Goal: Task Accomplishment & Management: Manage account settings

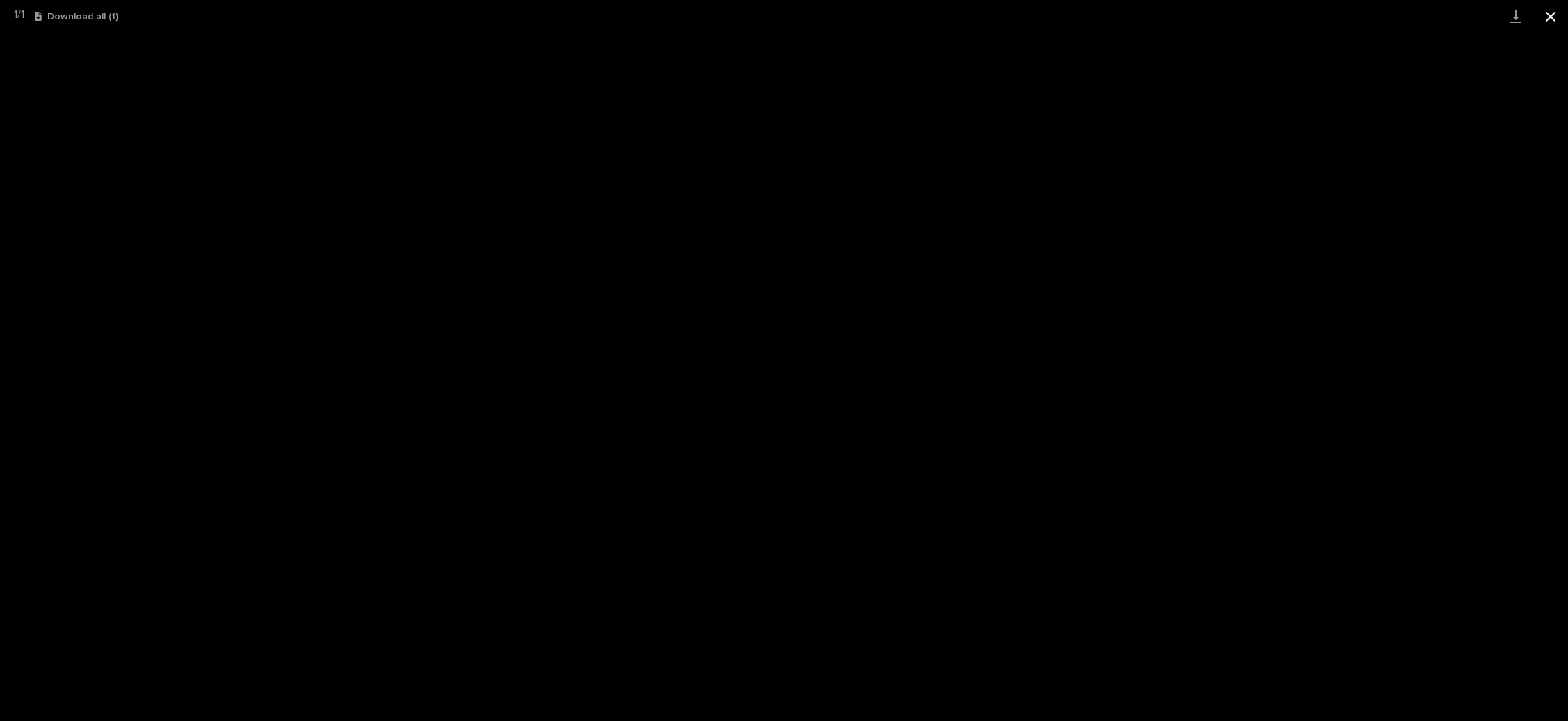
scroll to position [34, 0]
drag, startPoint x: 1548, startPoint y: 13, endPoint x: 1529, endPoint y: 13, distance: 19.0
click at [1549, 13] on button "Close gallery" at bounding box center [1550, 16] width 34 height 32
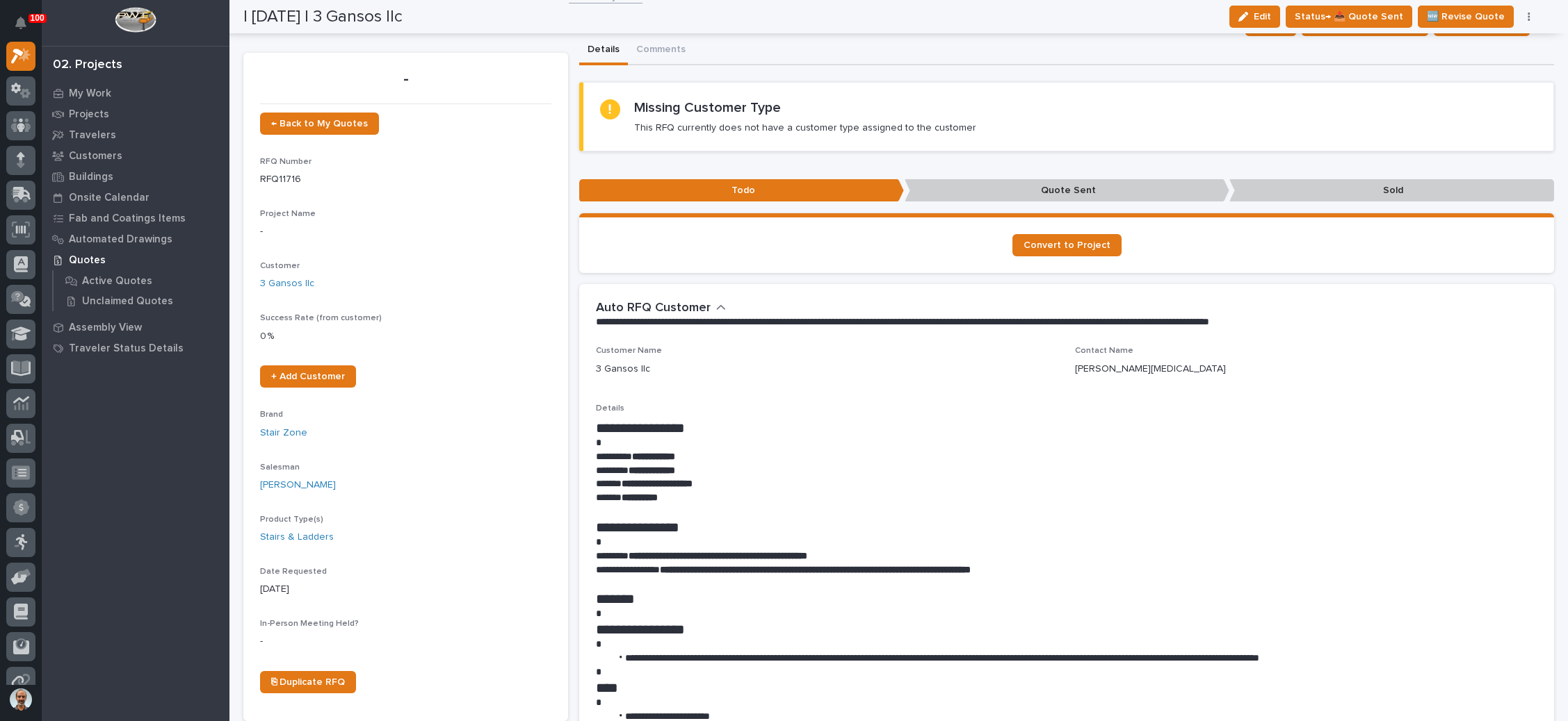
scroll to position [0, 0]
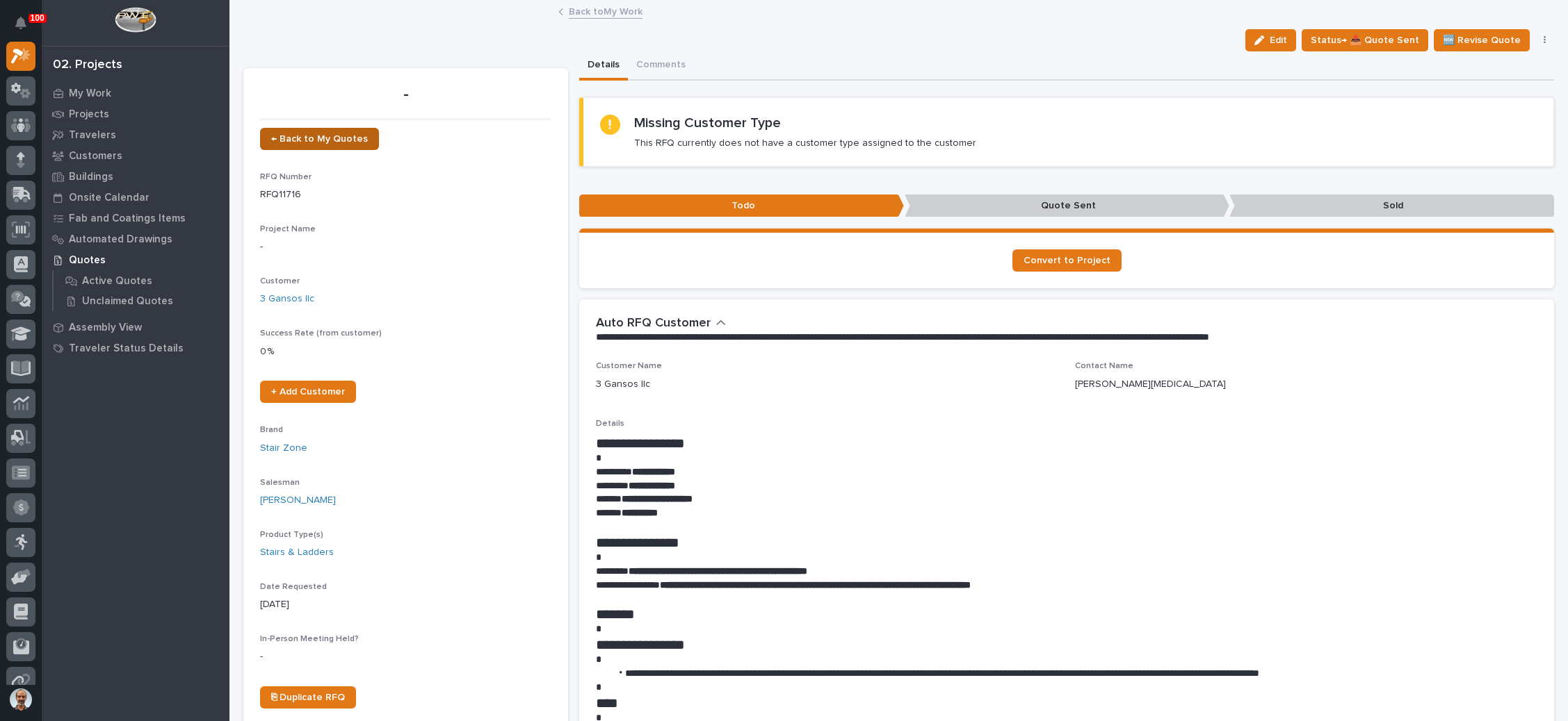
click at [340, 133] on link "← Back to My Quotes" at bounding box center [319, 139] width 119 height 22
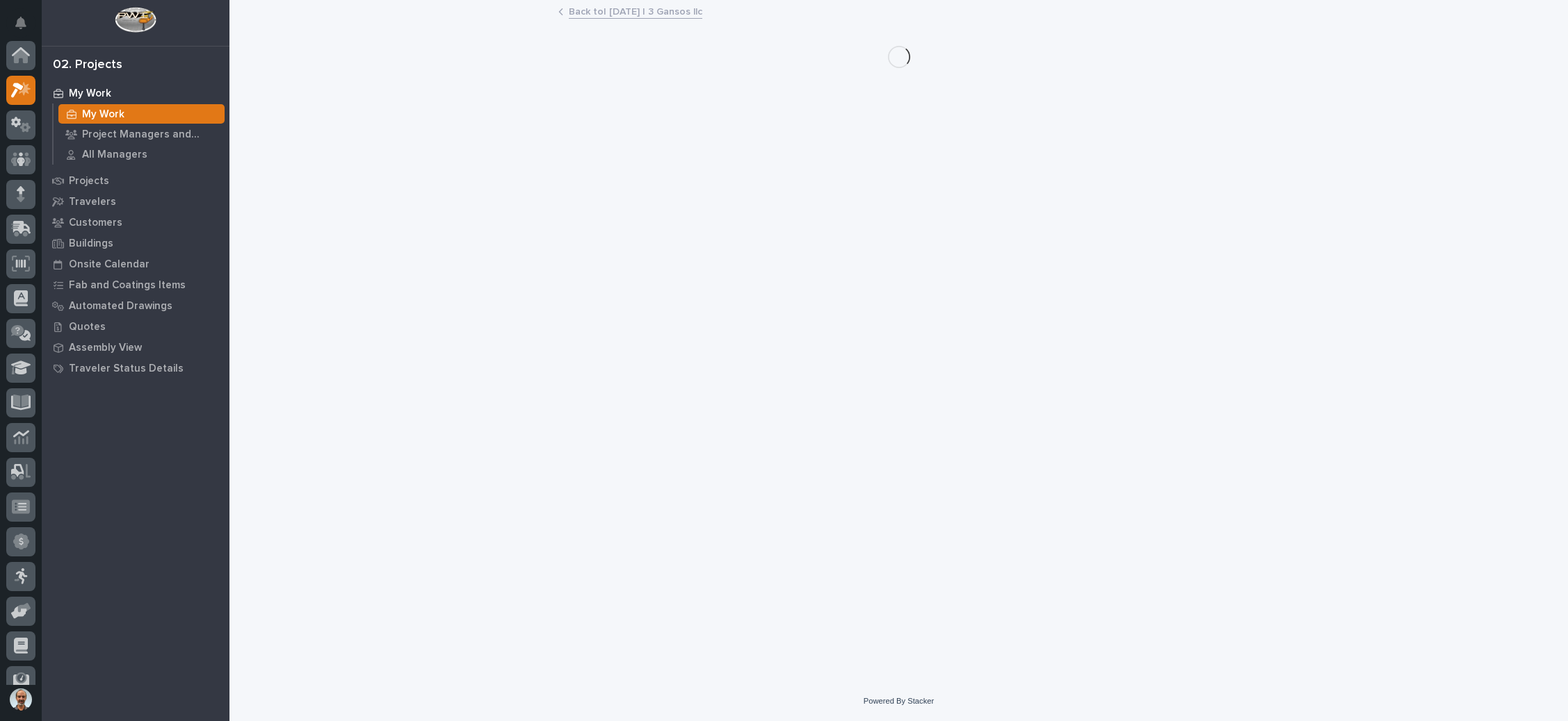
scroll to position [34, 0]
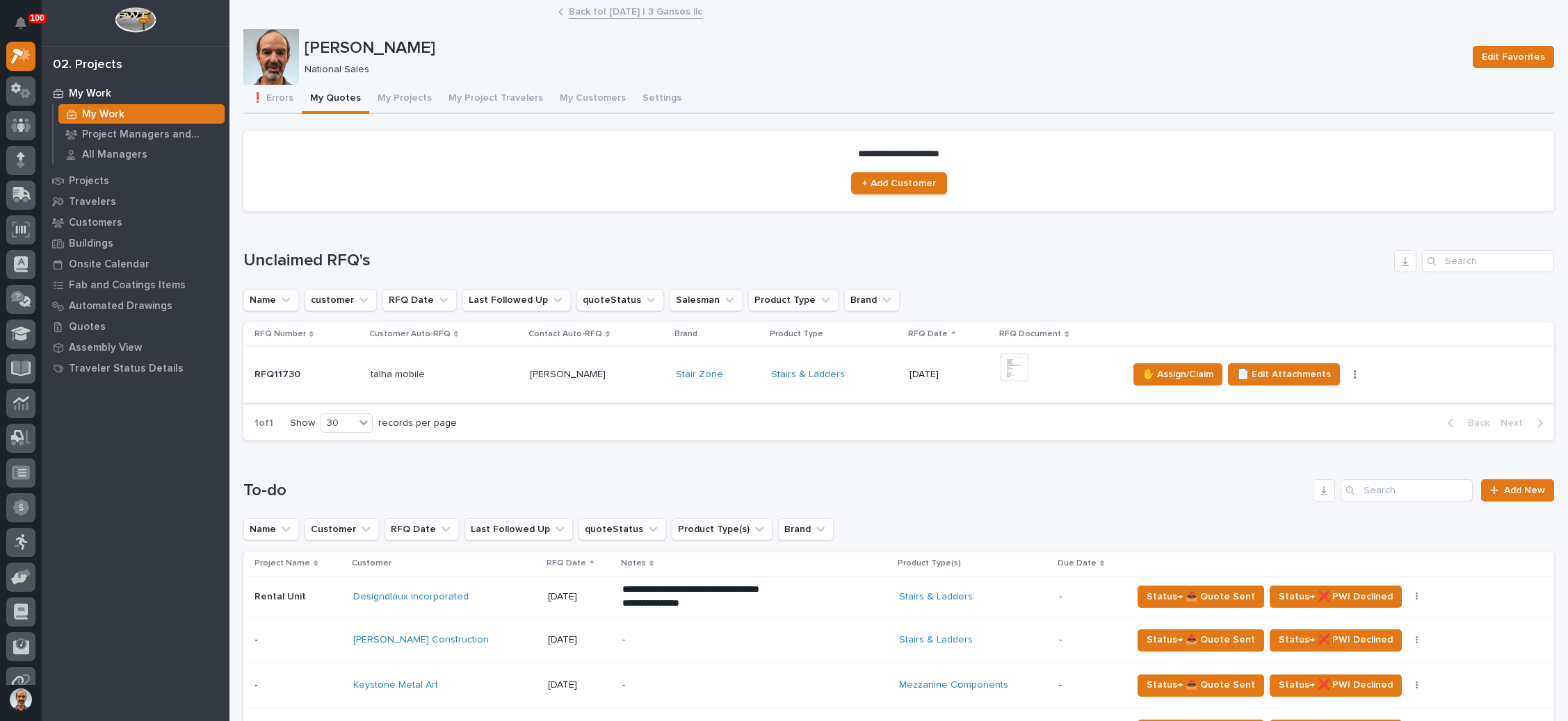
click at [854, 250] on div "Unclaimed RFQ's Name customer RFQ Date Last Followed Up quoteStatus Salesman Pr…" at bounding box center [899, 346] width 1311 height 191
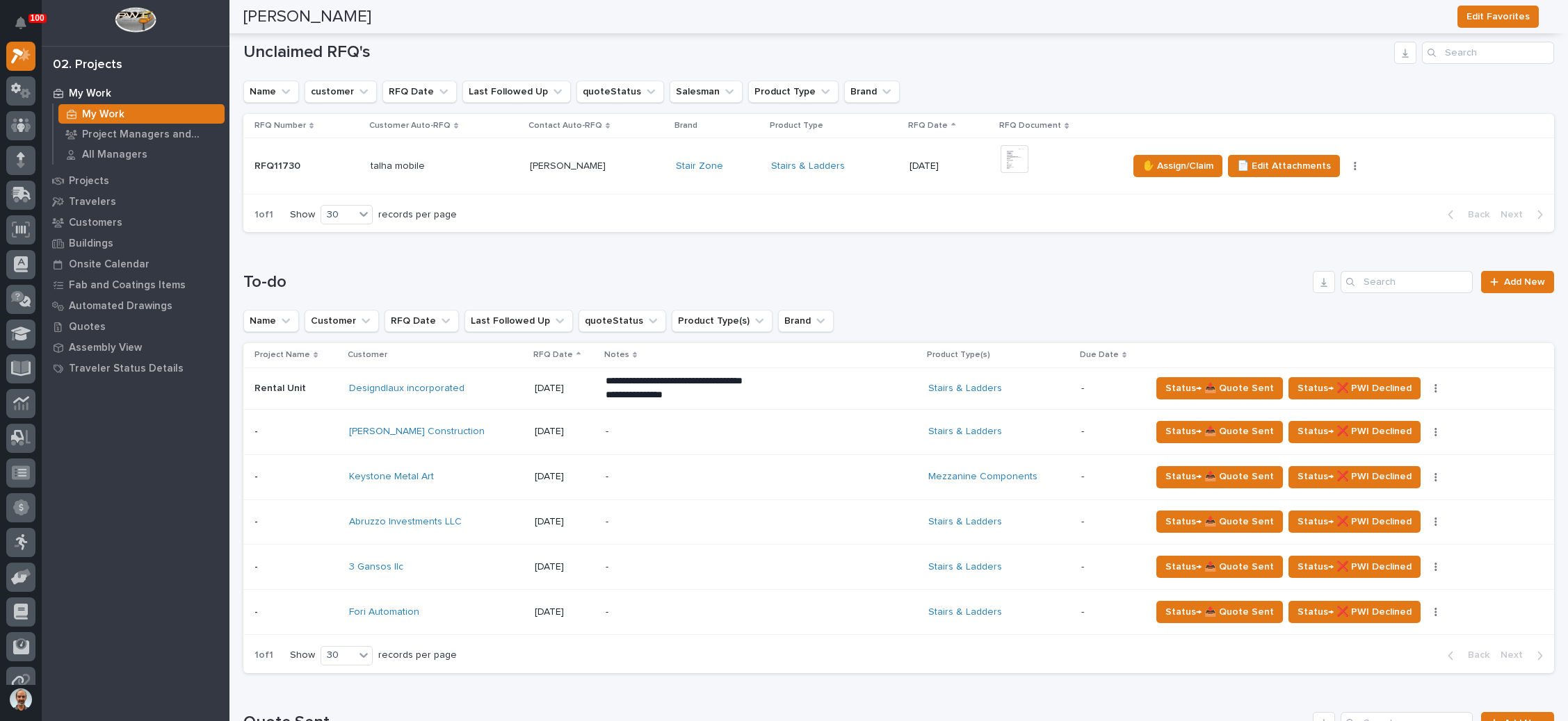
click at [847, 164] on div "Stairs & Ladders" at bounding box center [835, 166] width 127 height 12
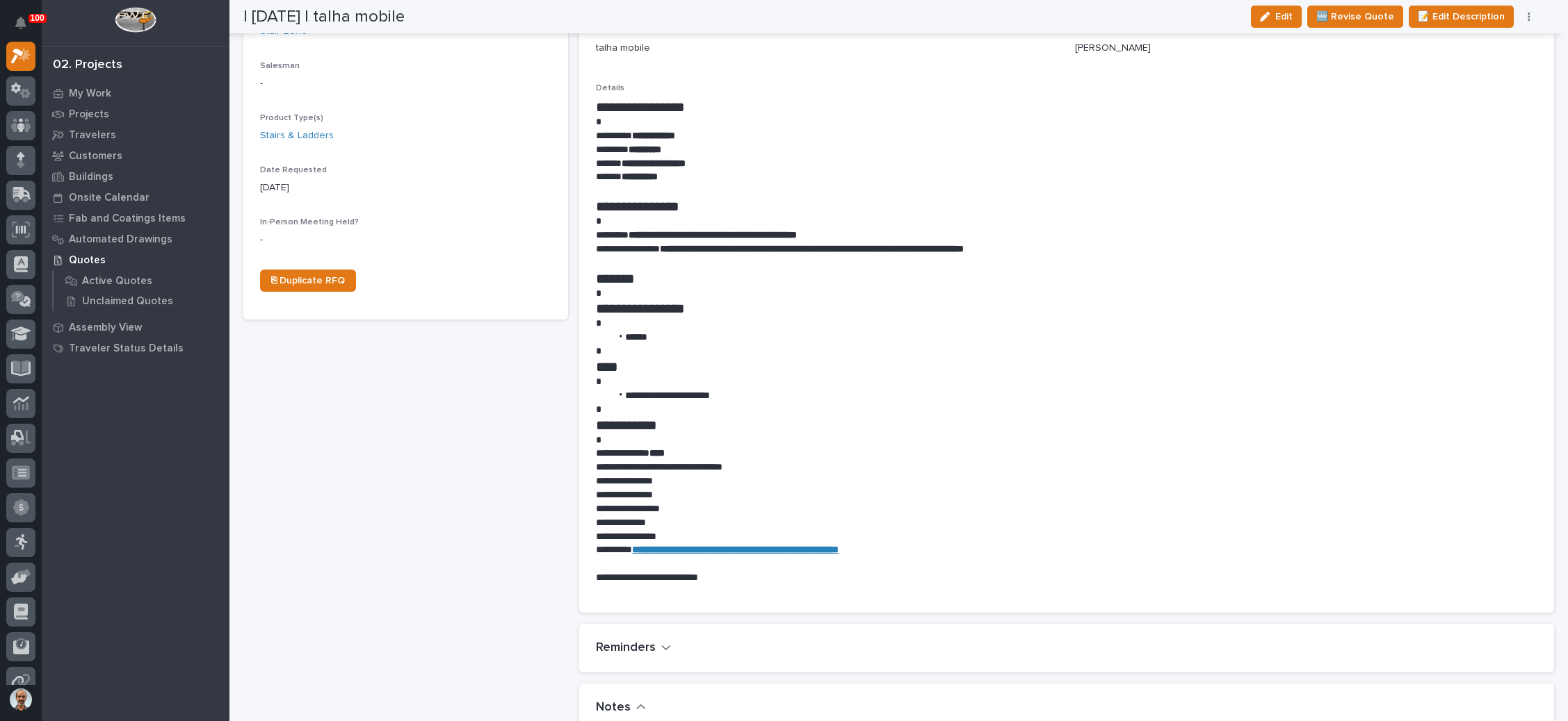
scroll to position [625, 0]
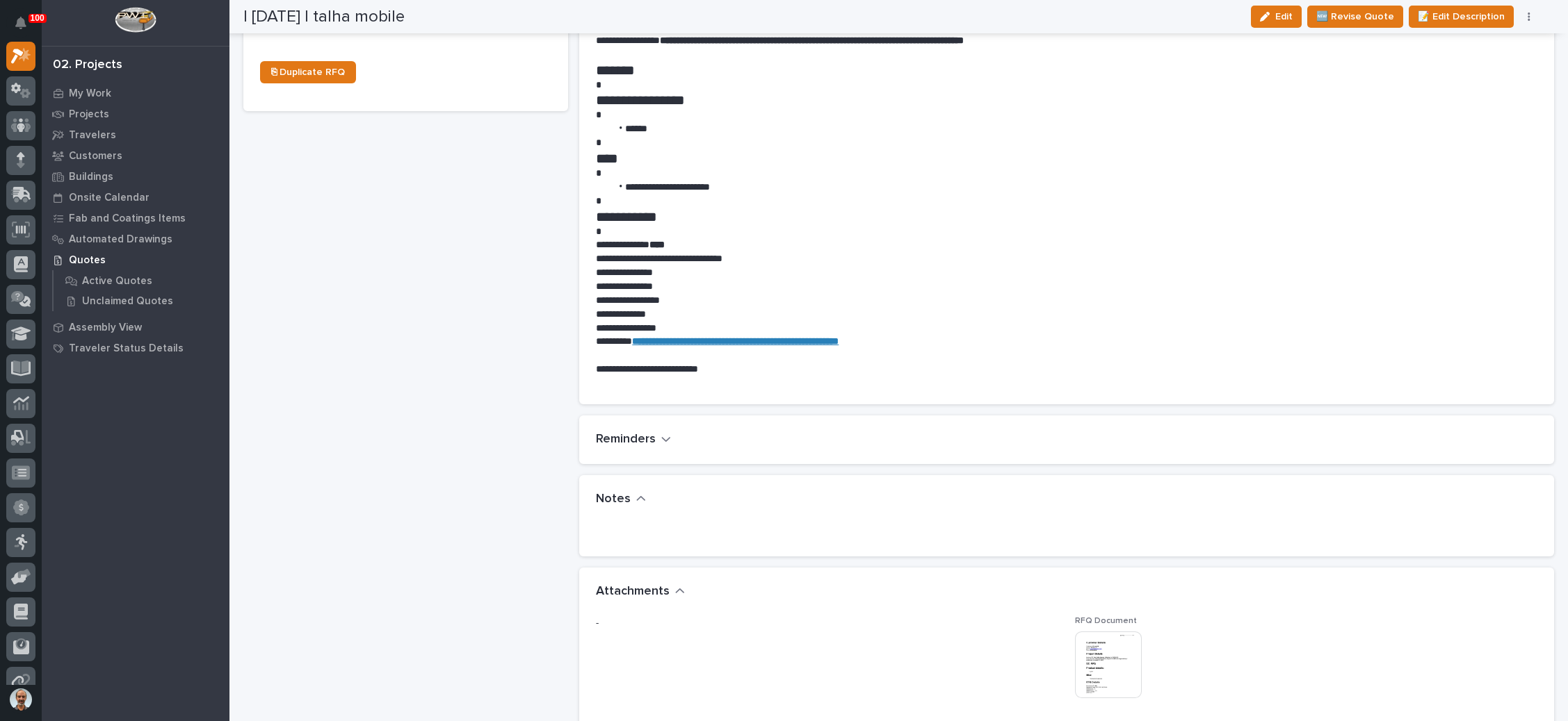
click at [1105, 665] on img at bounding box center [1108, 665] width 67 height 67
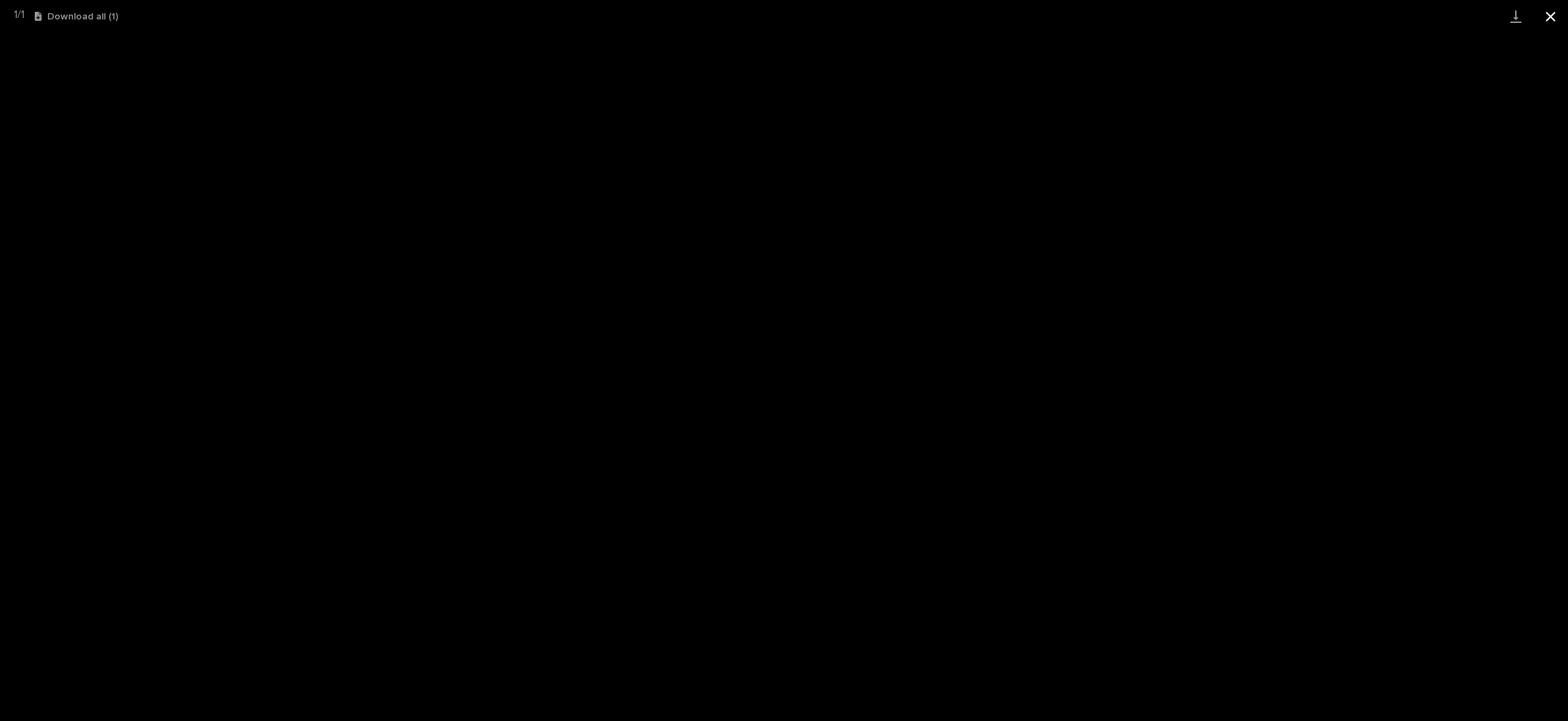
click at [1553, 13] on button "Close gallery" at bounding box center [1550, 16] width 34 height 32
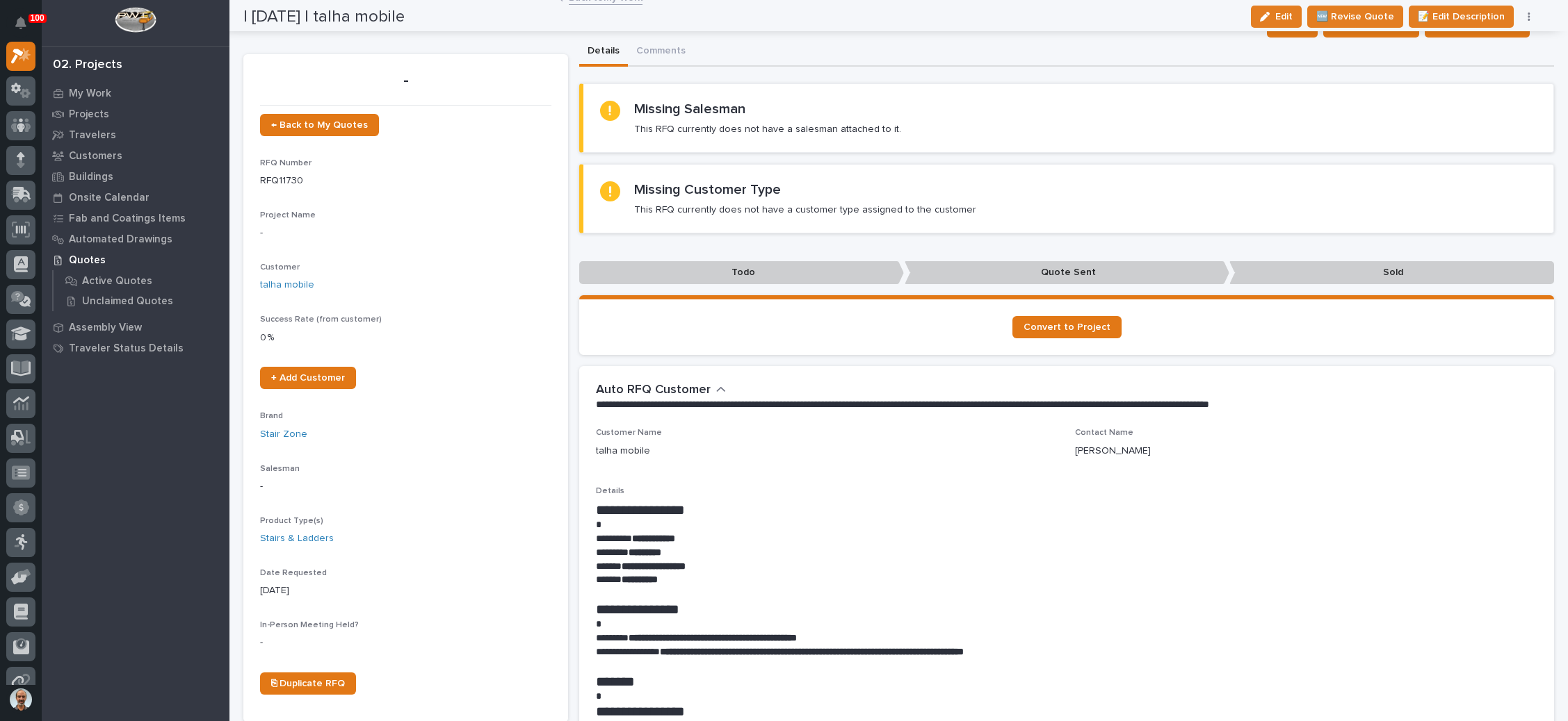
scroll to position [0, 0]
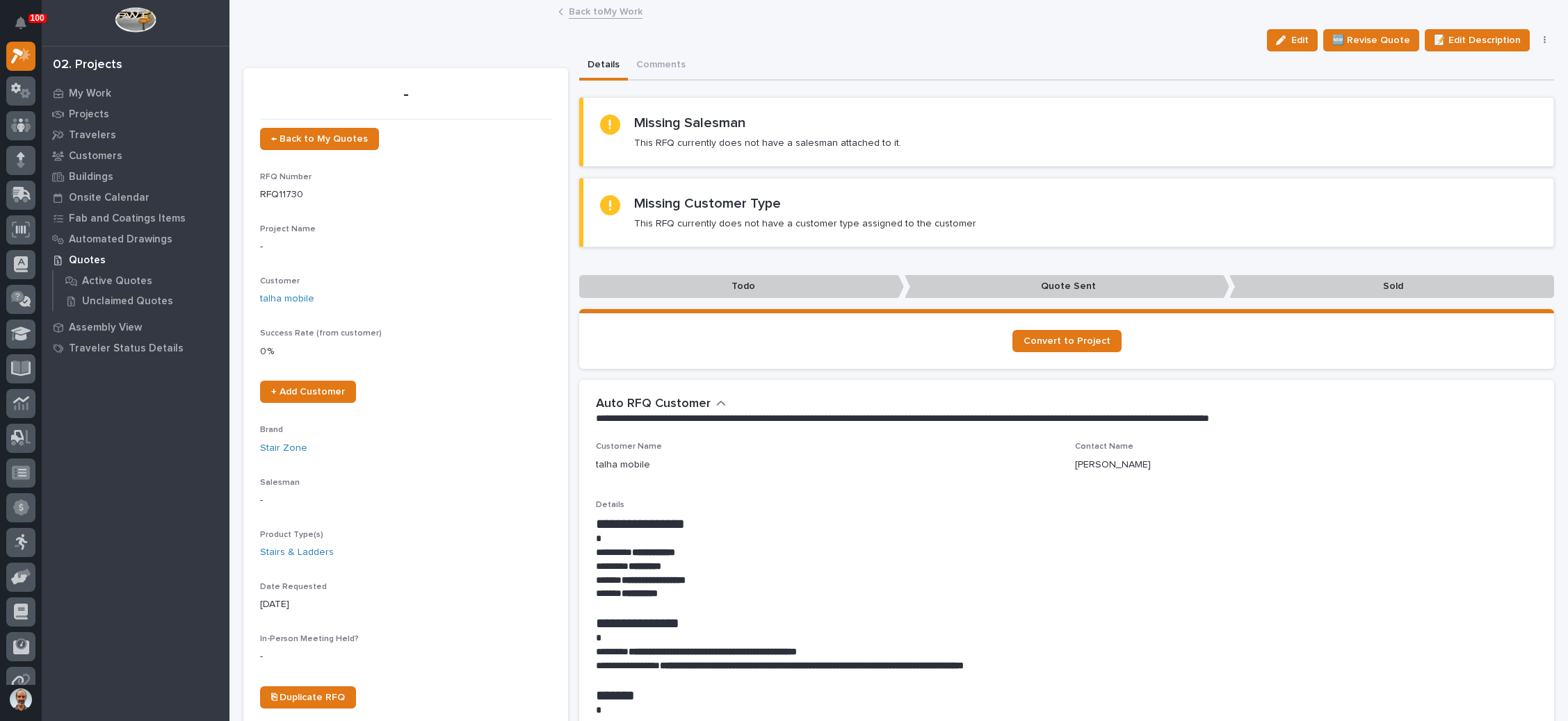
click at [1543, 39] on icon "button" at bounding box center [1545, 40] width 3 height 10
click at [1482, 82] on span "✋ Assign/Claim" at bounding box center [1467, 91] width 71 height 17
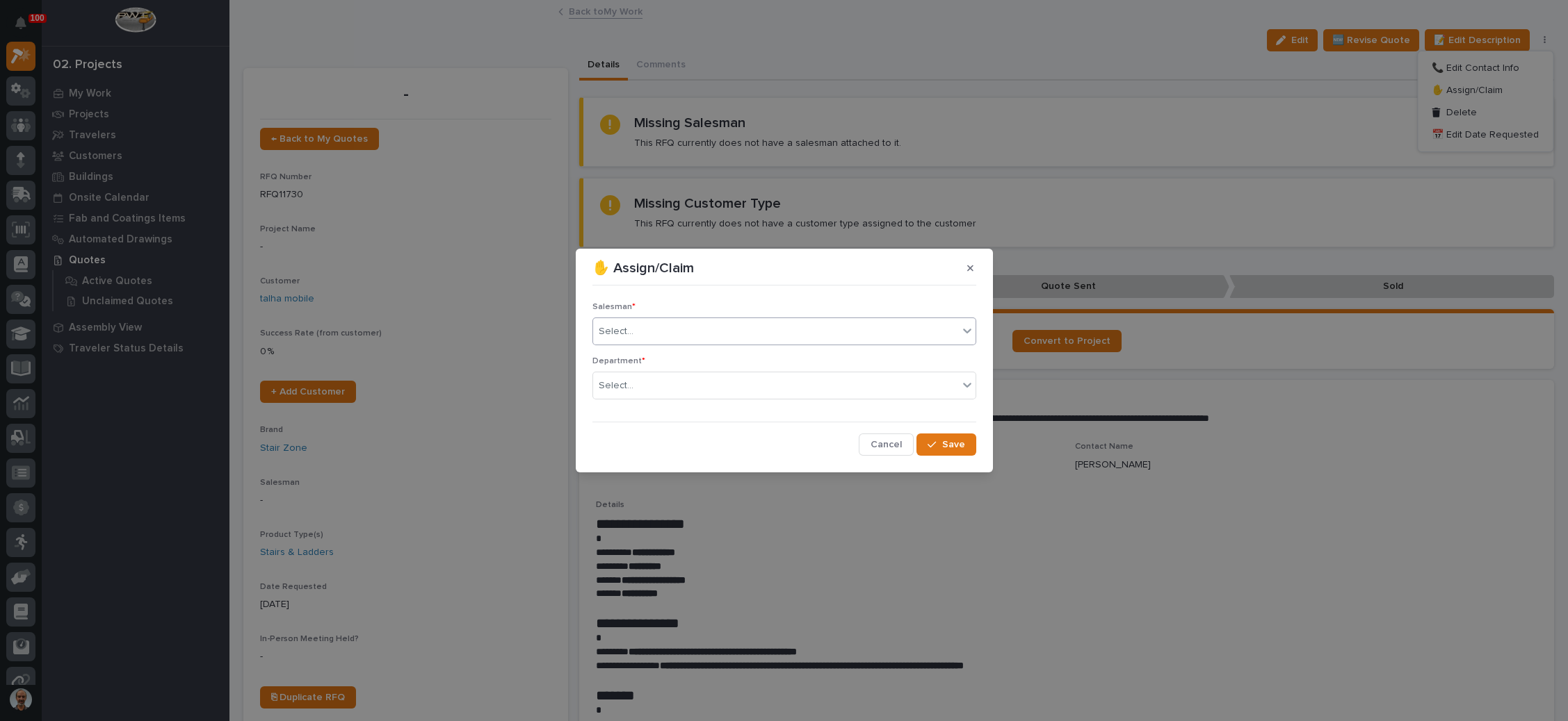
click at [733, 336] on div "Select..." at bounding box center [775, 332] width 365 height 23
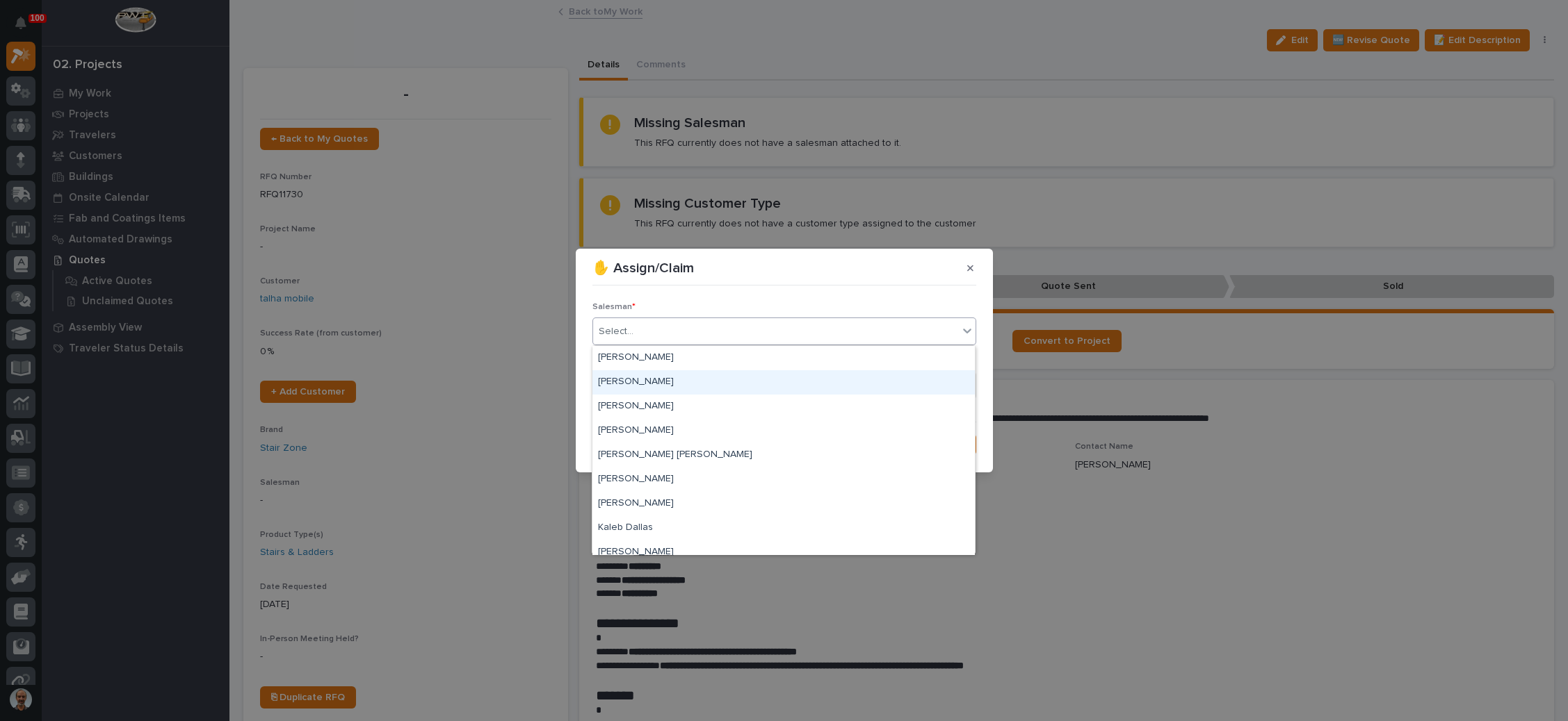
click at [697, 384] on div "[PERSON_NAME]" at bounding box center [783, 382] width 383 height 25
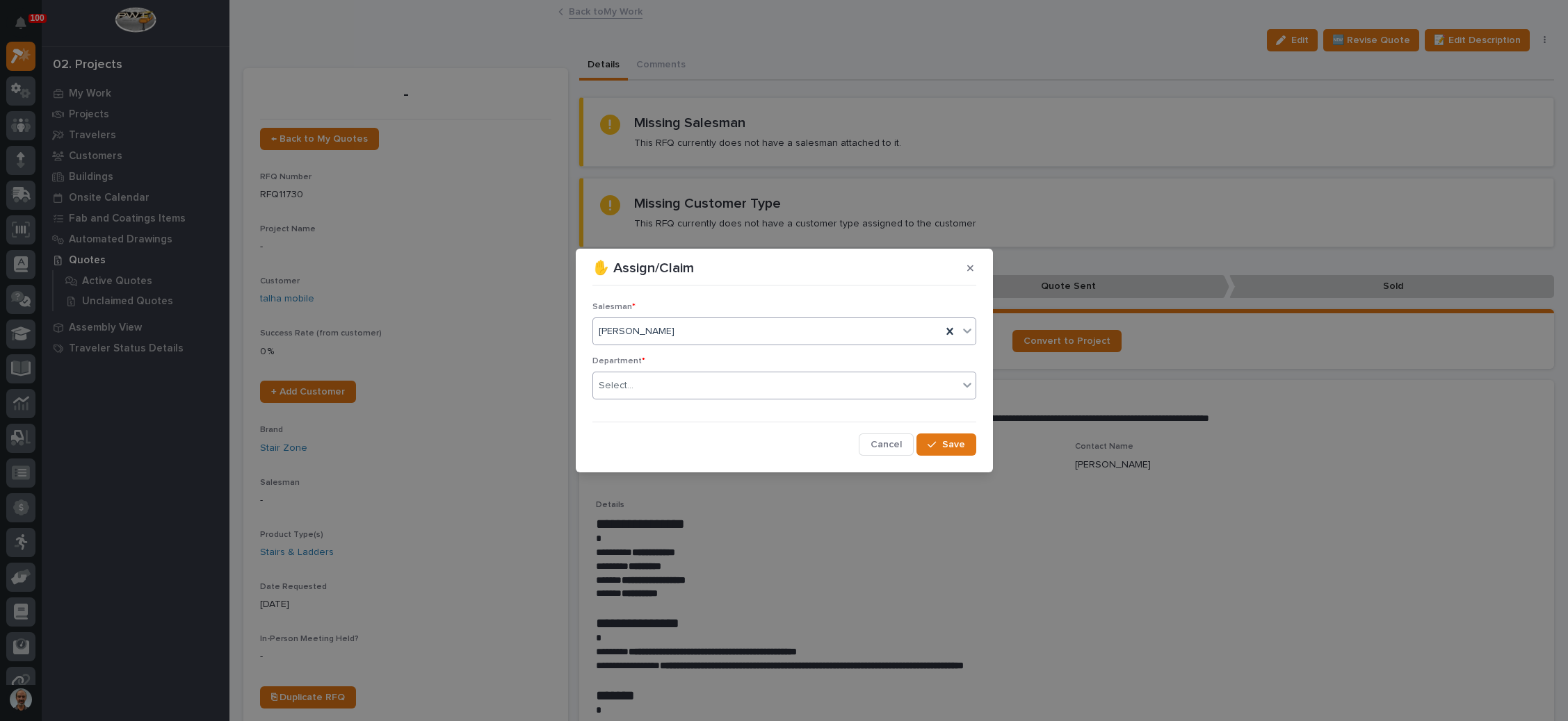
click at [693, 387] on div "Select..." at bounding box center [775, 386] width 365 height 23
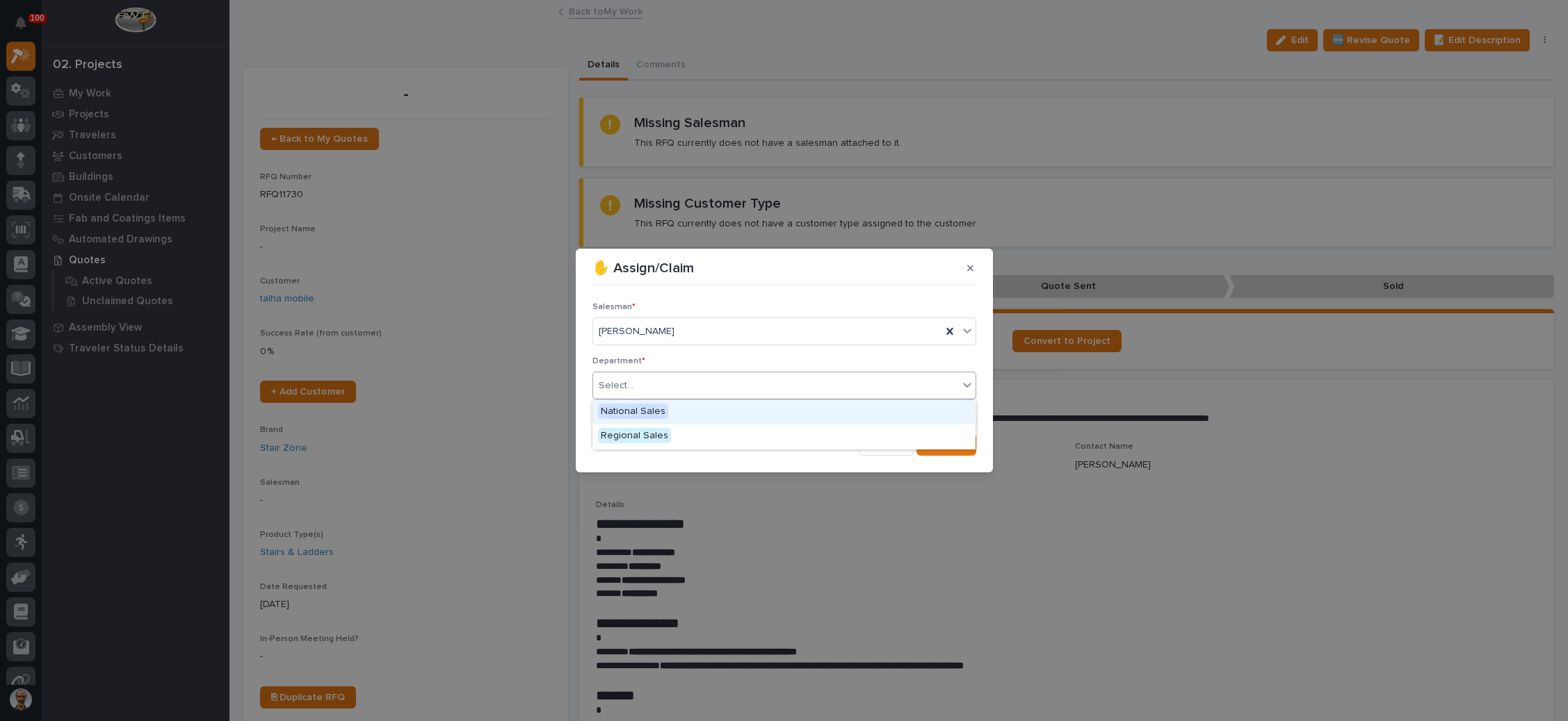
click at [696, 413] on div "National Sales" at bounding box center [783, 413] width 383 height 25
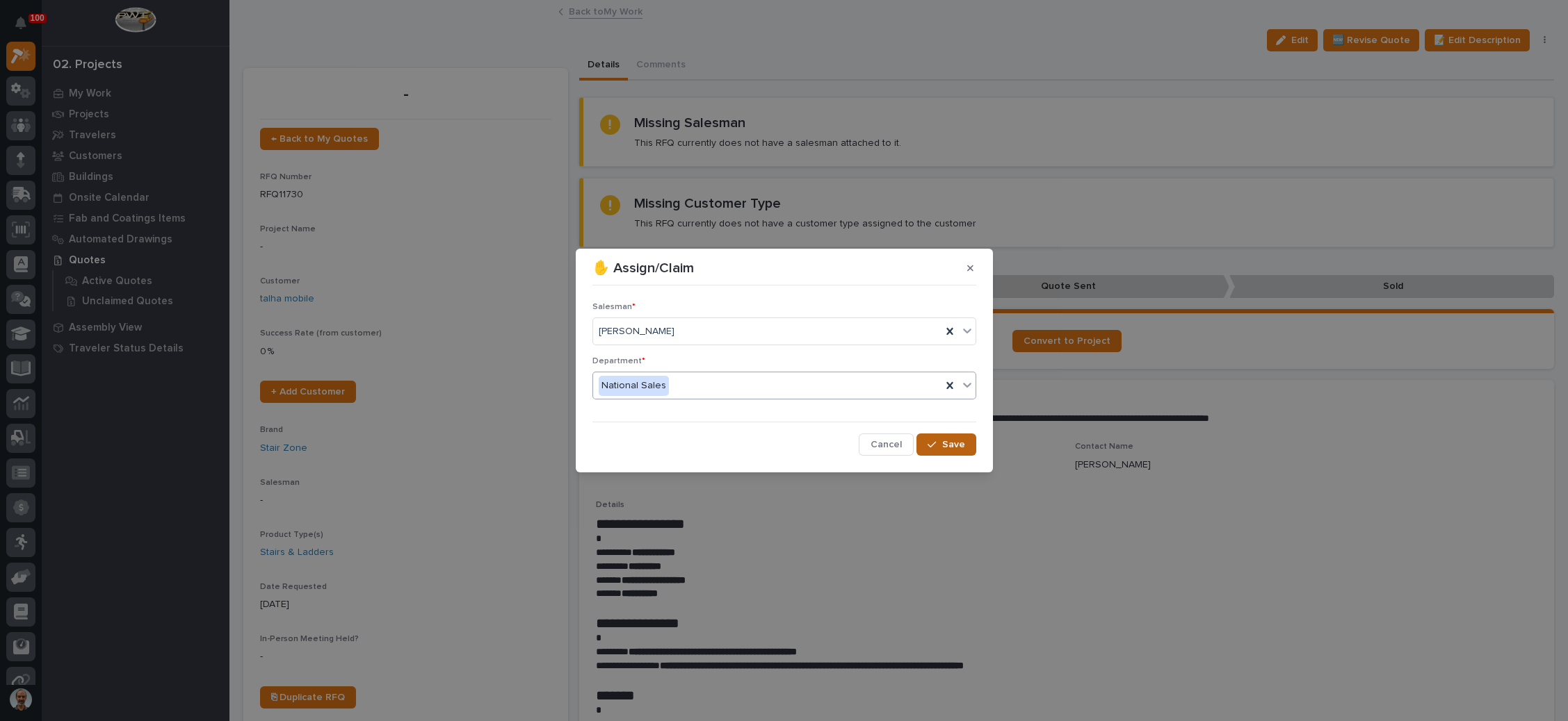
click at [947, 444] on span "Save" at bounding box center [953, 445] width 23 height 13
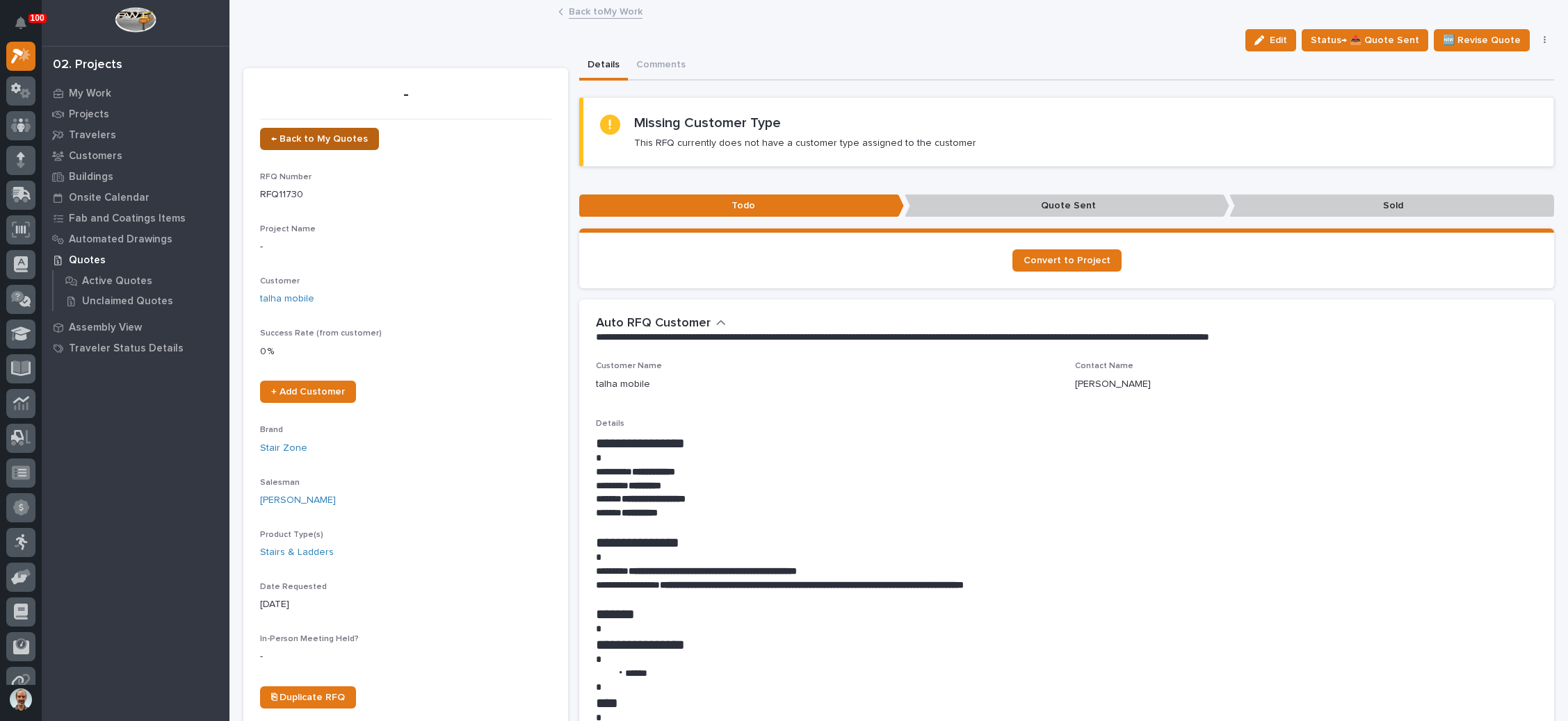
click at [321, 137] on span "← Back to My Quotes" at bounding box center [319, 139] width 96 height 10
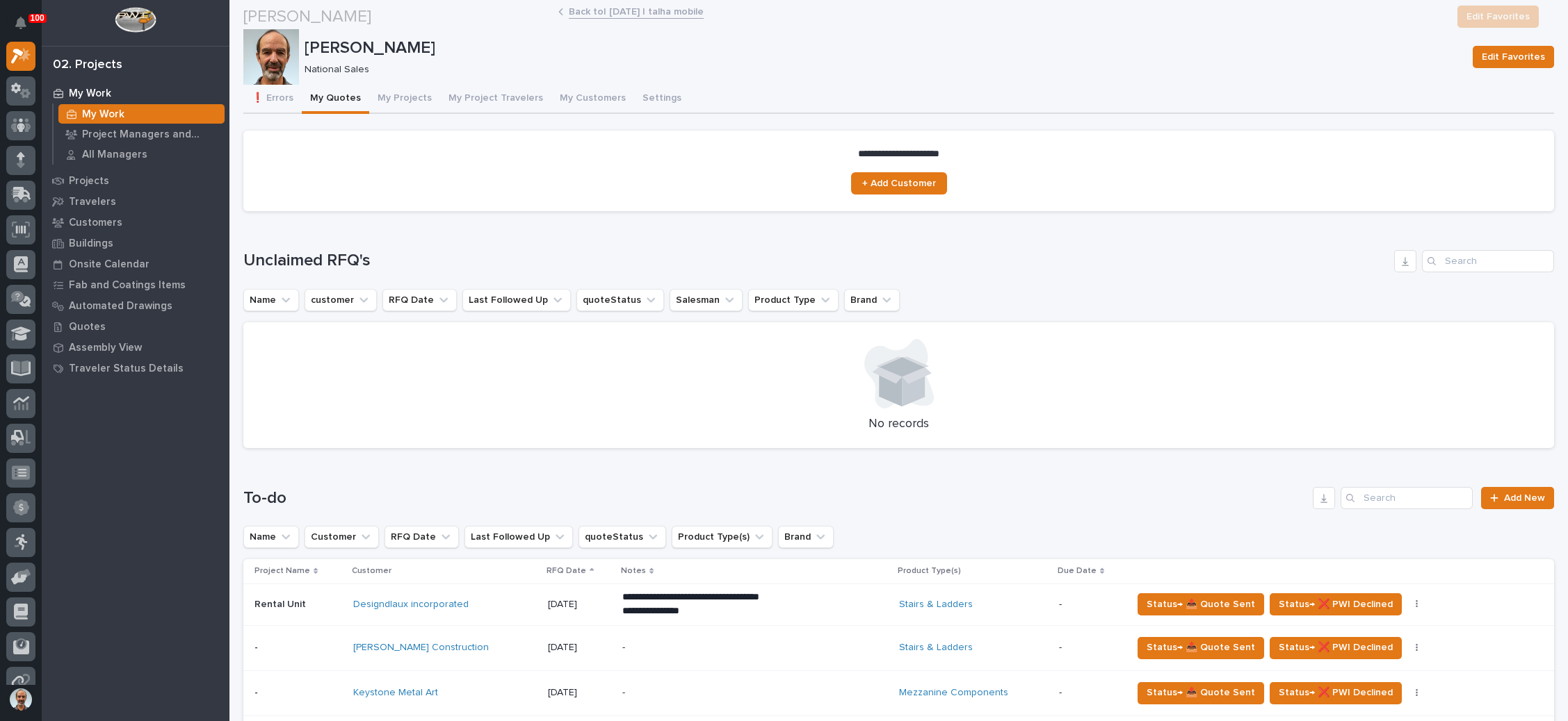
scroll to position [417, 0]
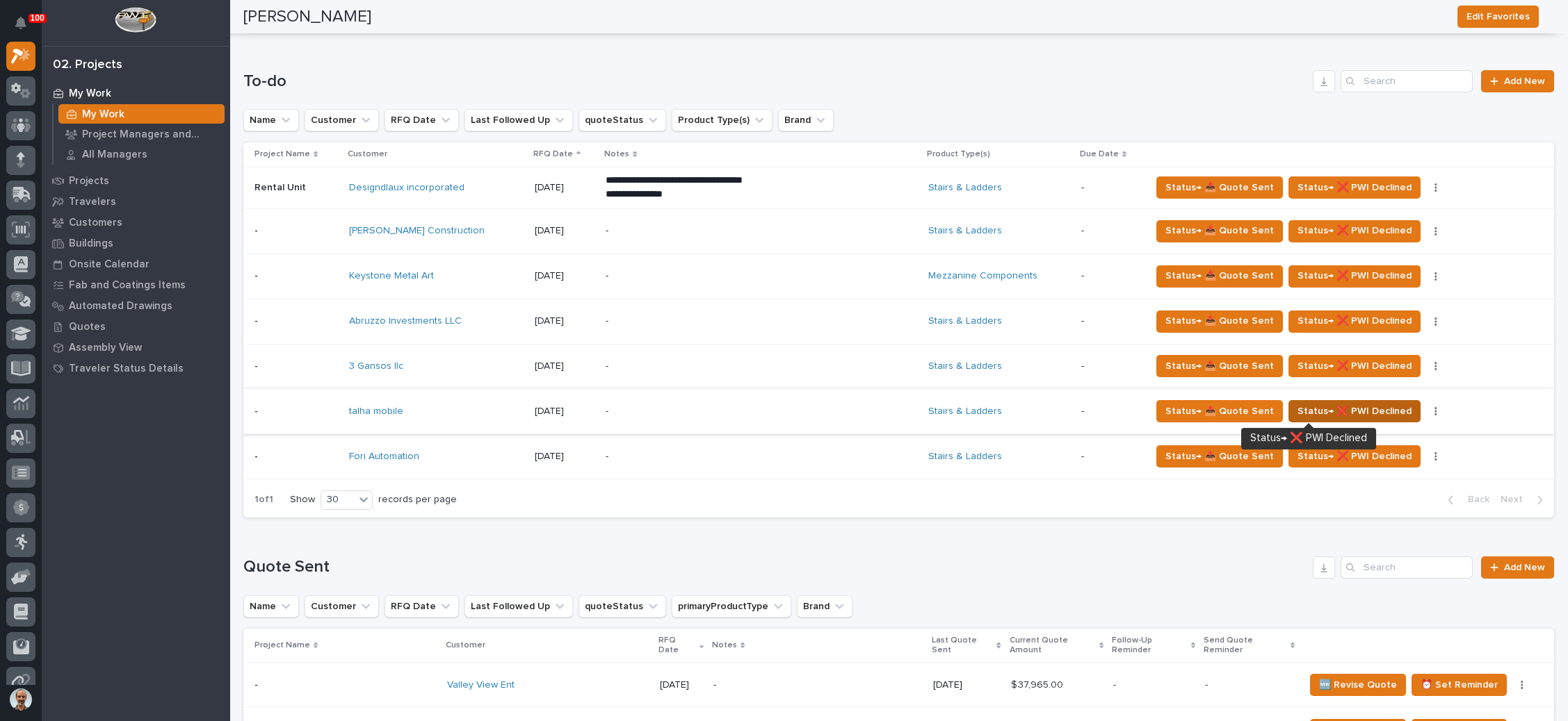
click at [1343, 405] on span "Status→ ❌ PWI Declined" at bounding box center [1354, 411] width 114 height 17
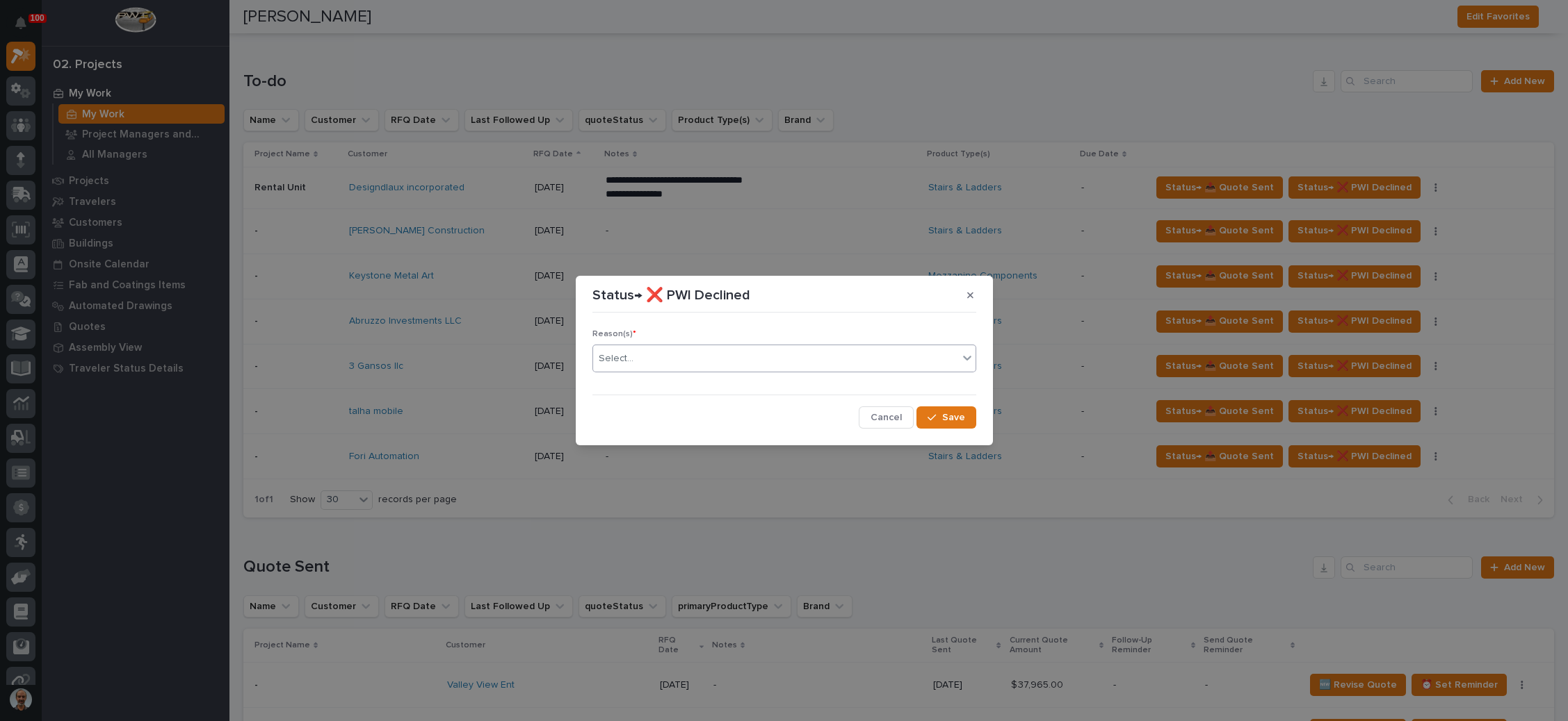
click at [838, 355] on div "Select..." at bounding box center [775, 358] width 365 height 23
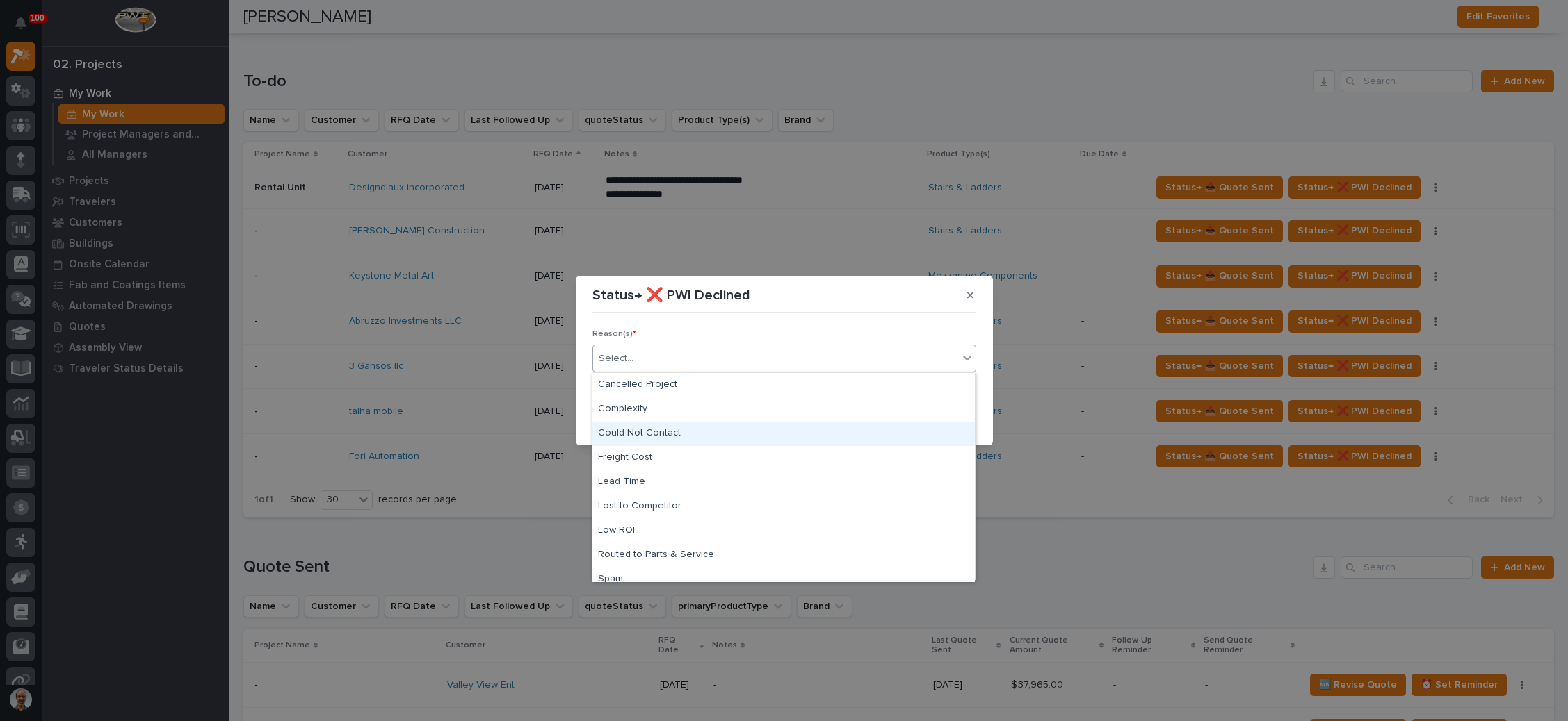
scroll to position [34, 0]
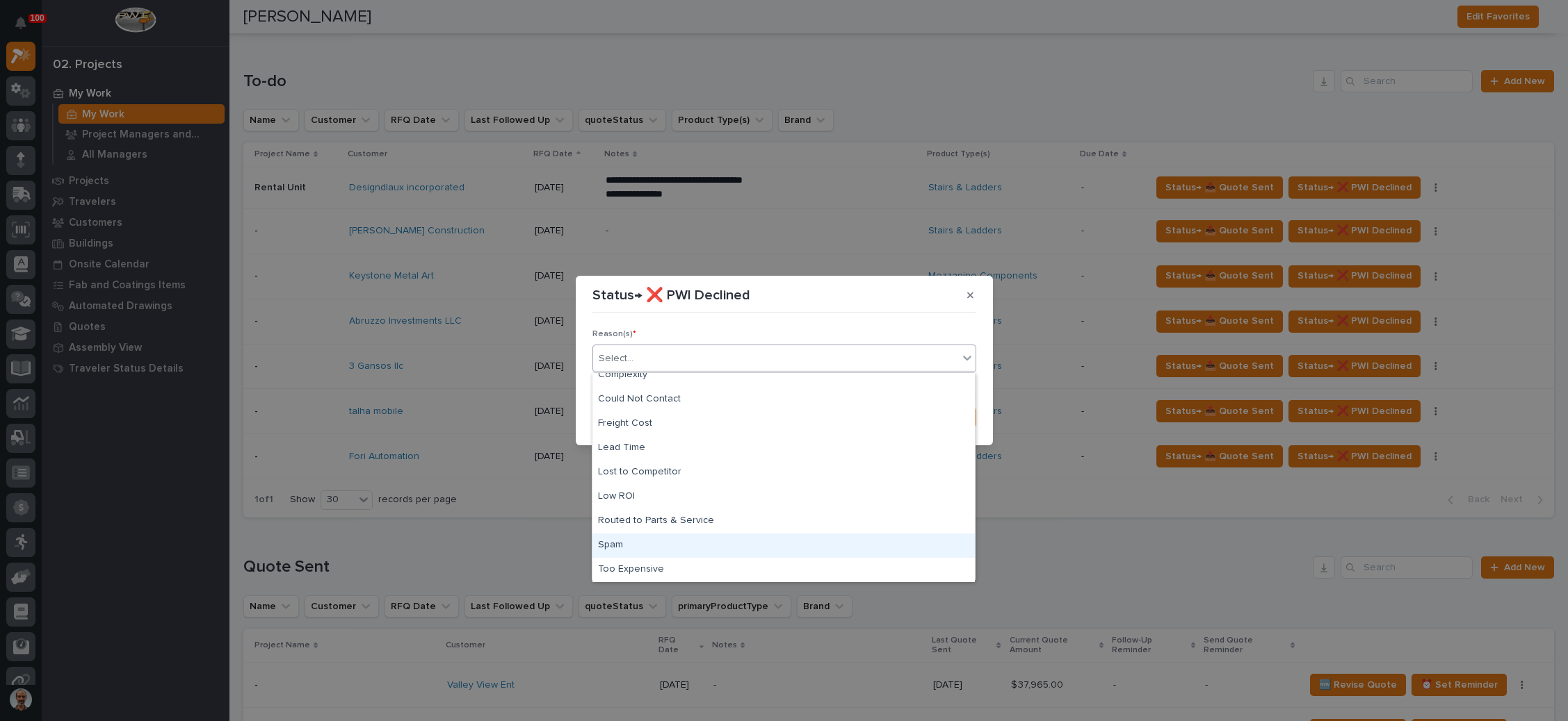
click at [714, 545] on div "Spam" at bounding box center [783, 545] width 383 height 25
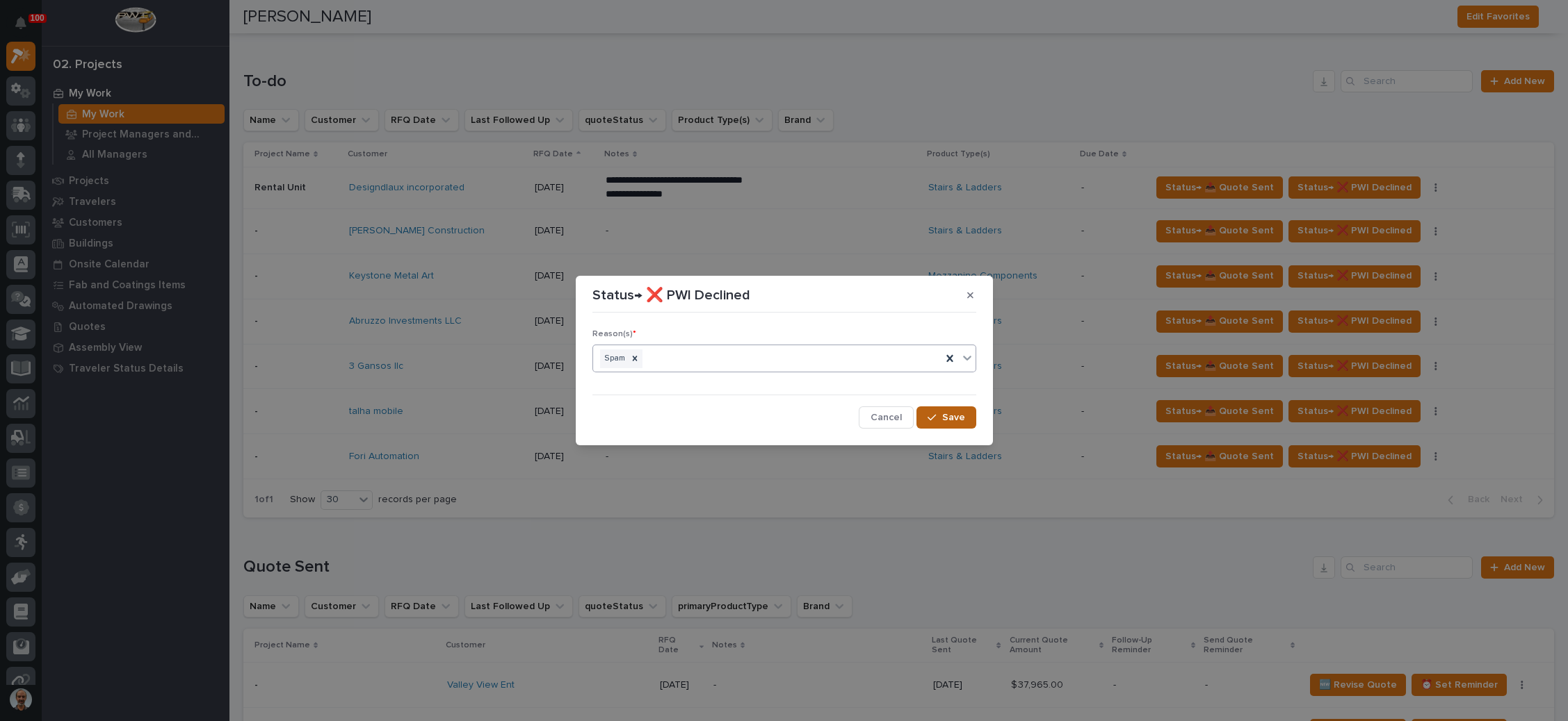
click at [940, 418] on div "button" at bounding box center [934, 417] width 14 height 10
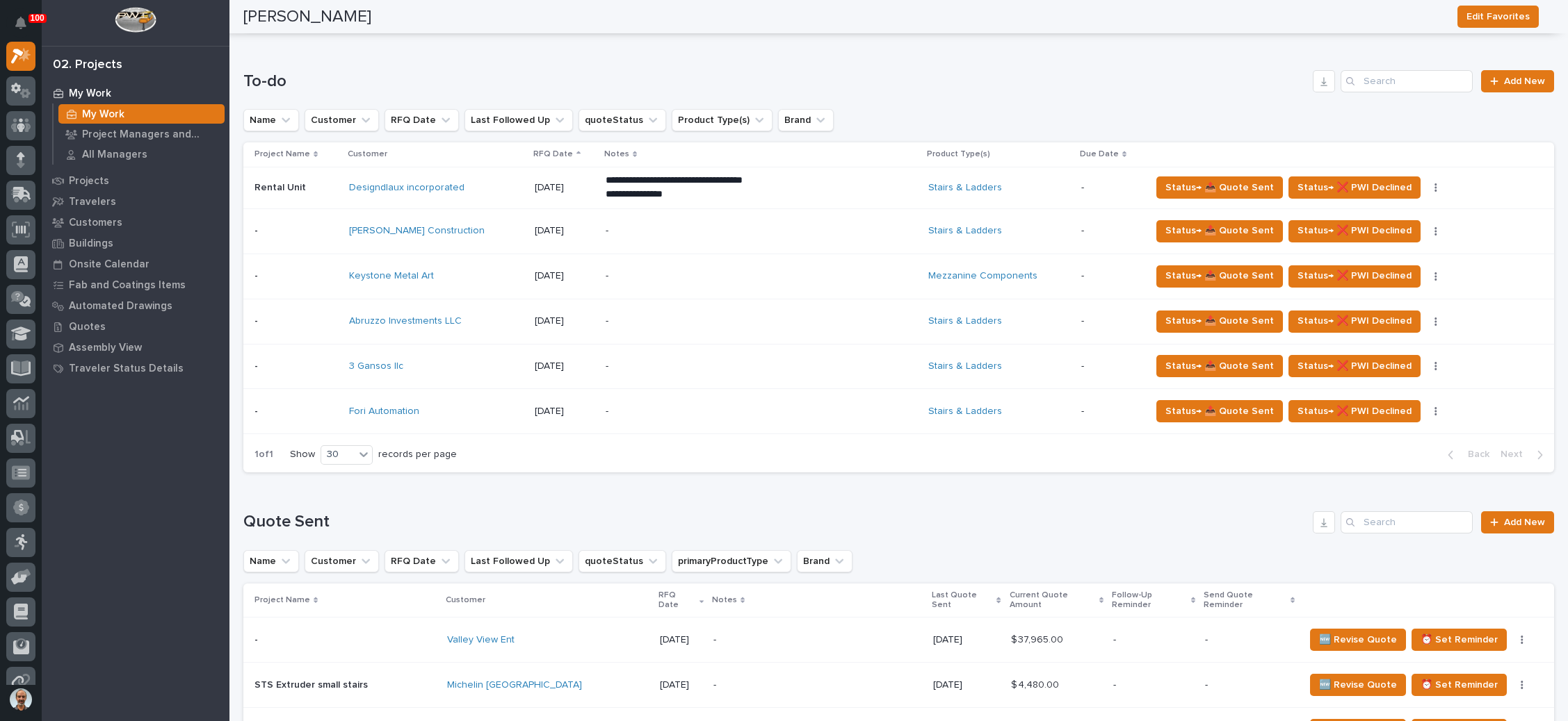
click at [712, 271] on p "-" at bounding box center [727, 276] width 243 height 12
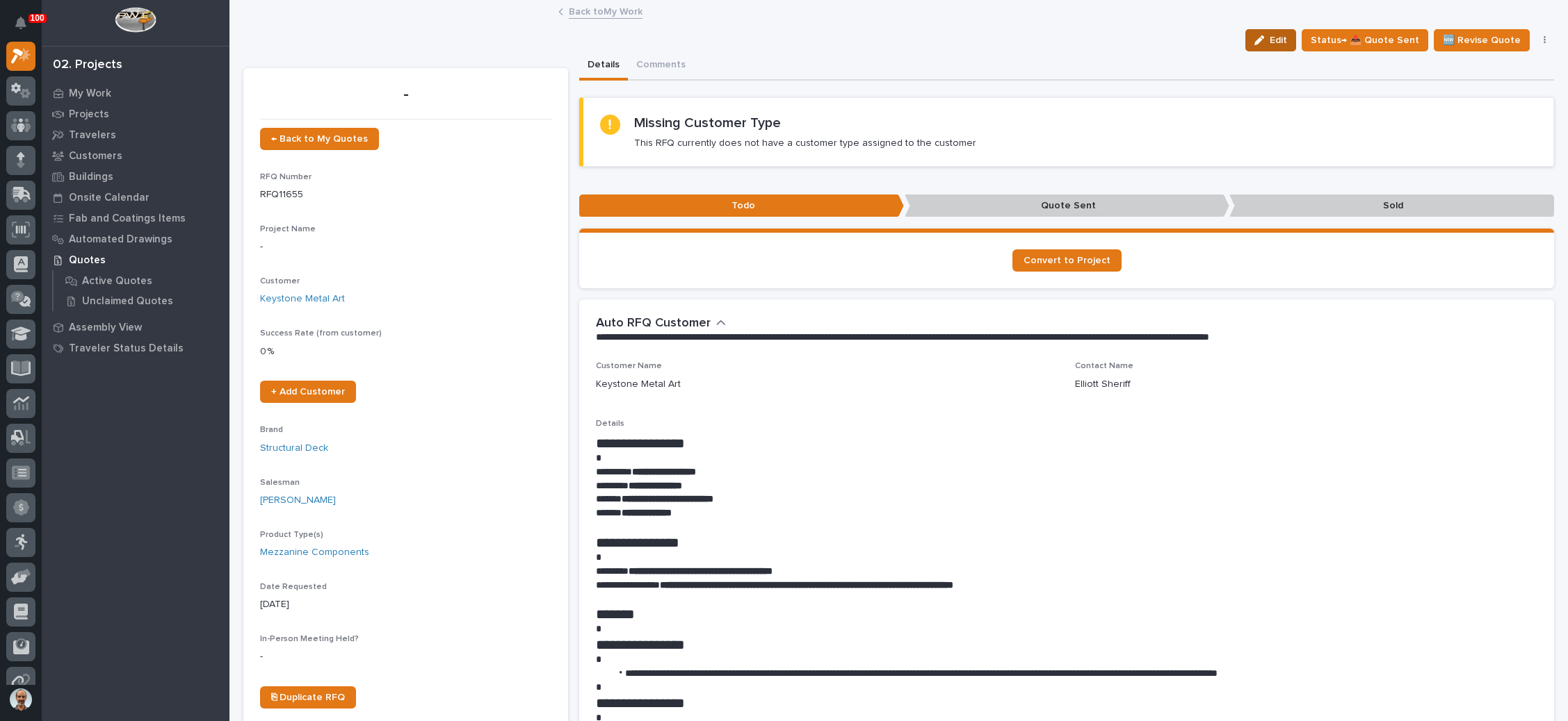
click at [1273, 37] on span "Edit" at bounding box center [1278, 40] width 18 height 13
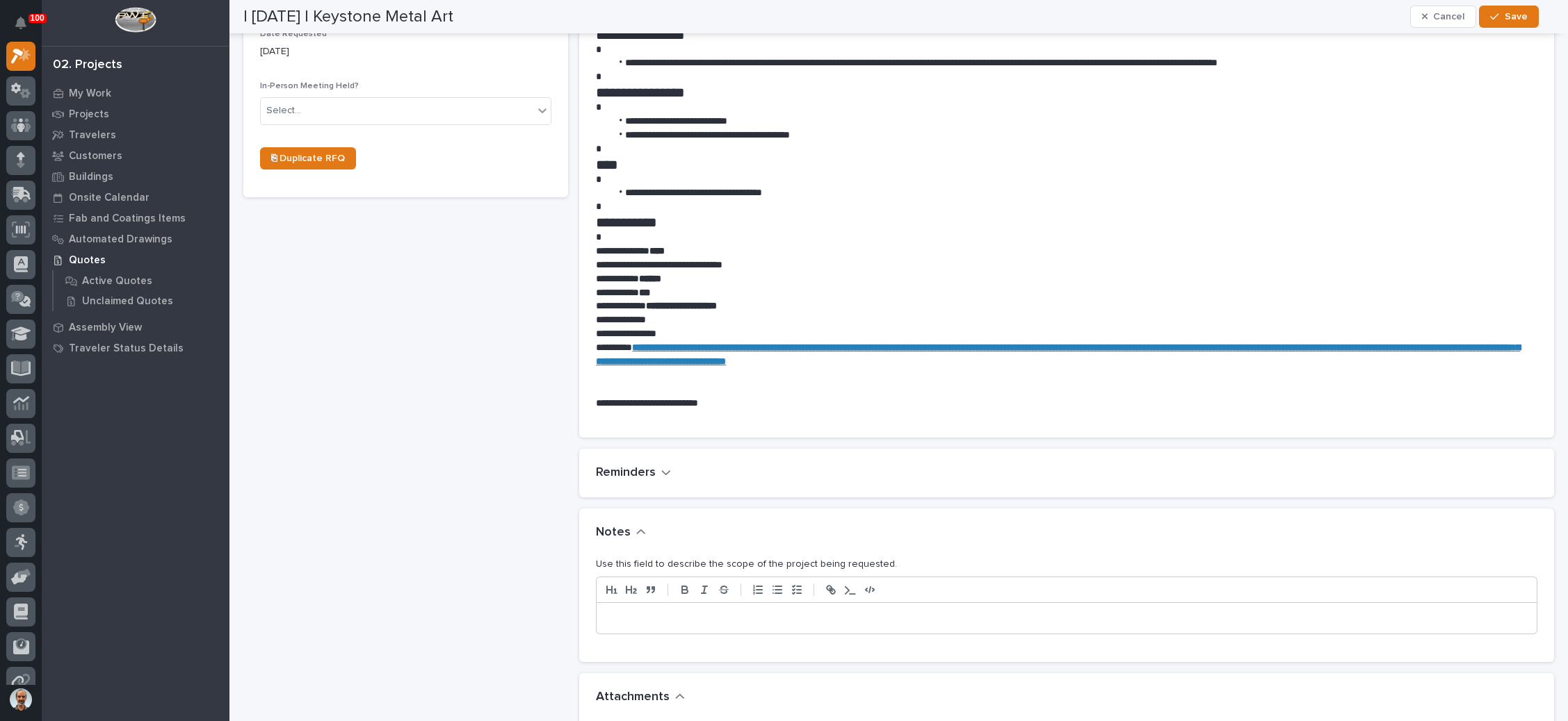
scroll to position [834, 0]
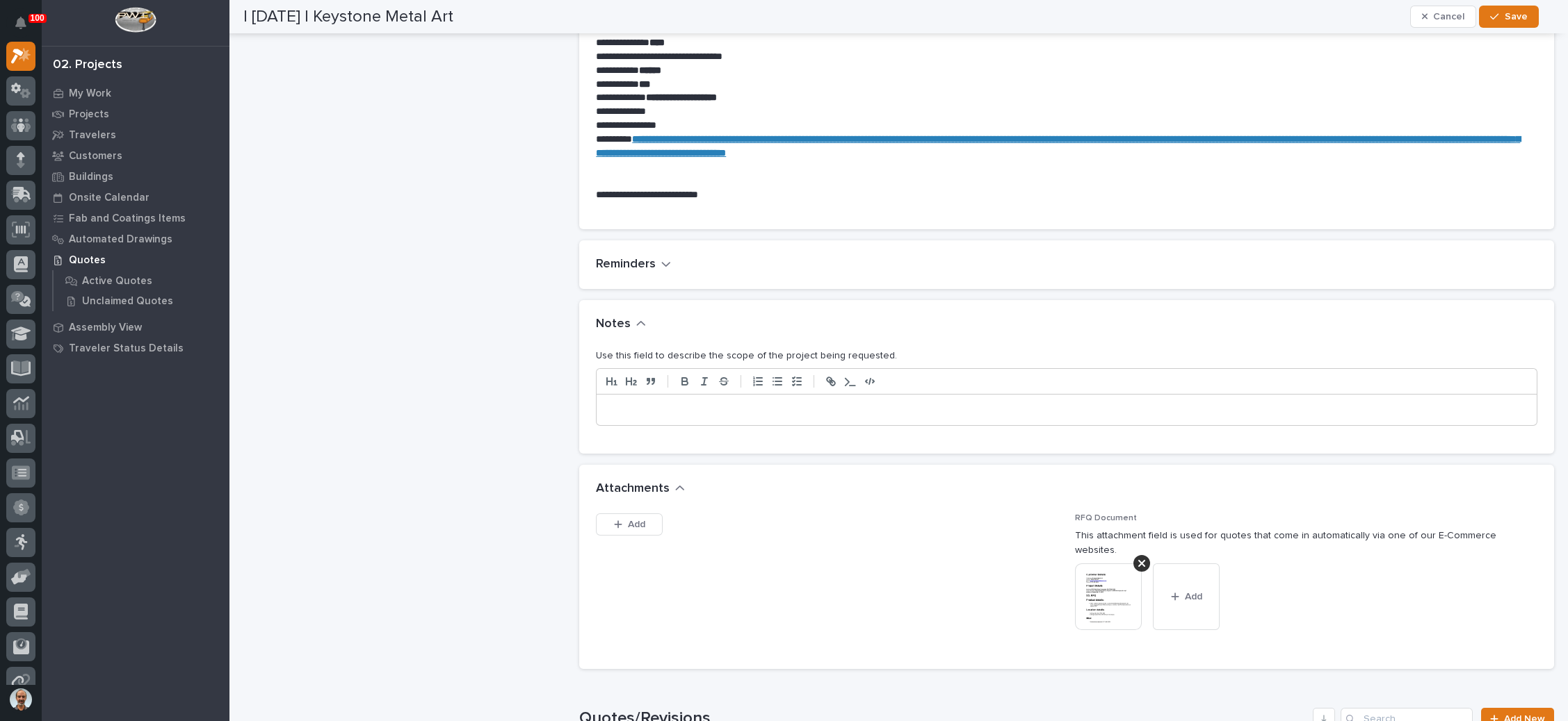
click at [725, 408] on p at bounding box center [1066, 410] width 919 height 14
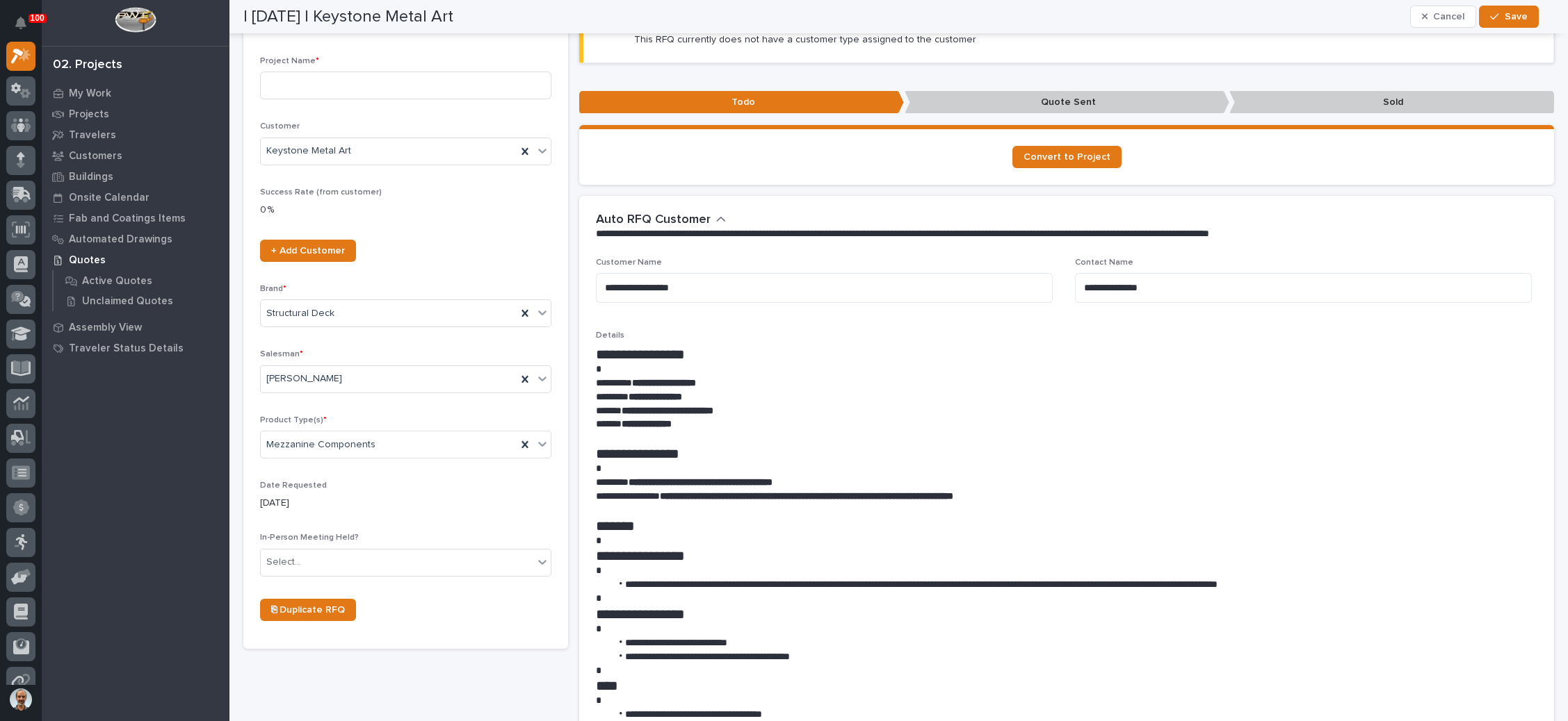
scroll to position [0, 0]
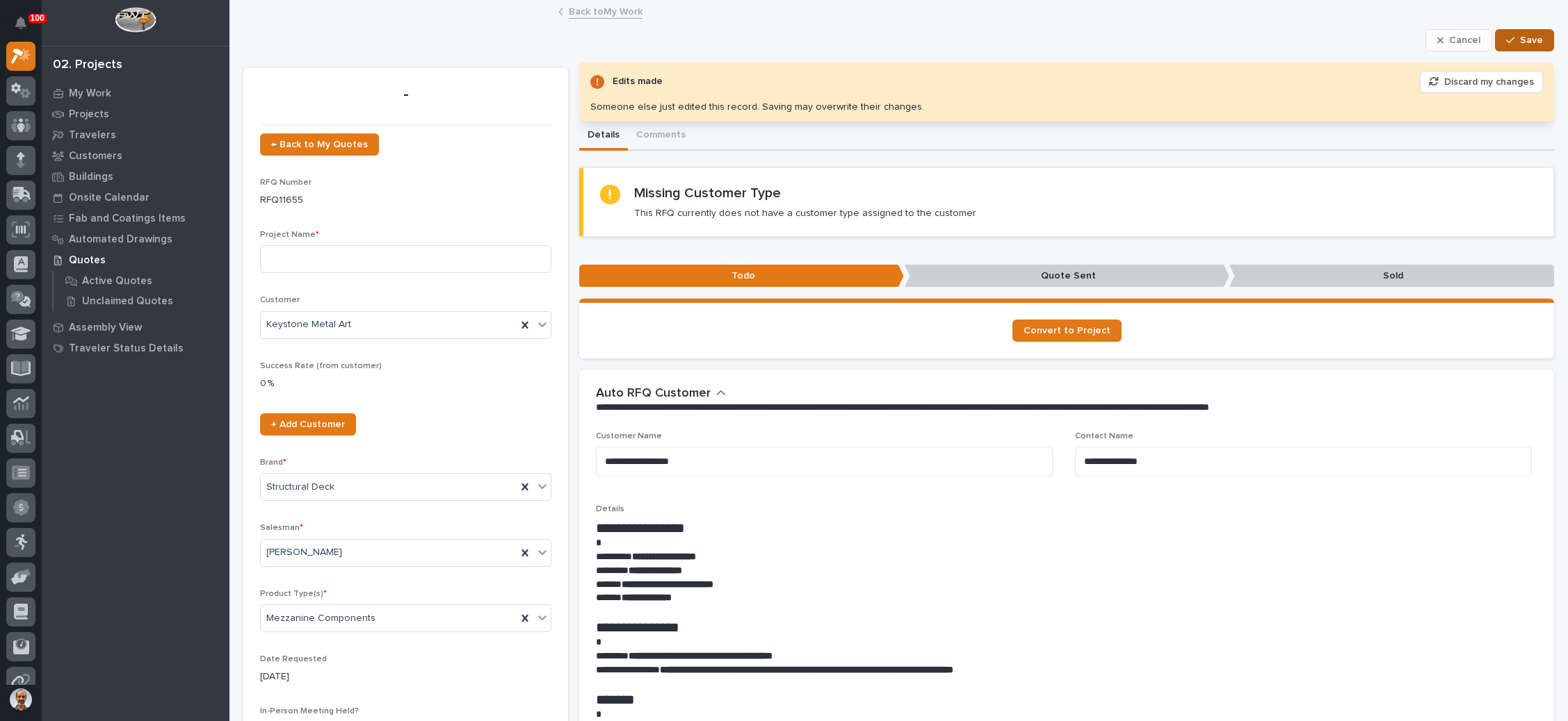
click at [1519, 38] on span "Save" at bounding box center [1531, 40] width 23 height 13
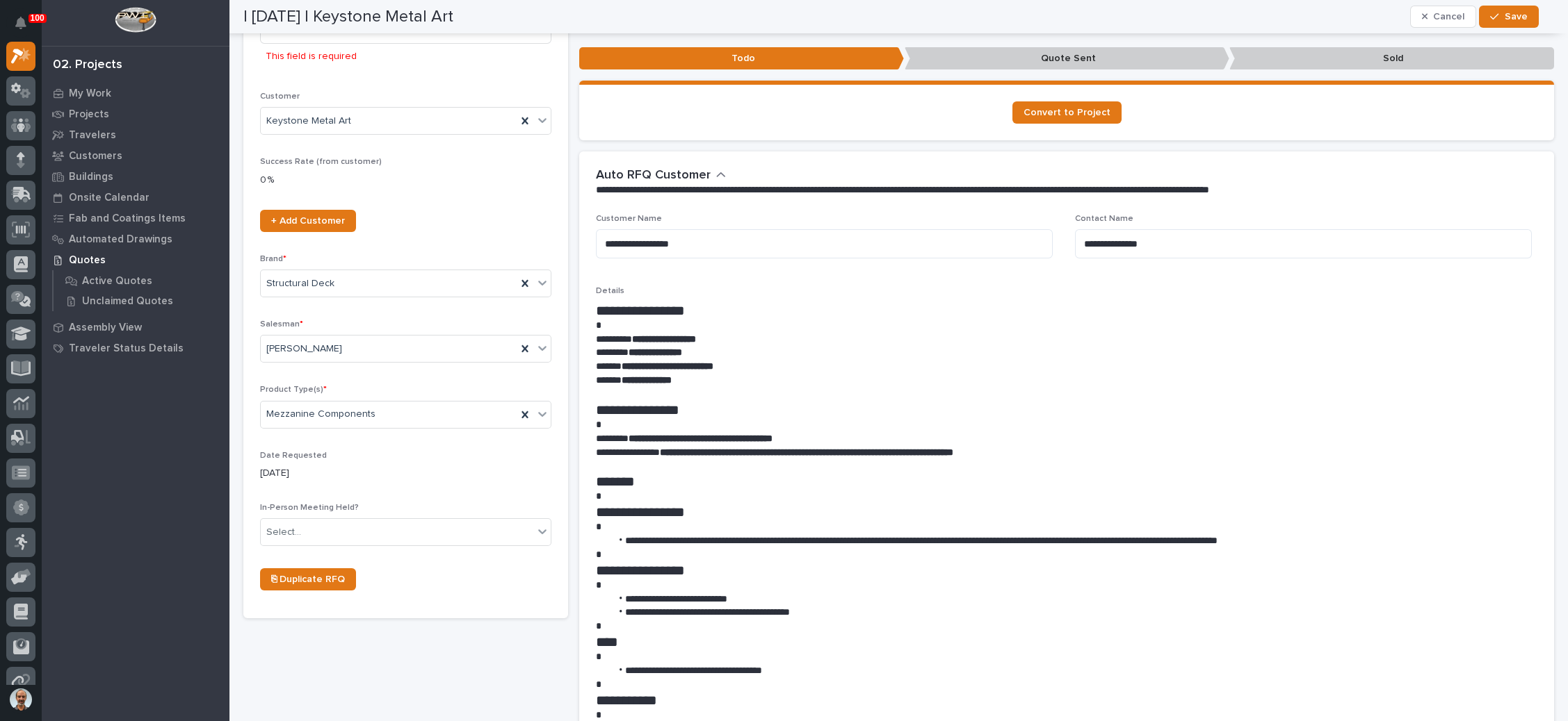
scroll to position [125, 0]
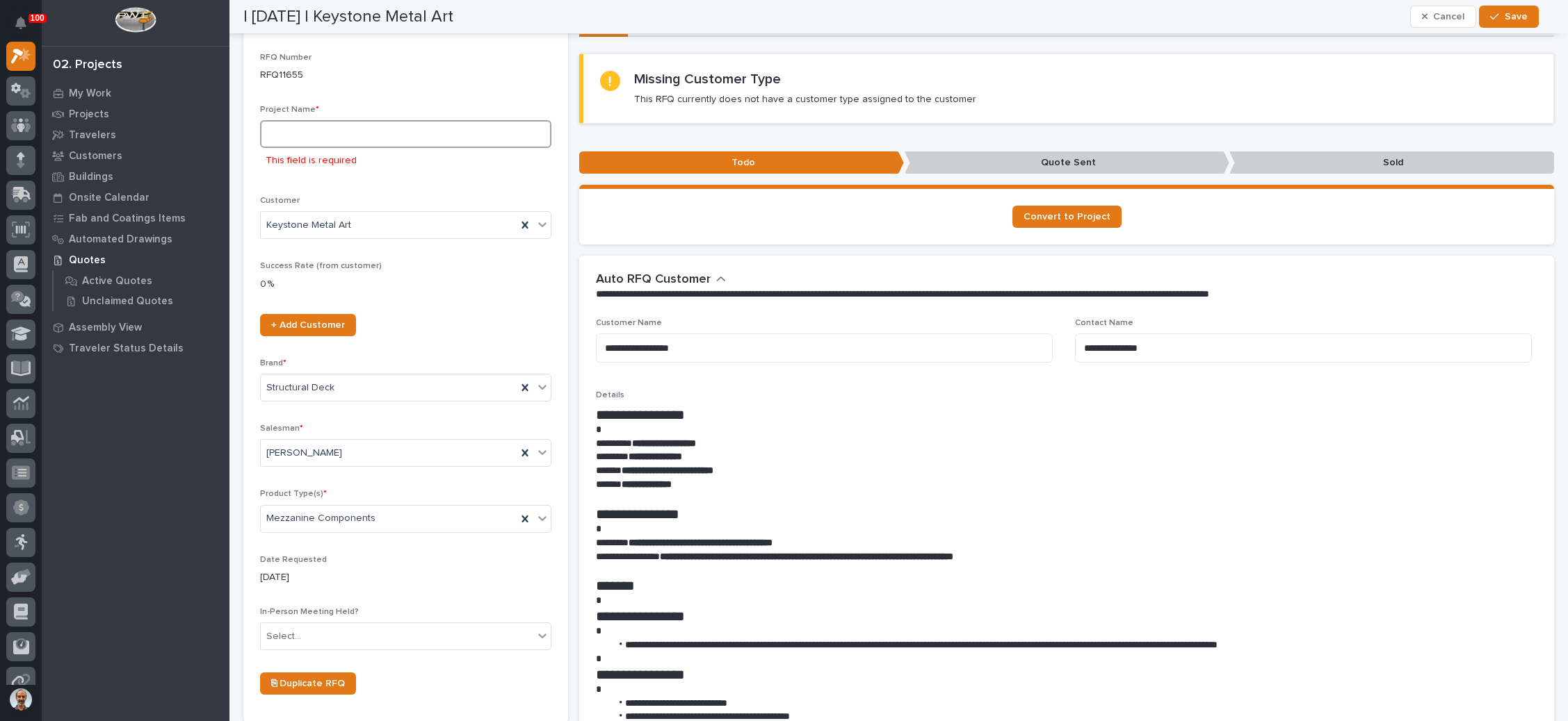
click at [364, 134] on input at bounding box center [406, 134] width 291 height 28
type input "u"
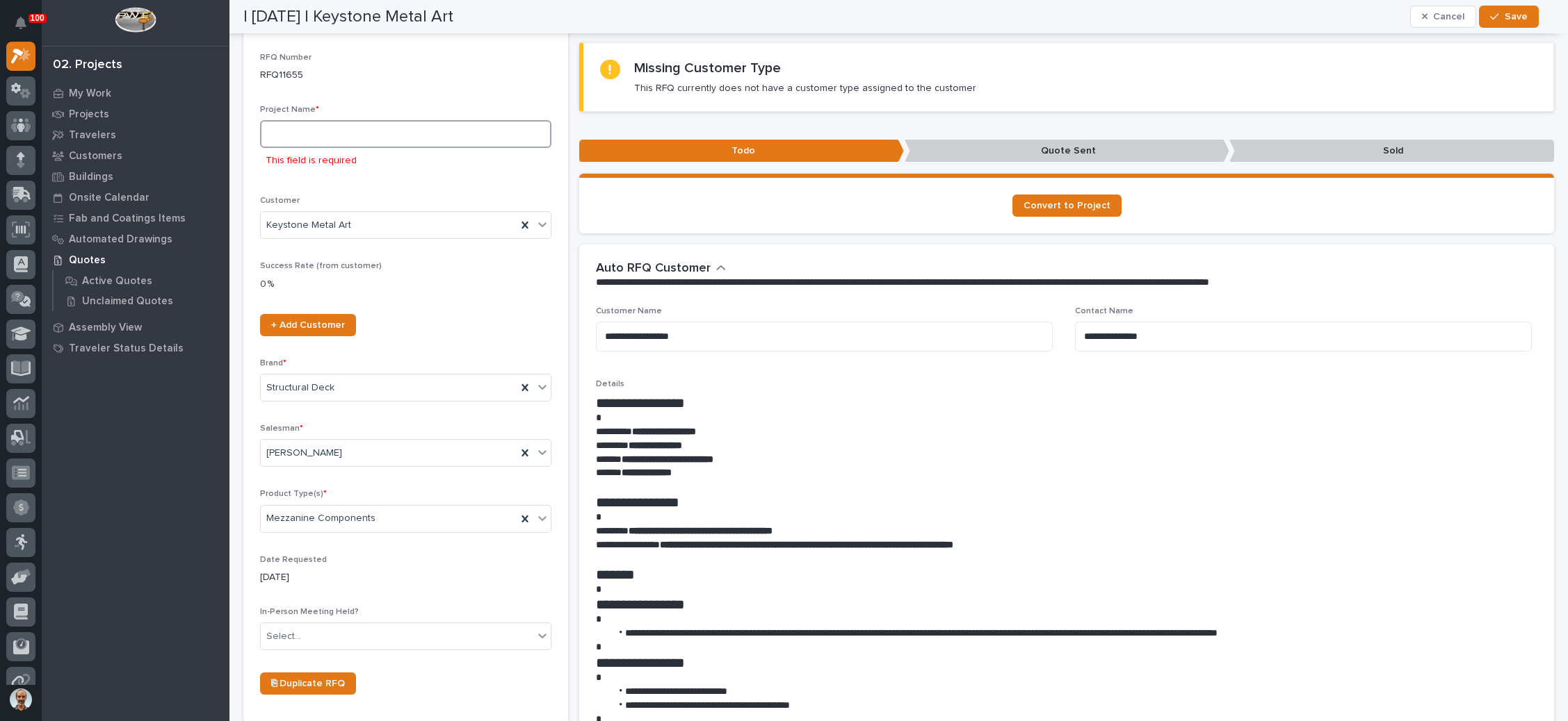
type input "Y"
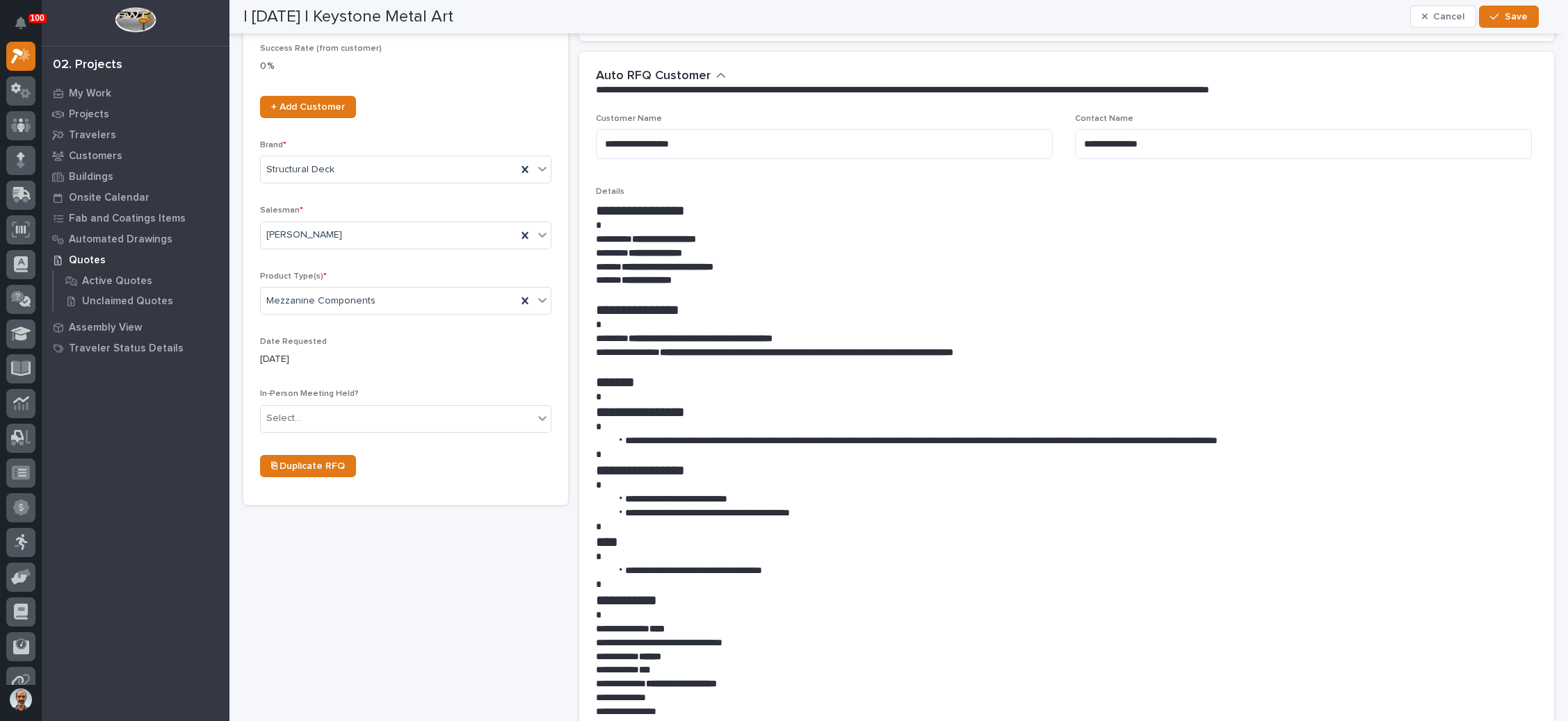
scroll to position [334, 0]
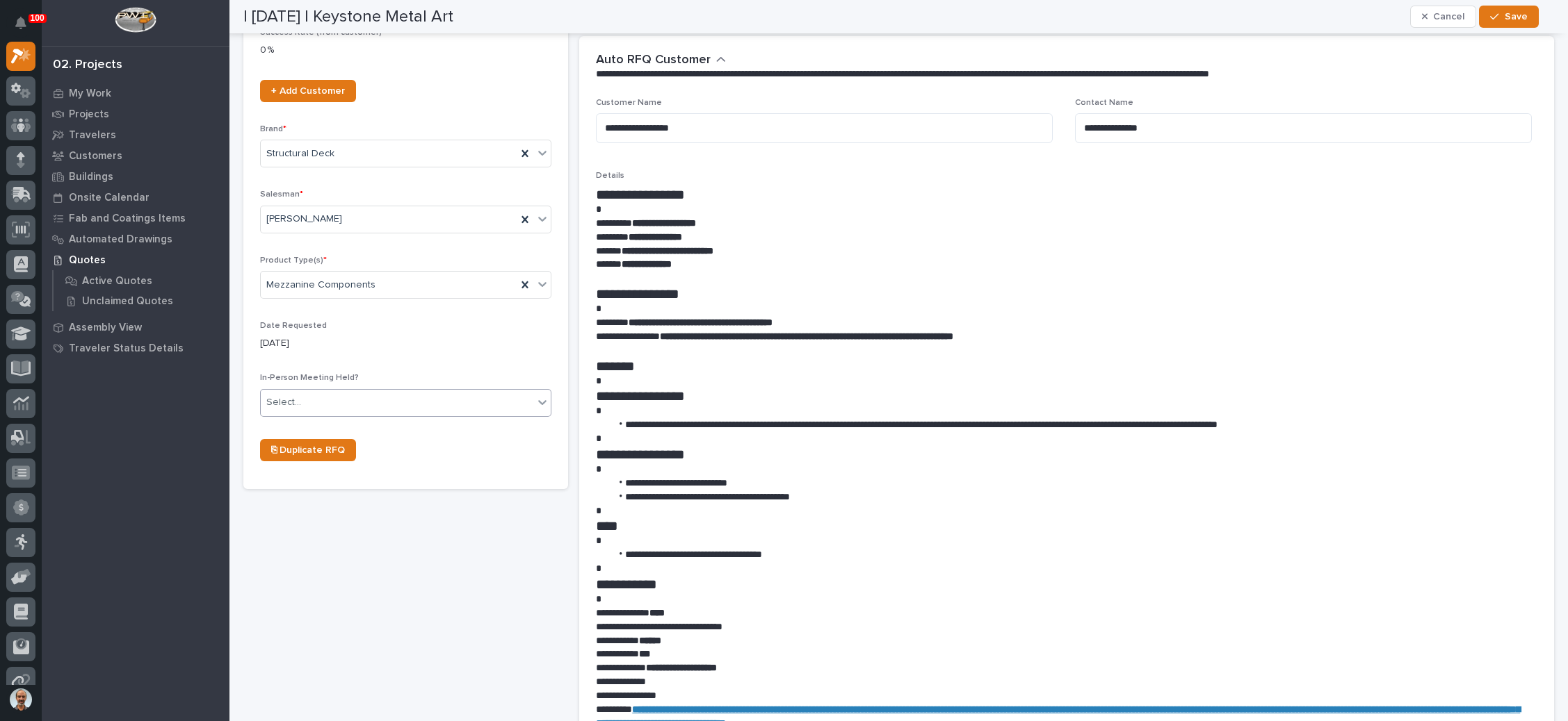
type input "Unknown"
click at [413, 399] on div "Select..." at bounding box center [397, 403] width 273 height 23
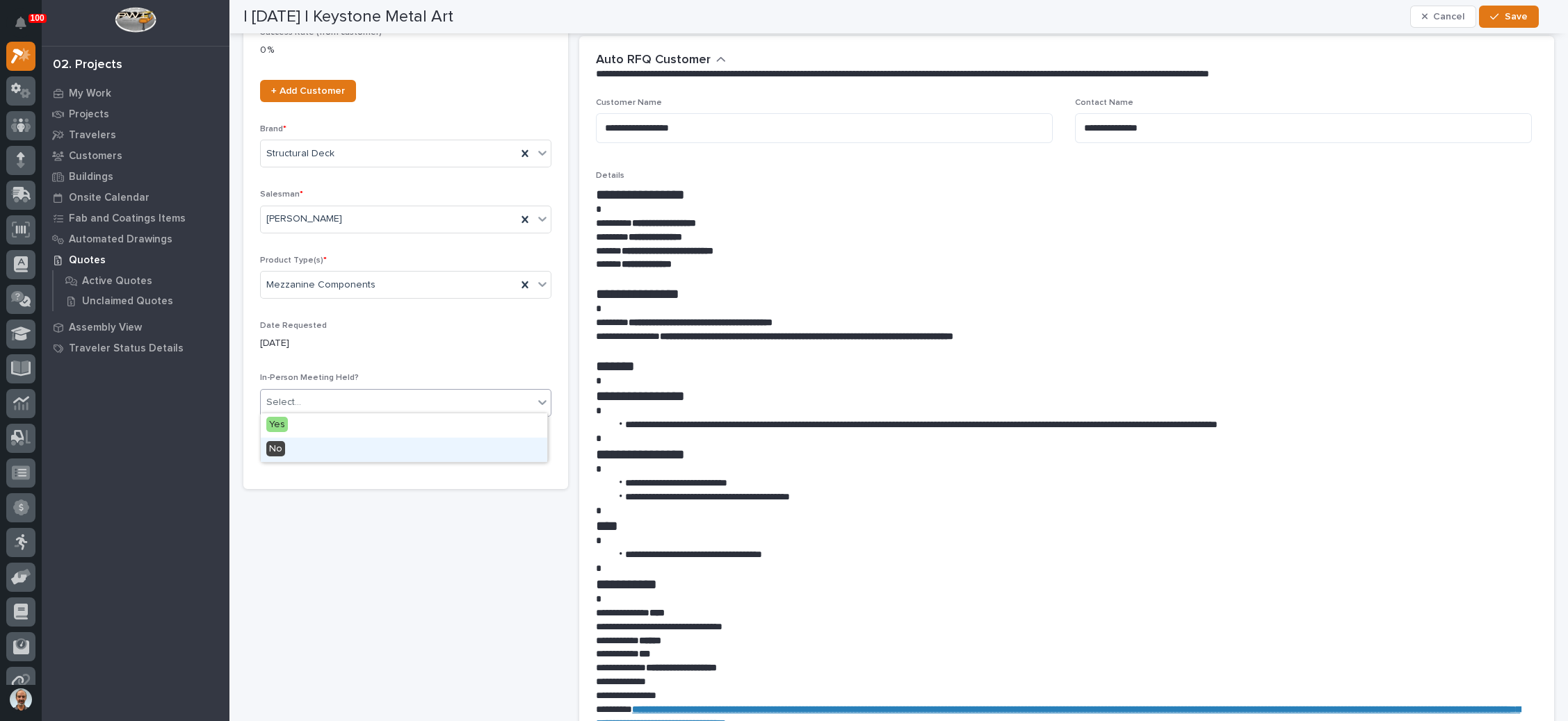
click at [390, 455] on div "No" at bounding box center [404, 450] width 286 height 25
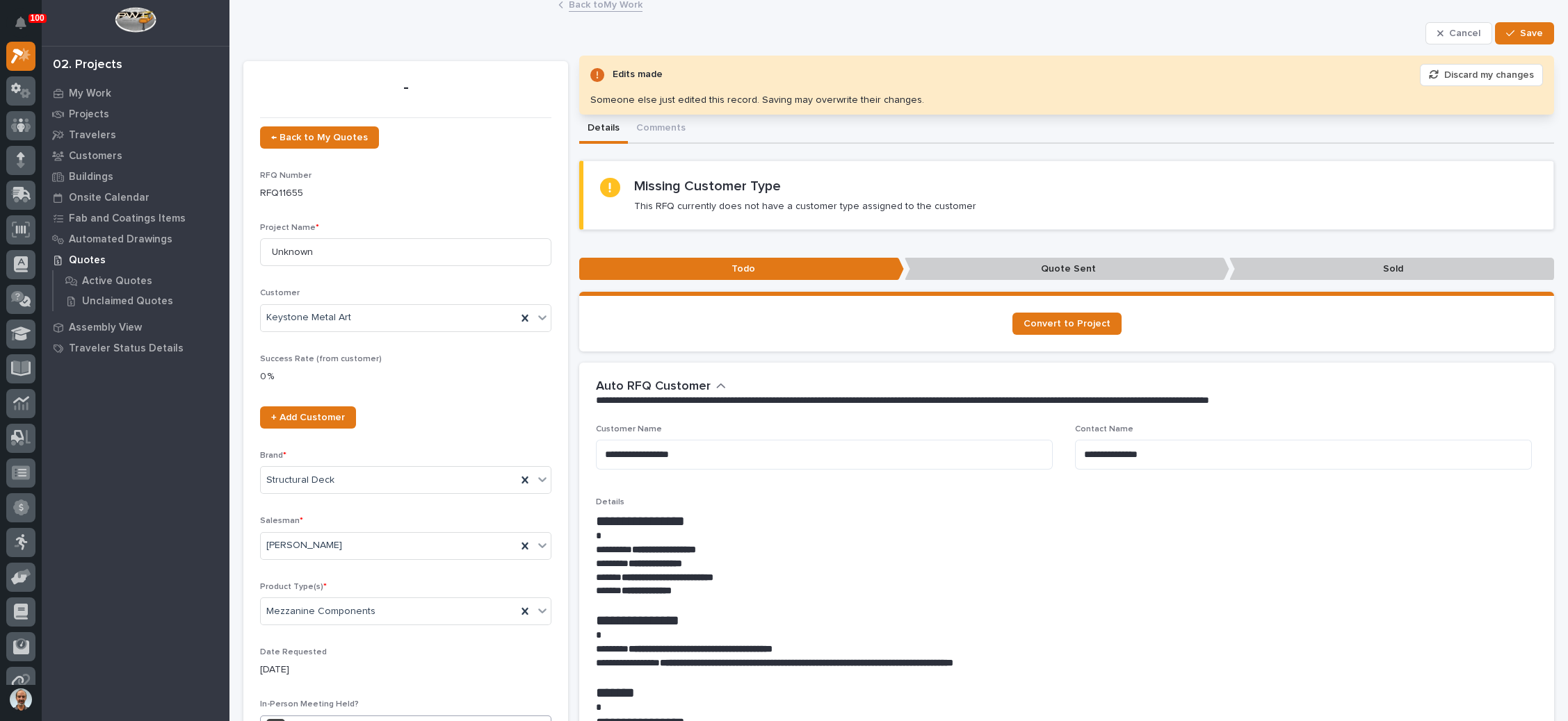
scroll to position [0, 0]
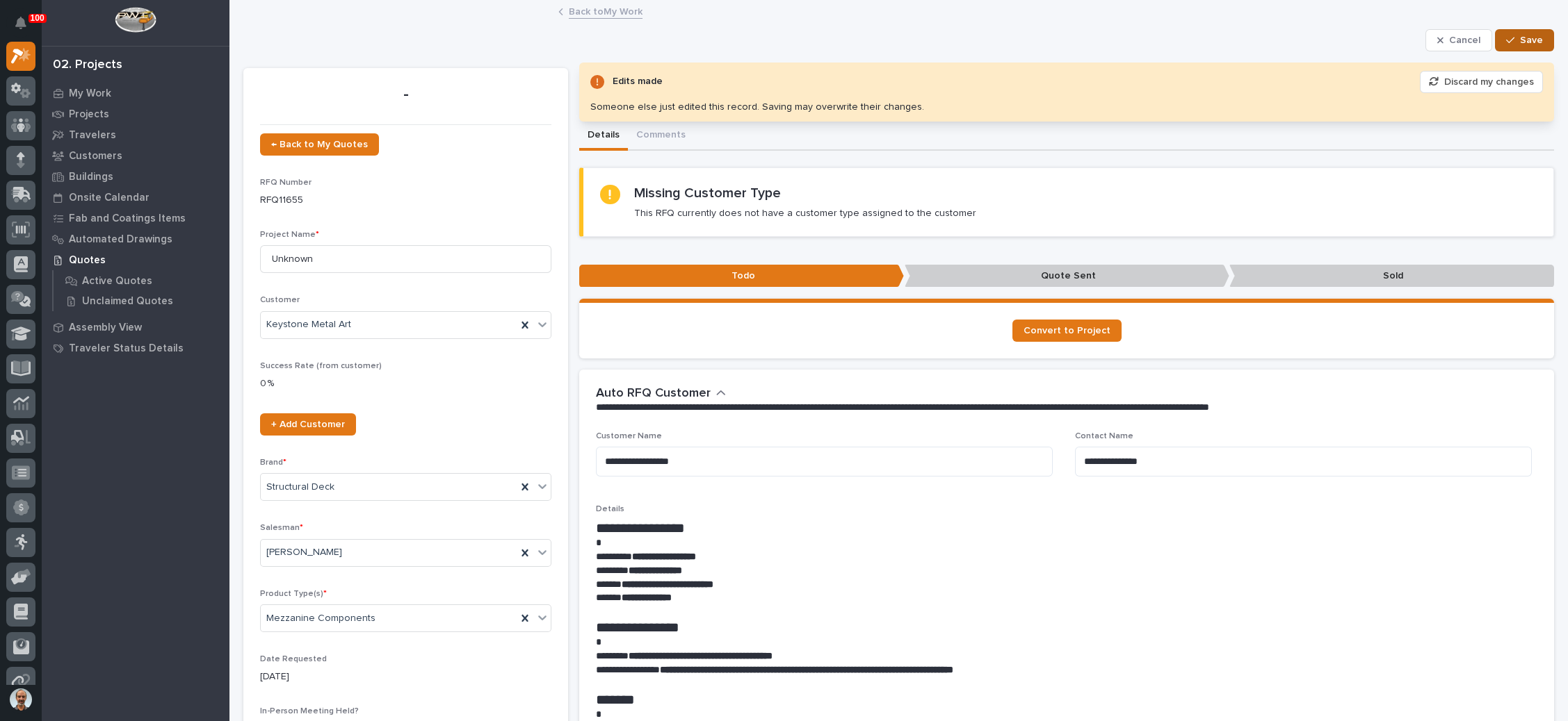
click at [1505, 31] on button "Save" at bounding box center [1524, 41] width 59 height 22
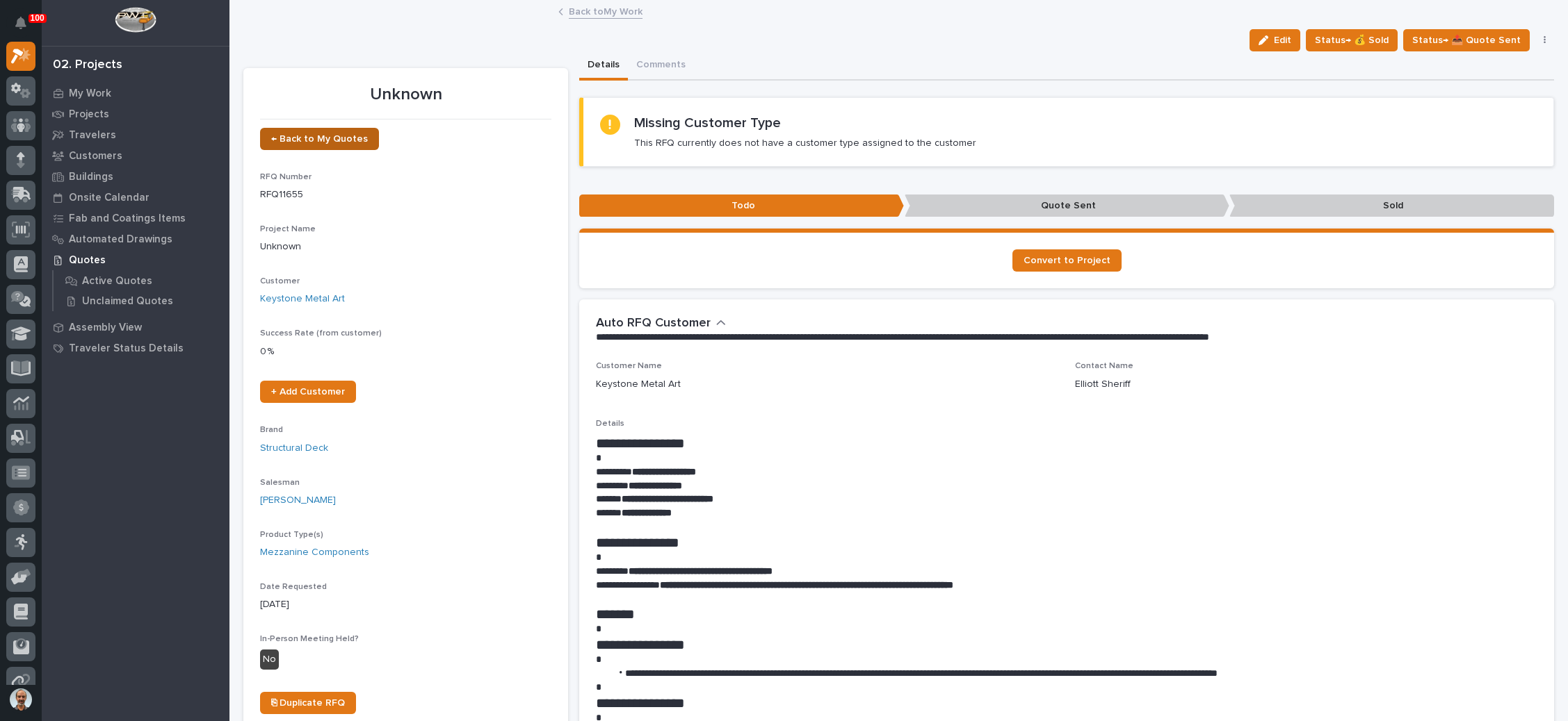
click at [342, 134] on span "← Back to My Quotes" at bounding box center [319, 139] width 96 height 10
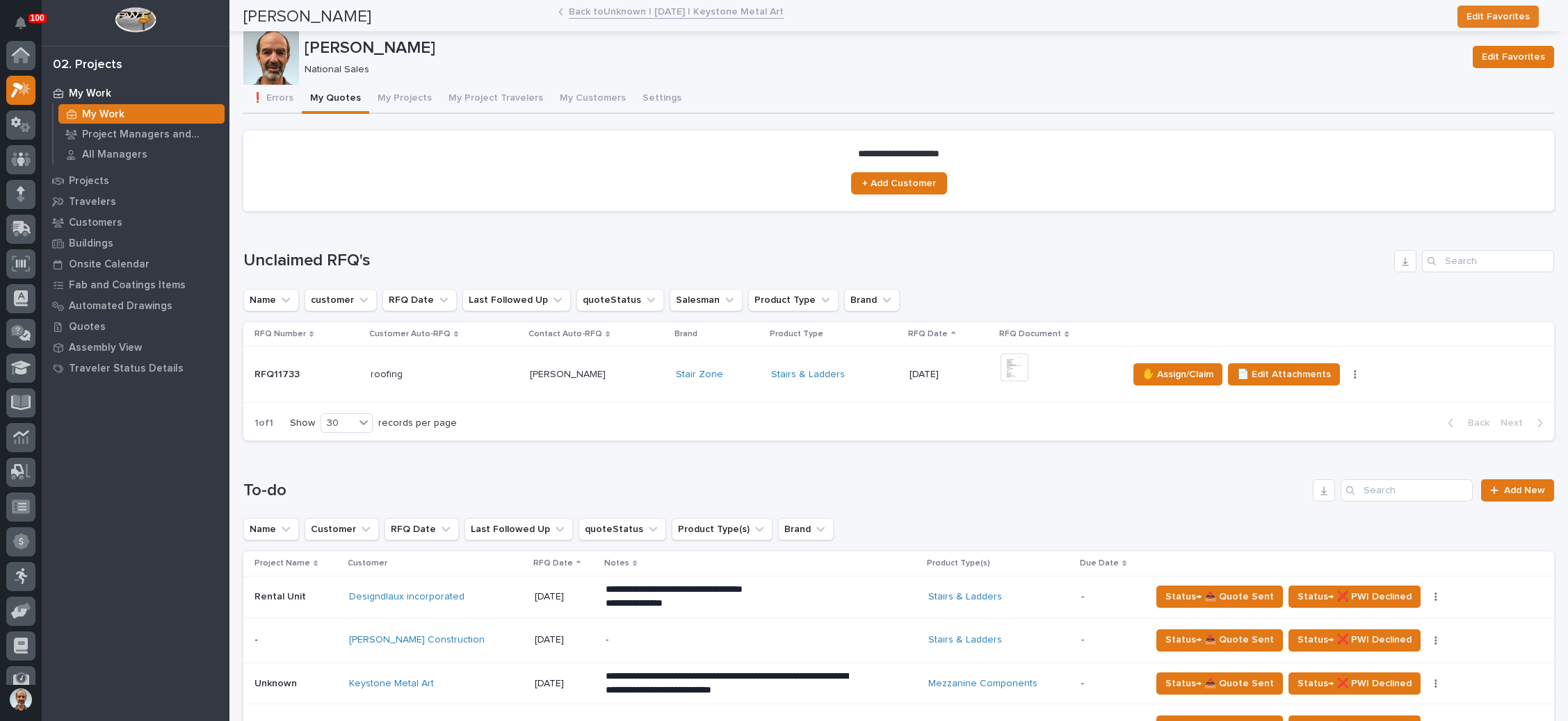
scroll to position [34, 0]
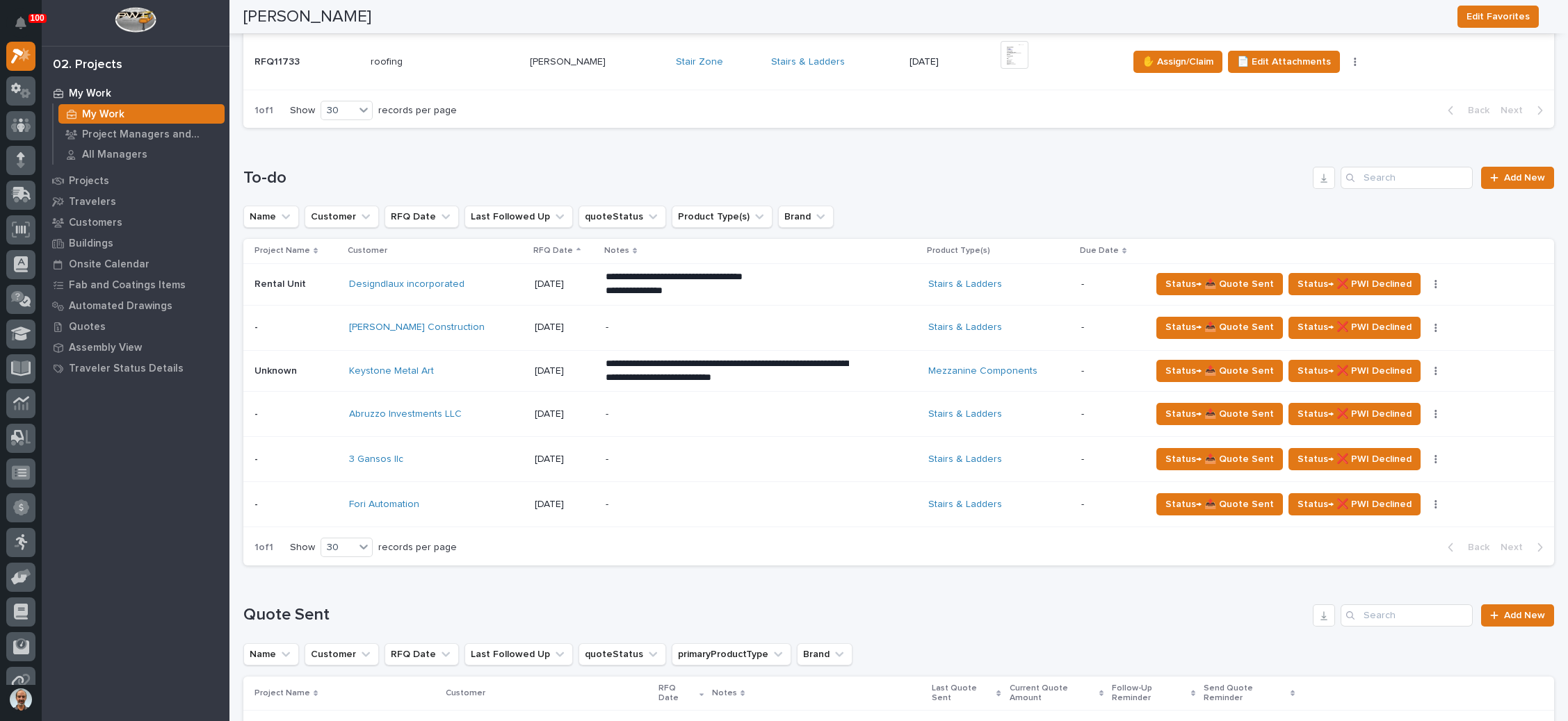
click at [631, 284] on p "**********" at bounding box center [727, 278] width 243 height 14
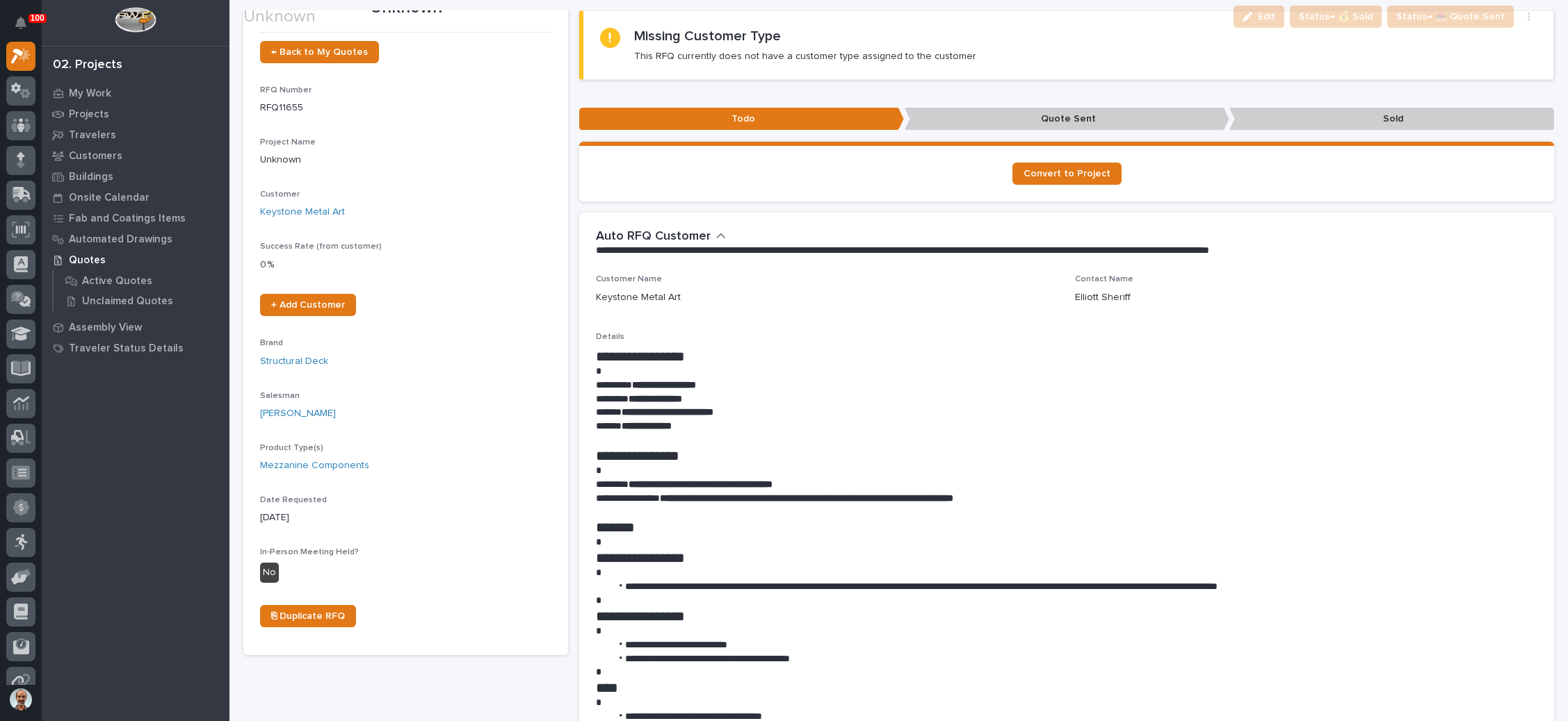
scroll to position [104, 0]
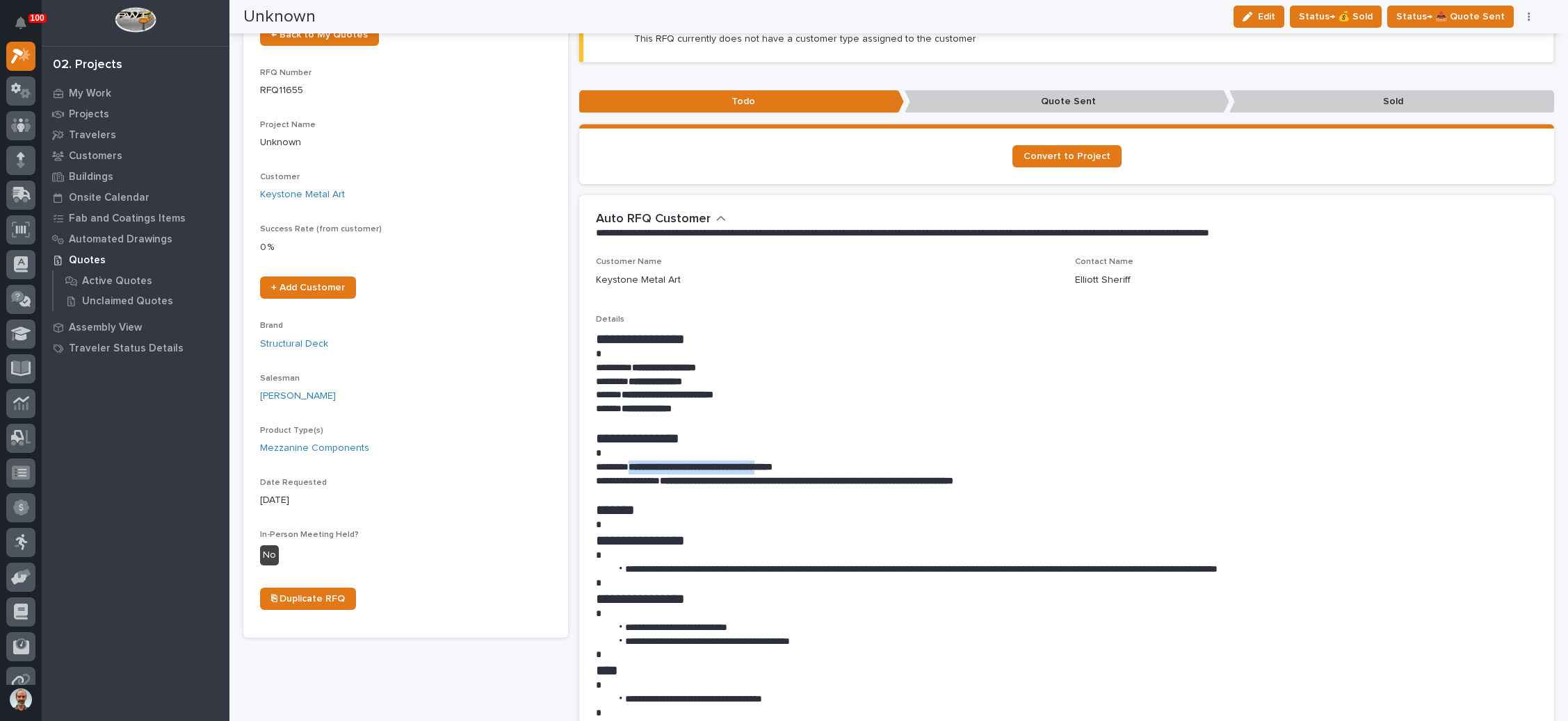
drag, startPoint x: 796, startPoint y: 465, endPoint x: 634, endPoint y: 467, distance: 162.0
click at [634, 467] on strong "**********" at bounding box center [700, 467] width 144 height 10
copy strong "**********"
drag, startPoint x: 722, startPoint y: 365, endPoint x: 639, endPoint y: 370, distance: 83.2
click at [639, 370] on p "**********" at bounding box center [1060, 368] width 930 height 14
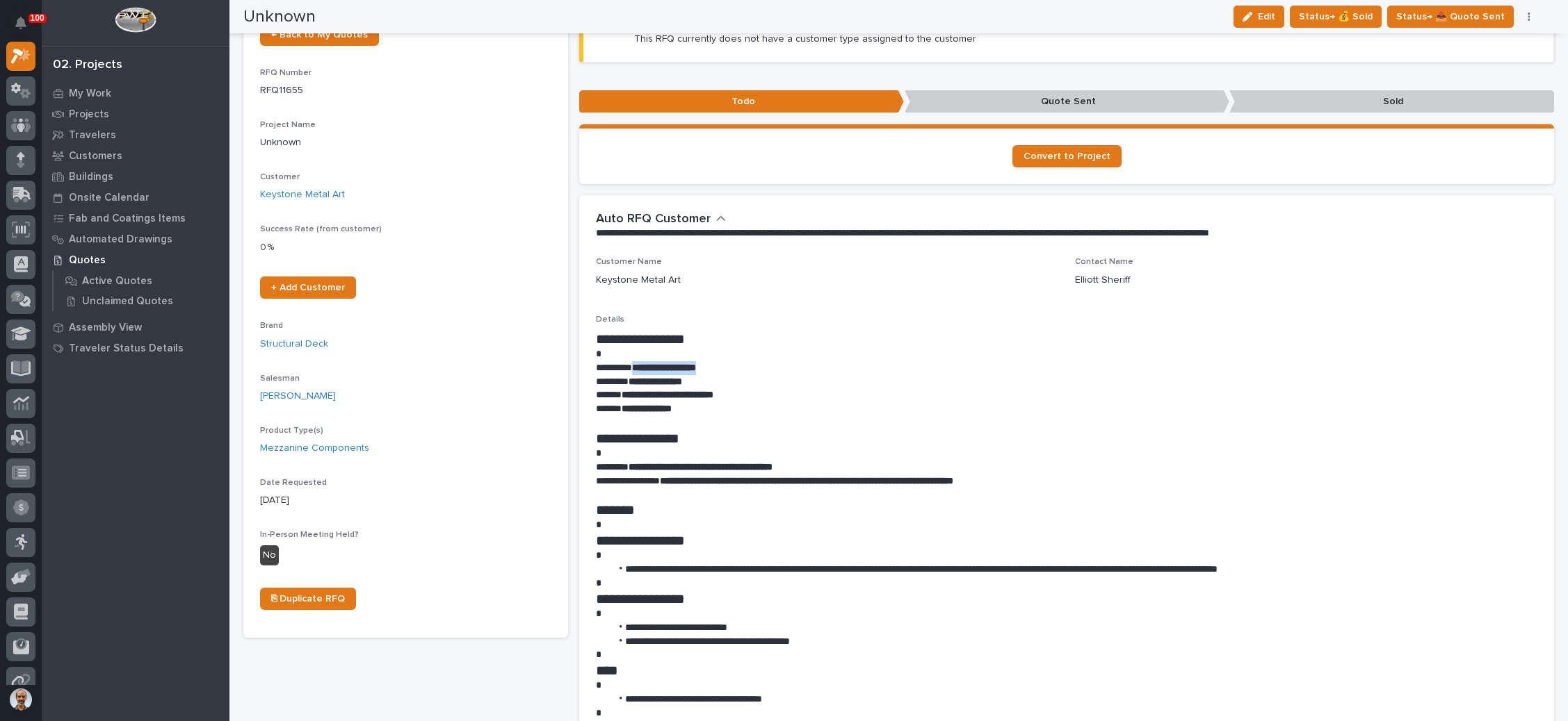
copy strong "**********"
click at [821, 356] on p at bounding box center [1060, 354] width 930 height 14
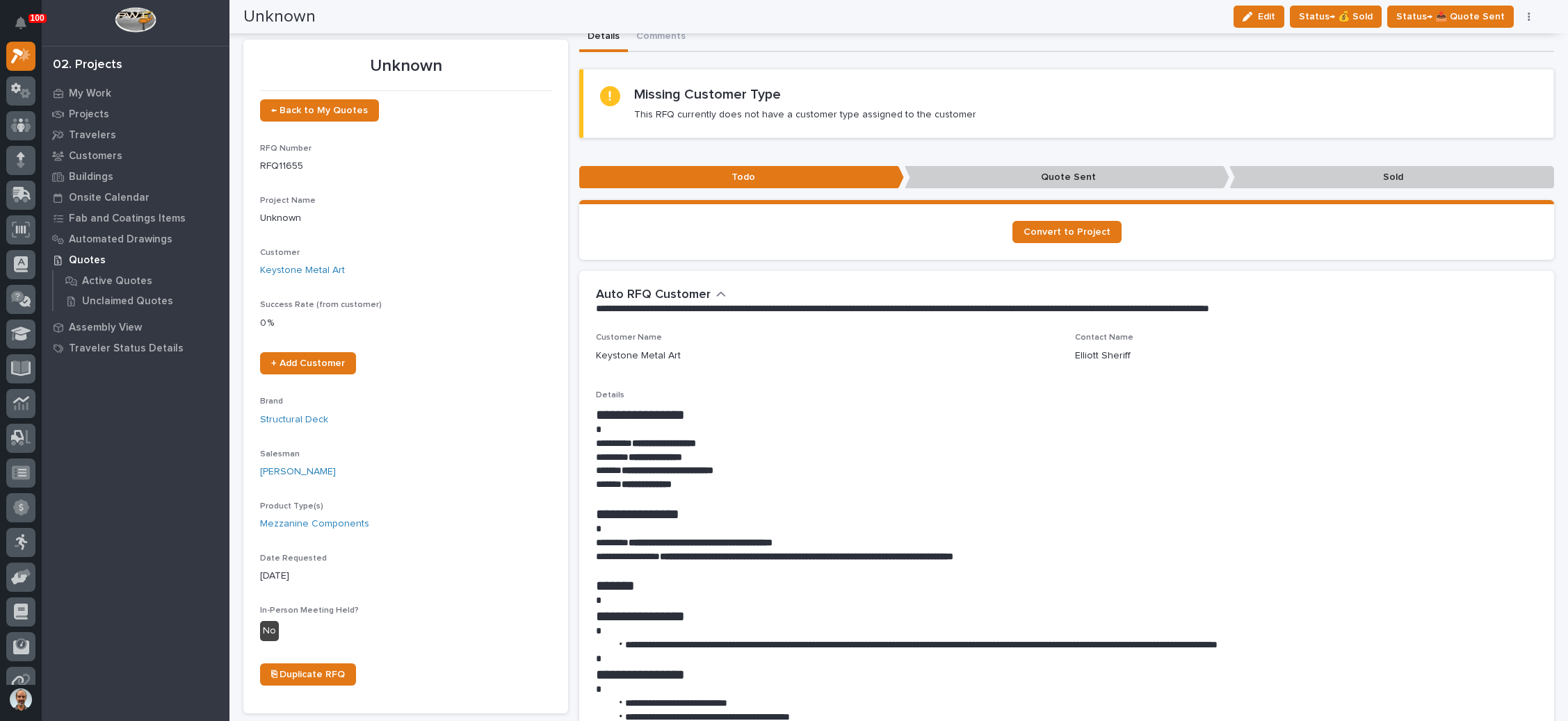
scroll to position [0, 0]
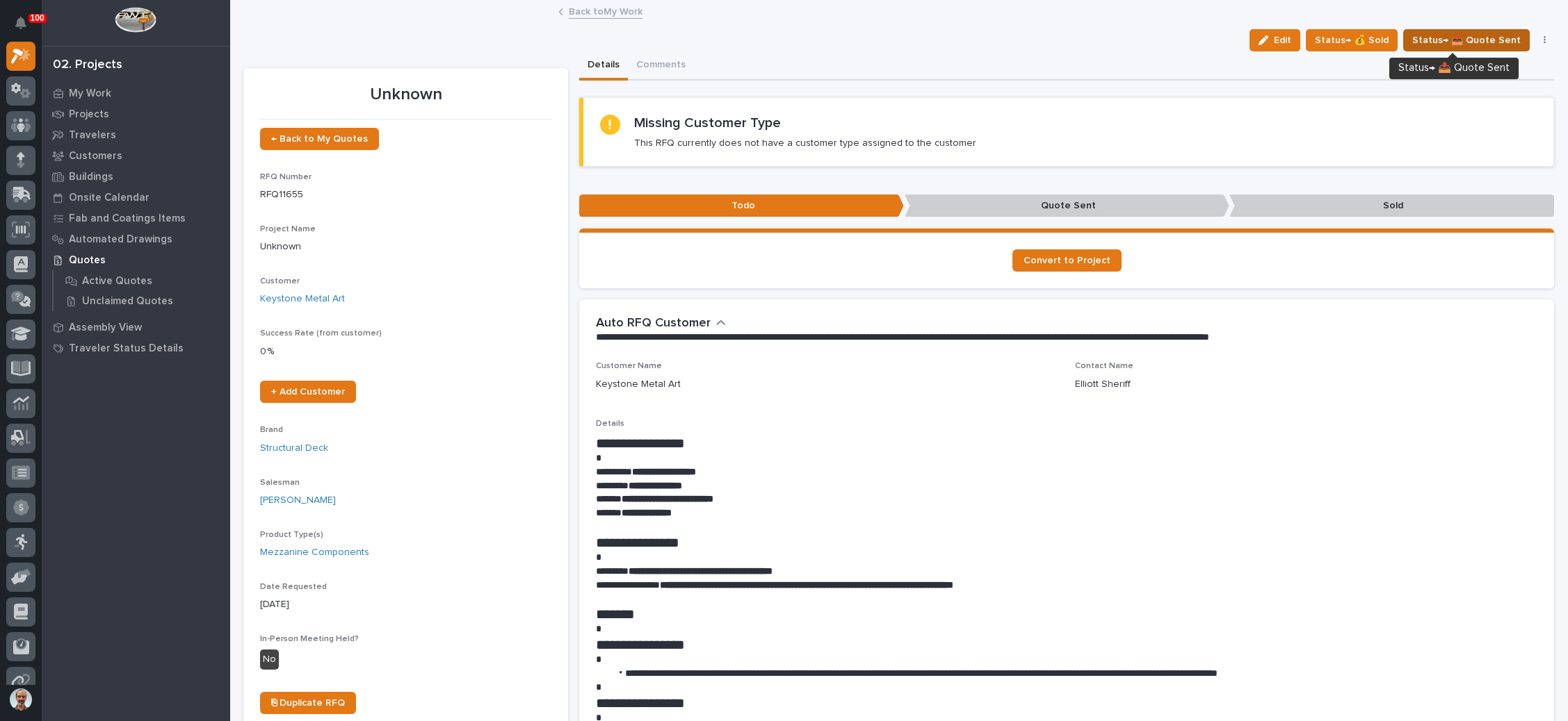
click at [1447, 33] on span "Status→ 📤 Quote Sent" at bounding box center [1466, 40] width 108 height 17
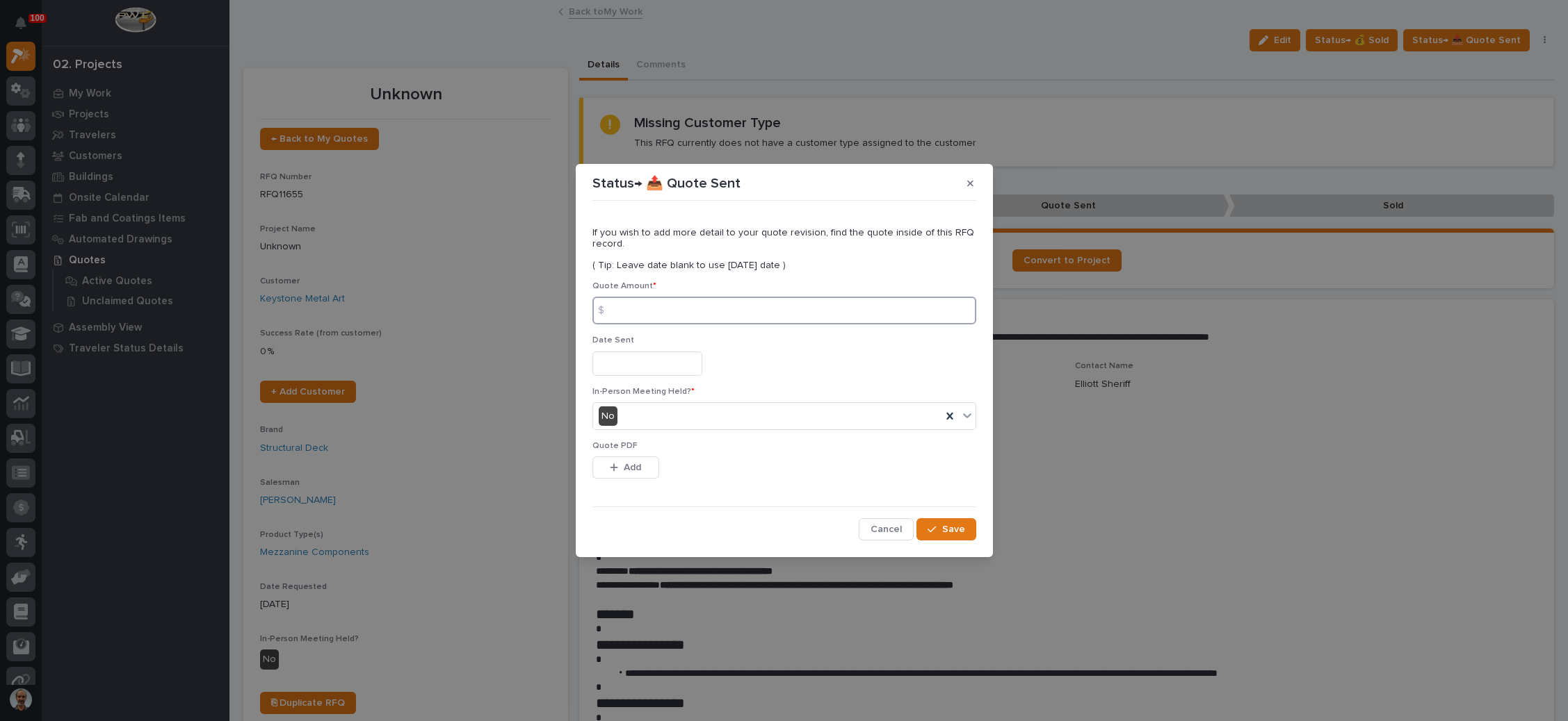
click at [754, 301] on input at bounding box center [784, 311] width 384 height 28
click at [634, 312] on input at bounding box center [784, 311] width 384 height 28
type input "15240"
click at [650, 369] on input "text" at bounding box center [647, 363] width 110 height 25
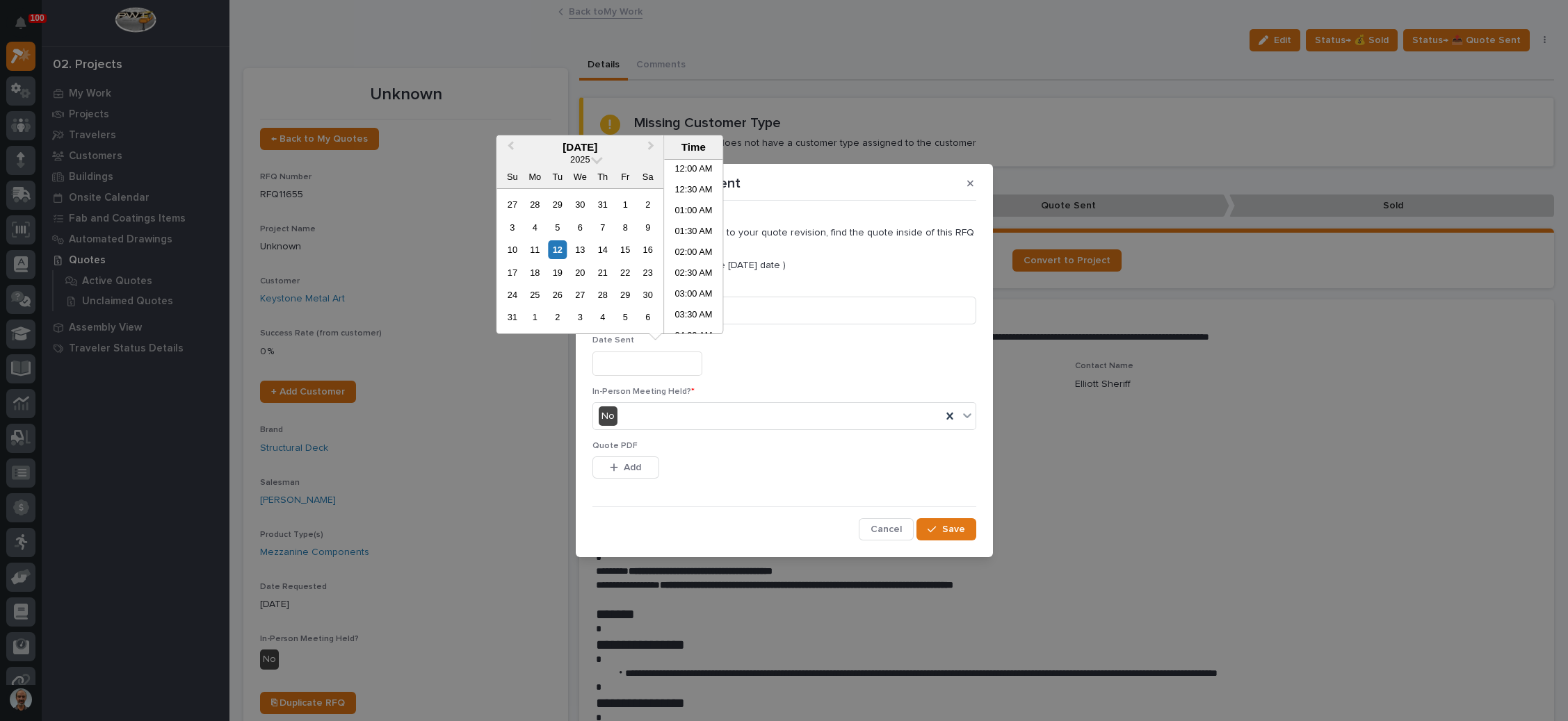
scroll to position [278, 0]
click at [558, 249] on div "12" at bounding box center [557, 249] width 19 height 19
type input "**********"
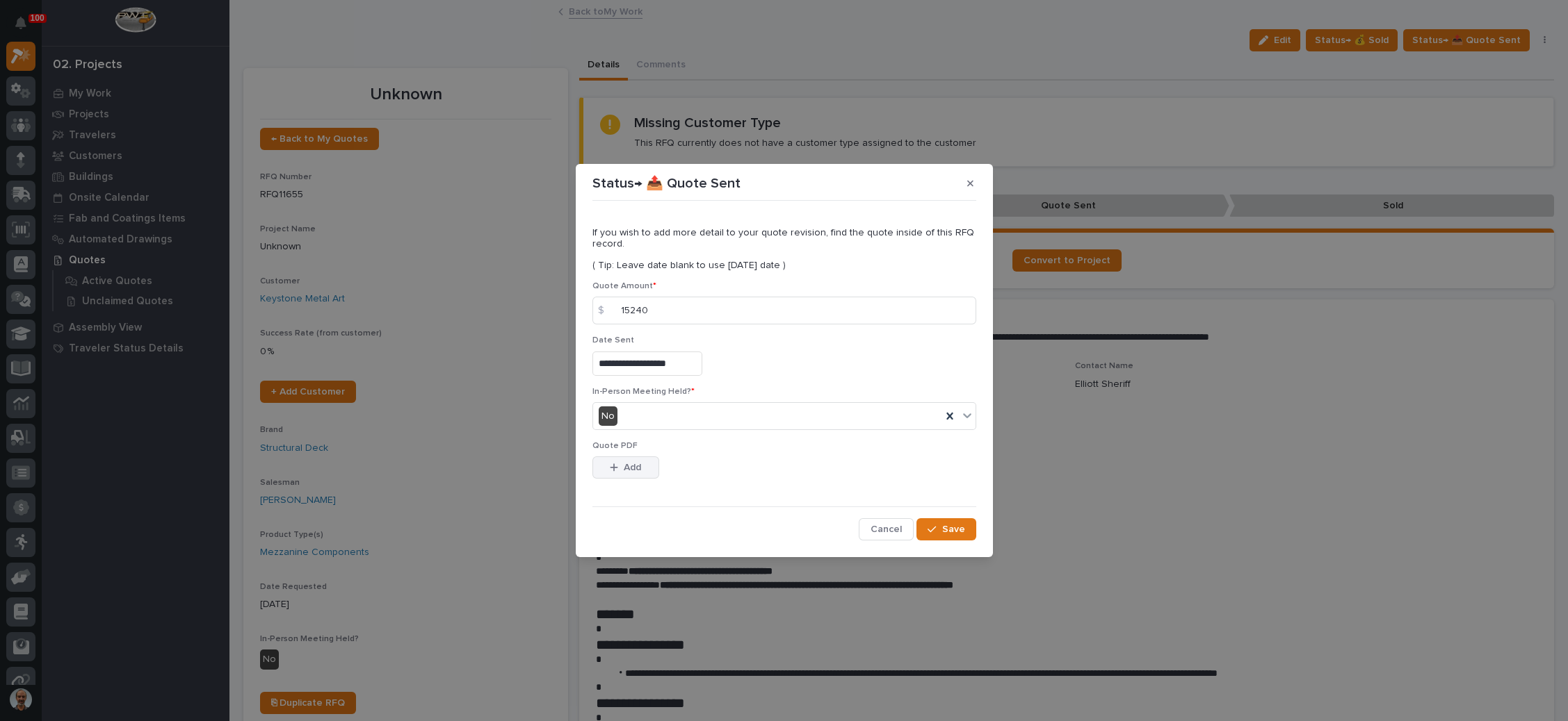
click at [634, 464] on span "Add" at bounding box center [632, 468] width 18 height 13
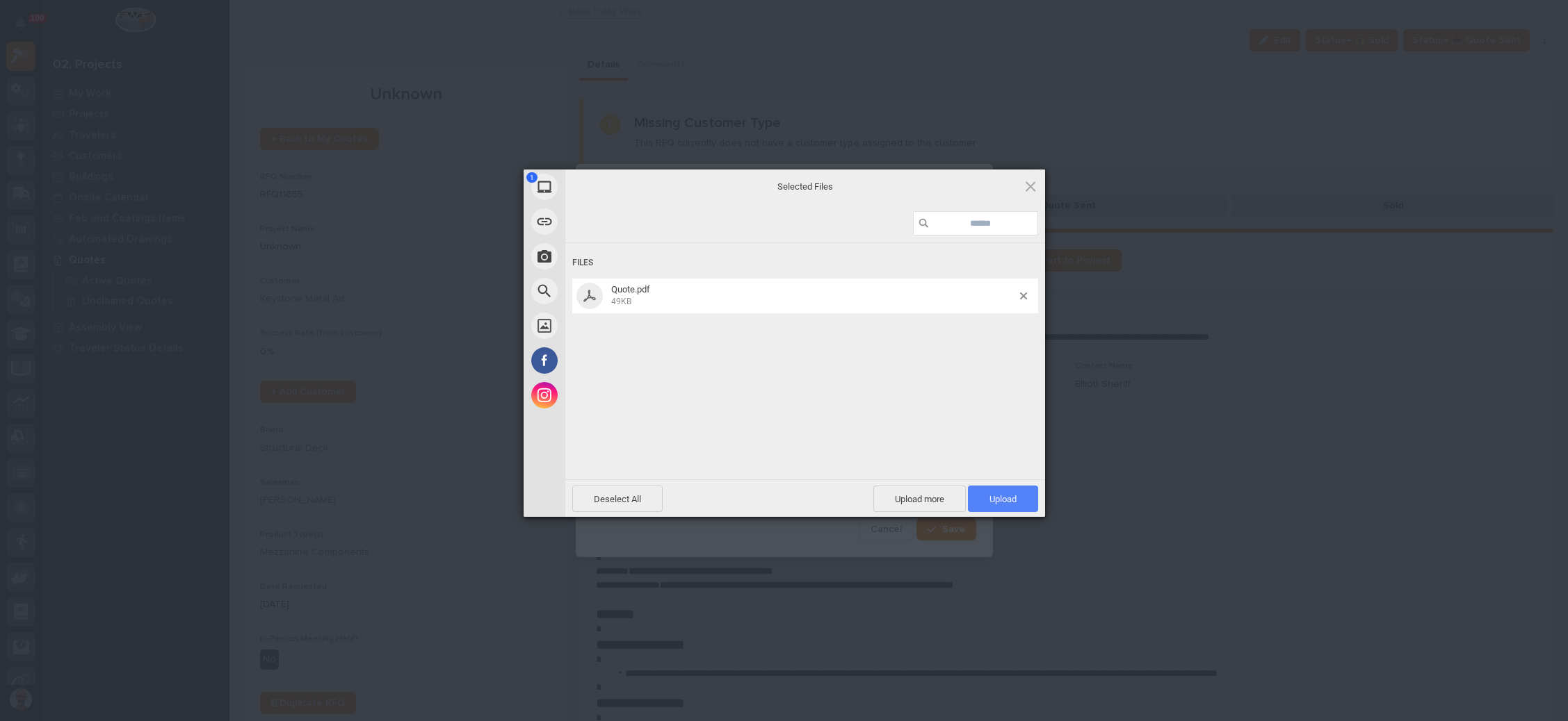
click at [986, 486] on span "Upload 1" at bounding box center [1003, 499] width 70 height 27
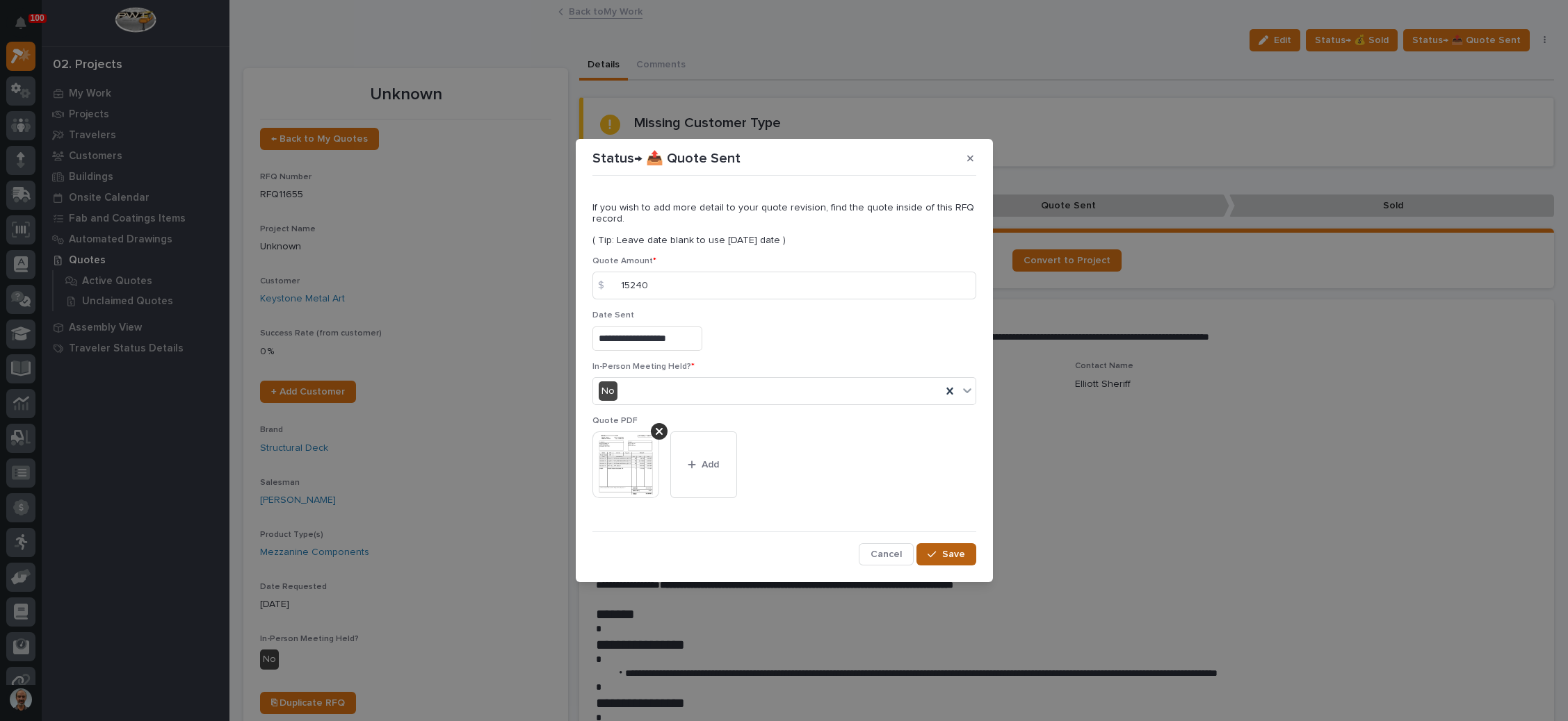
click at [947, 551] on span "Save" at bounding box center [953, 554] width 23 height 13
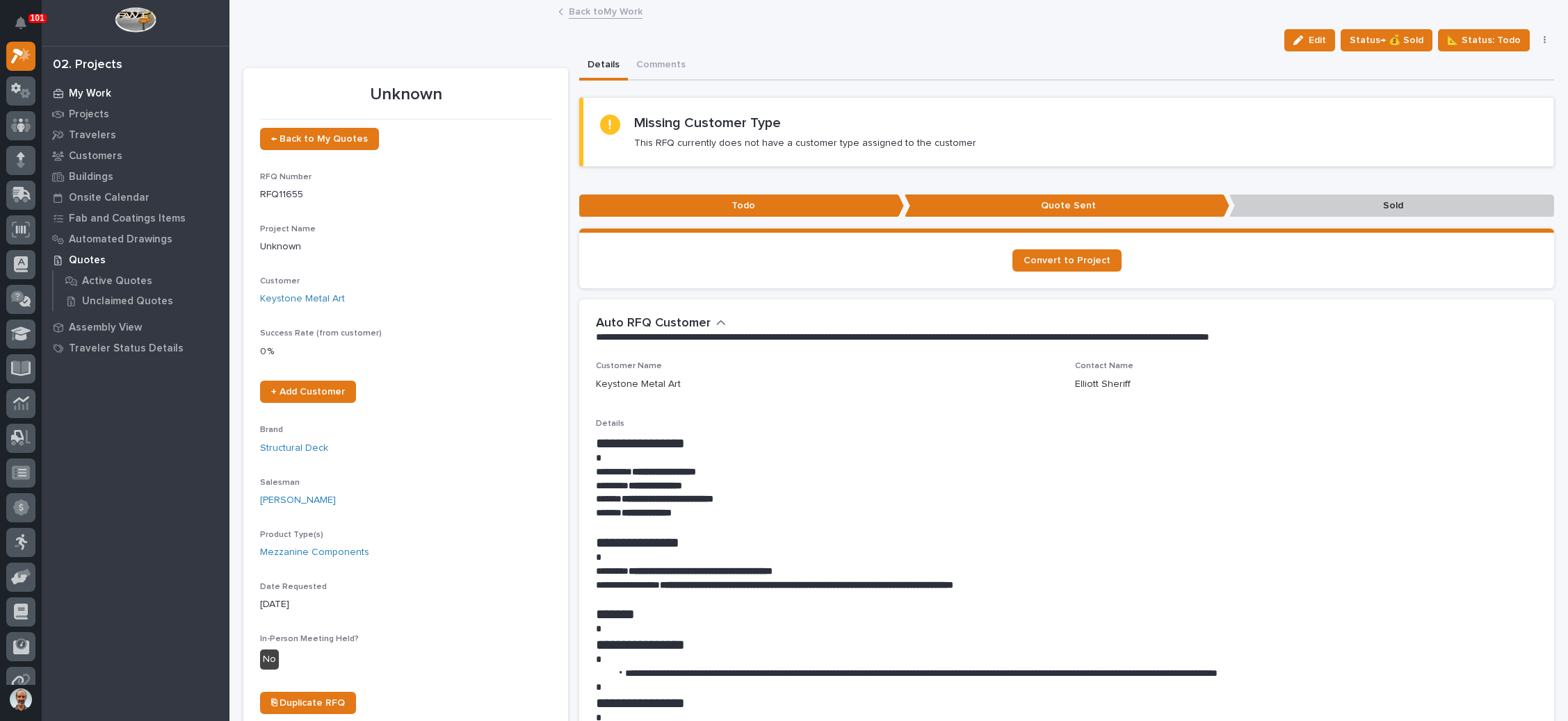
click at [102, 92] on p "My Work" at bounding box center [90, 94] width 42 height 13
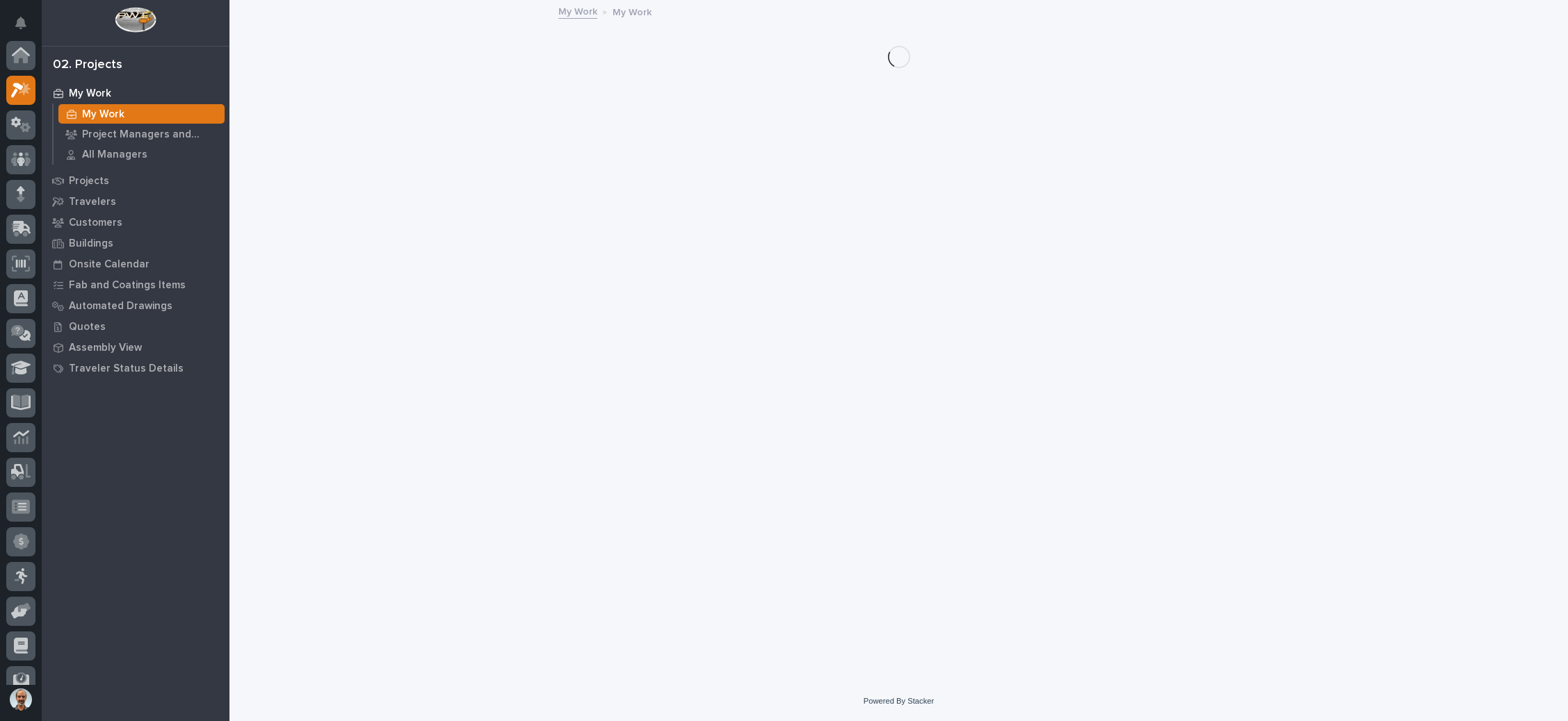
scroll to position [34, 0]
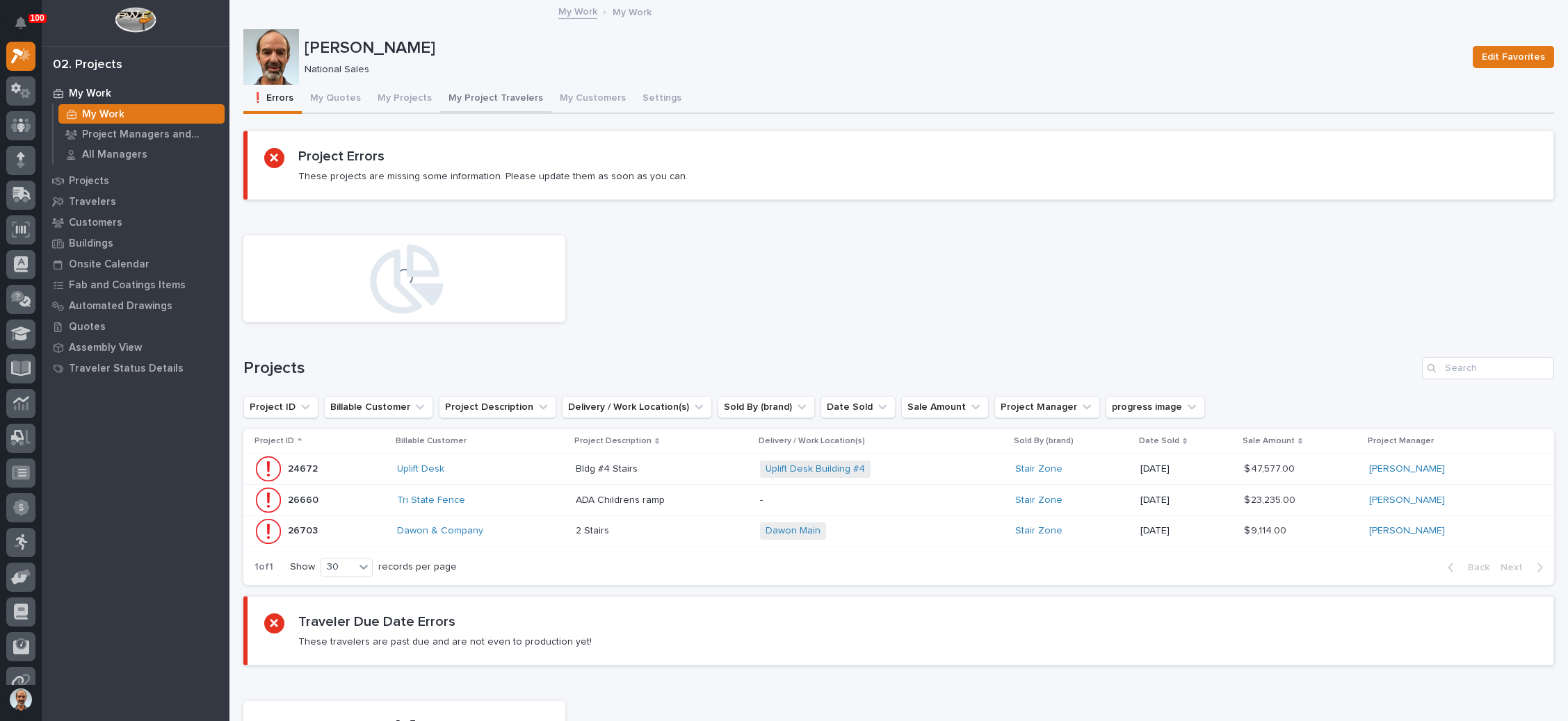
click at [504, 94] on button "My Project Travelers" at bounding box center [496, 100] width 111 height 30
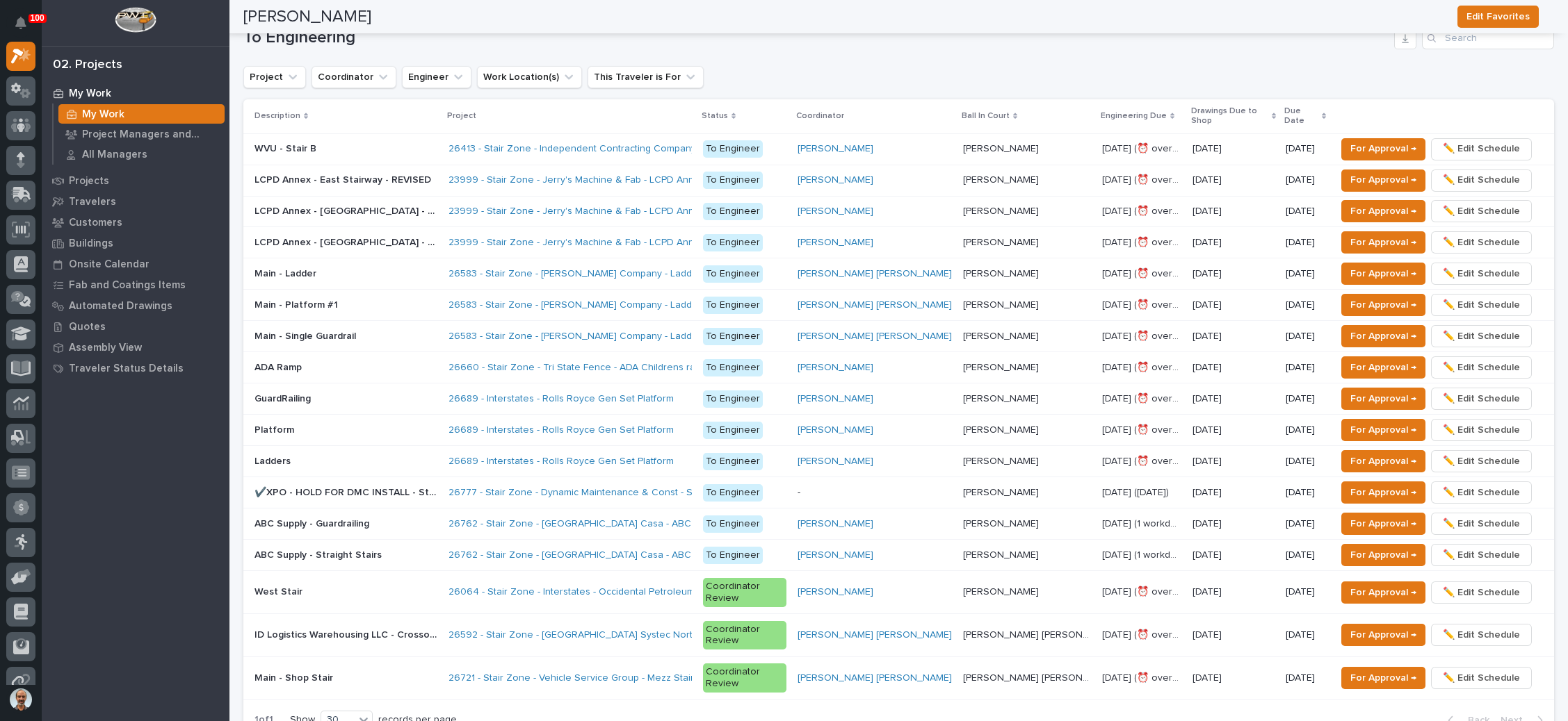
scroll to position [1042, 0]
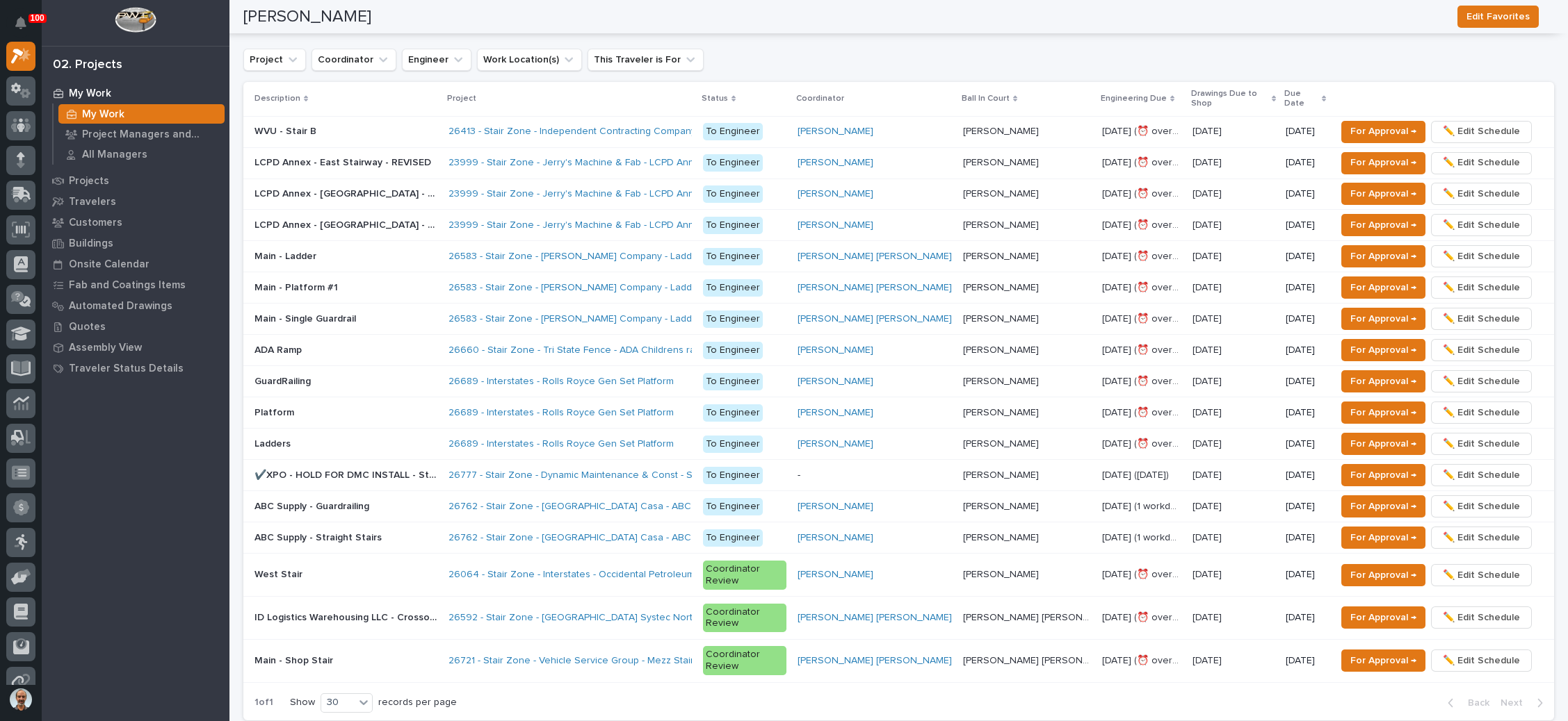
click at [368, 344] on p at bounding box center [346, 350] width 183 height 12
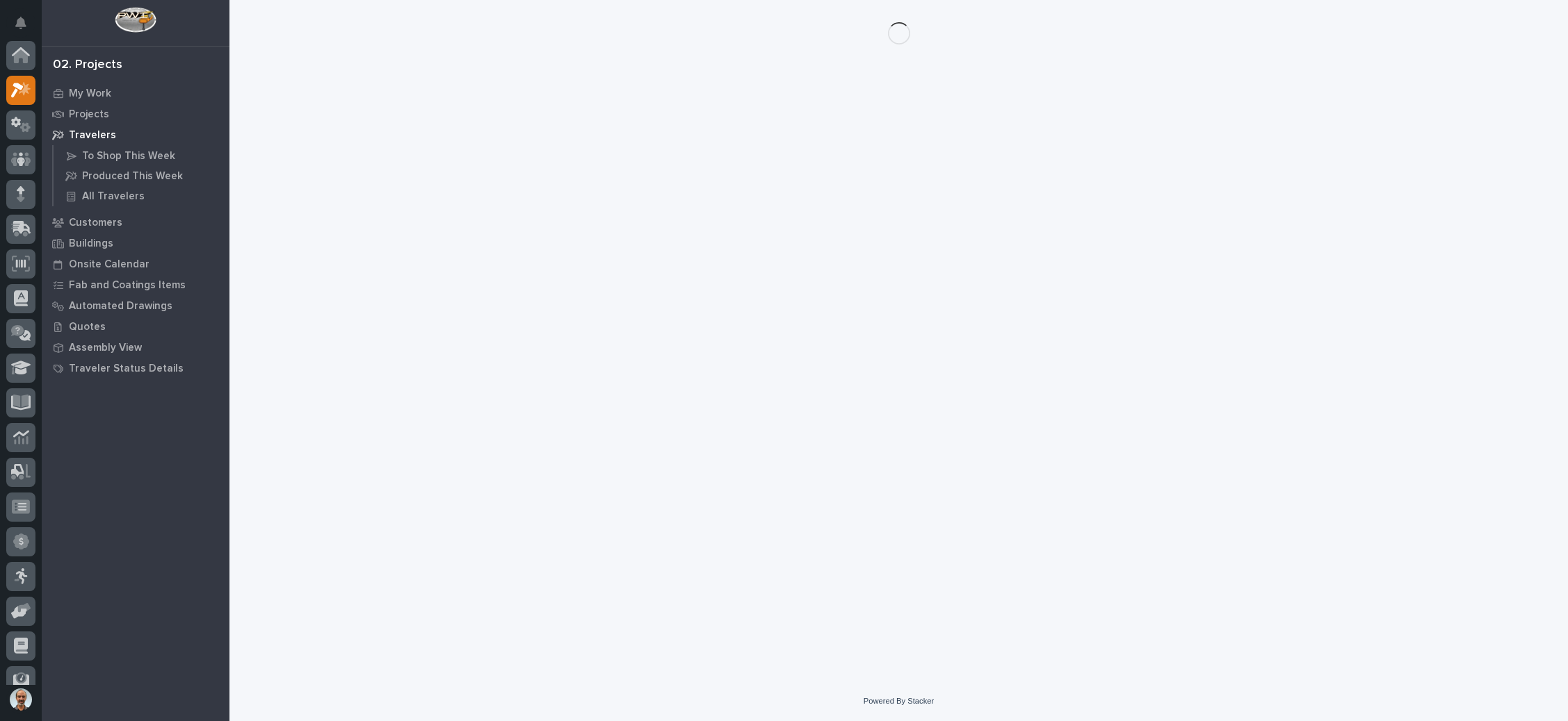
scroll to position [34, 0]
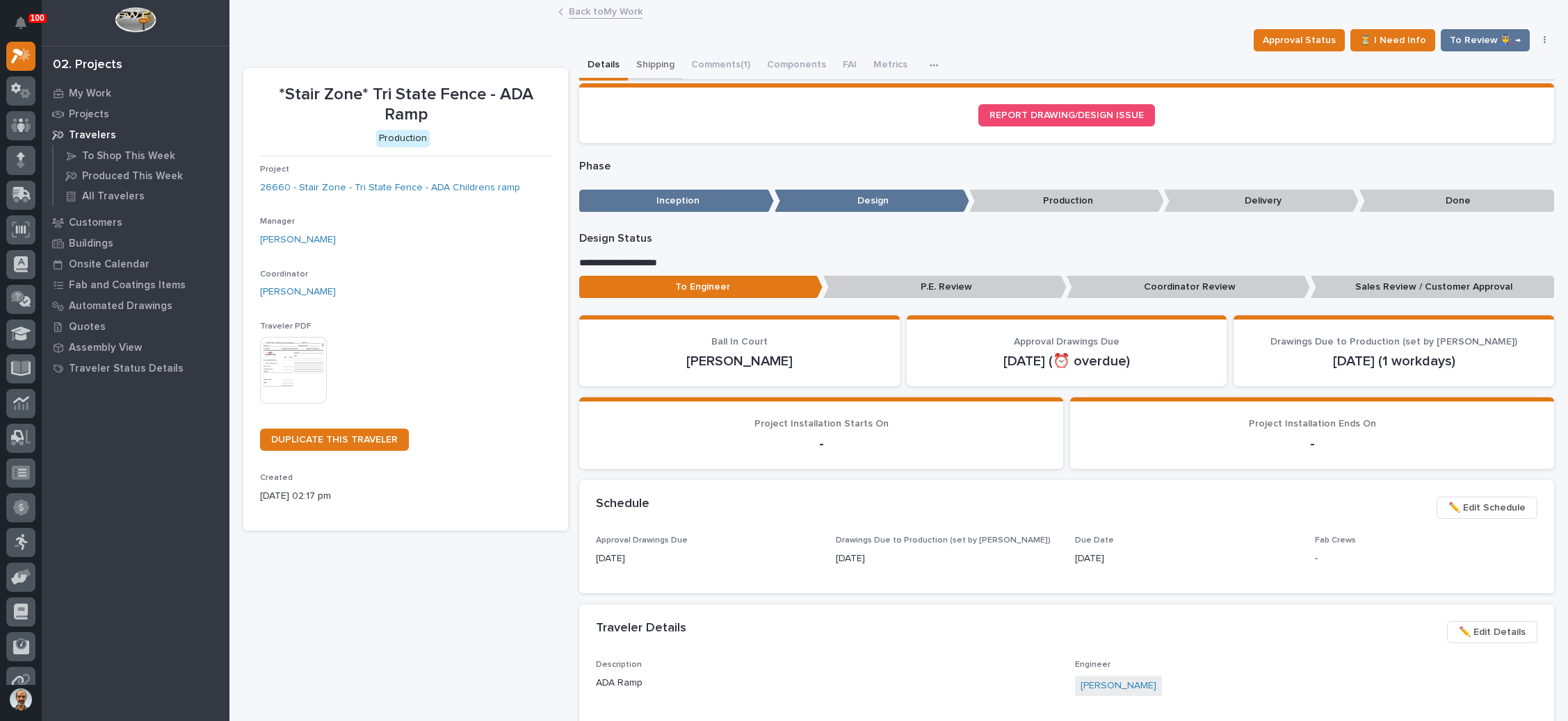
click at [650, 58] on button "Shipping" at bounding box center [655, 66] width 55 height 30
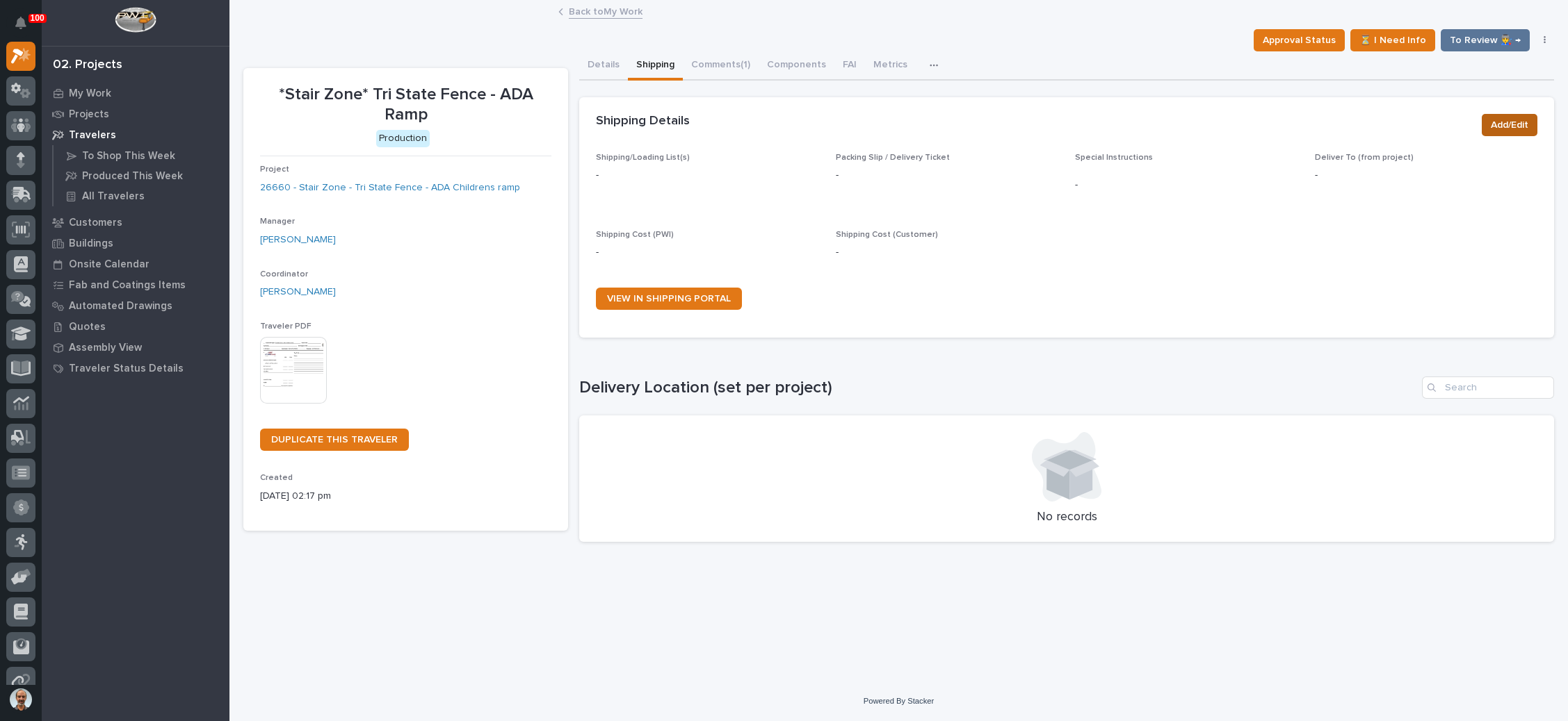
click at [1506, 123] on span "Add/Edit" at bounding box center [1509, 125] width 37 height 17
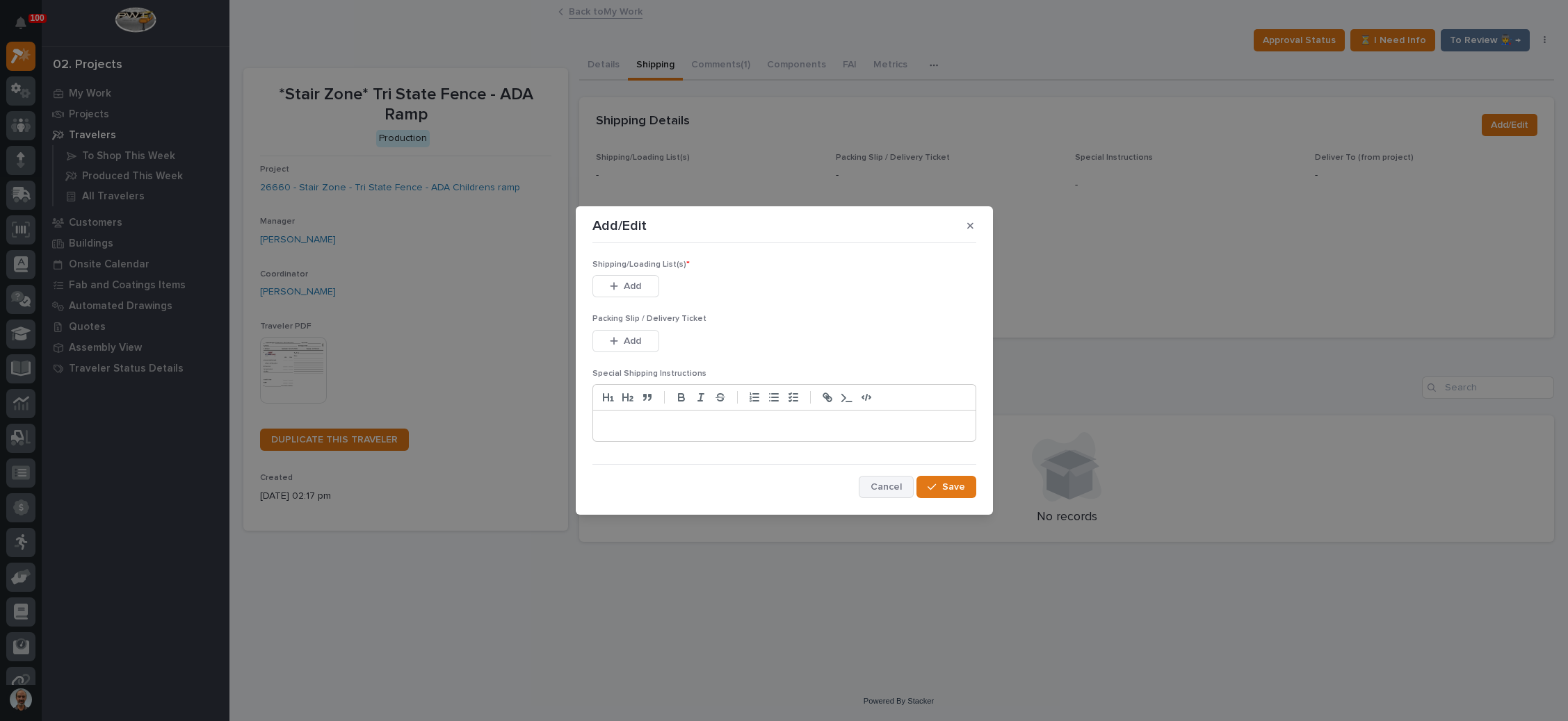
click at [878, 484] on span "Cancel" at bounding box center [886, 487] width 31 height 13
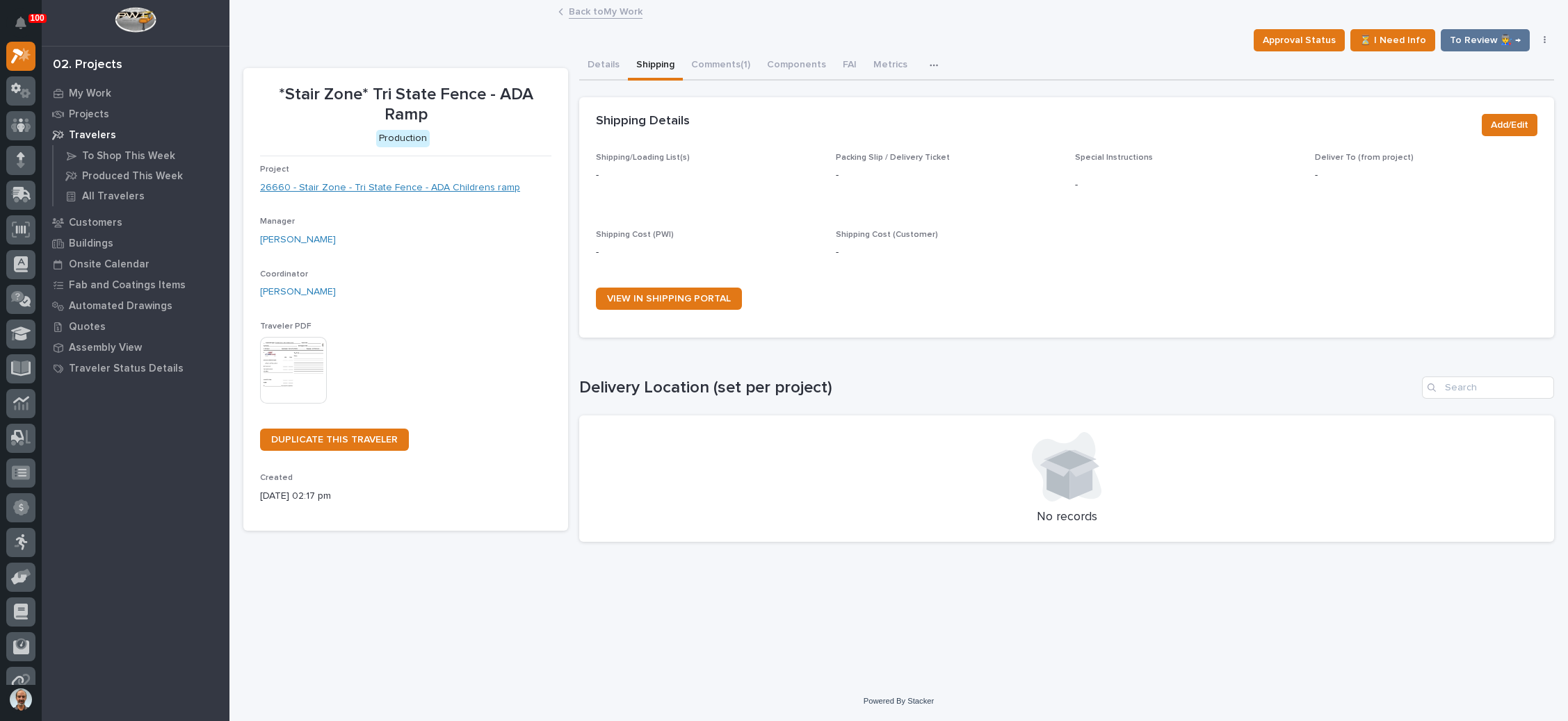
click at [432, 183] on link "26660 - Stair Zone - Tri State Fence - ADA Childrens ramp" at bounding box center [390, 188] width 260 height 15
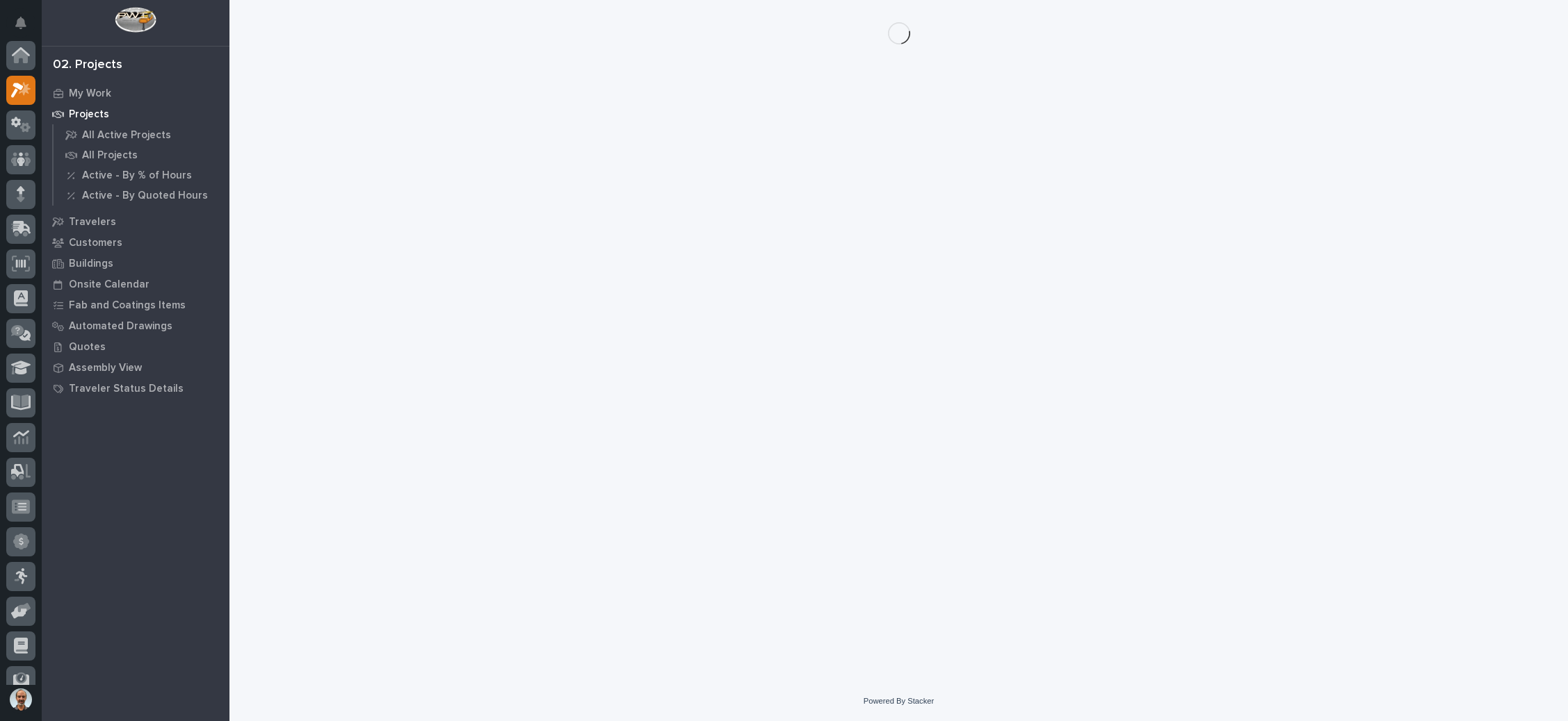
scroll to position [34, 0]
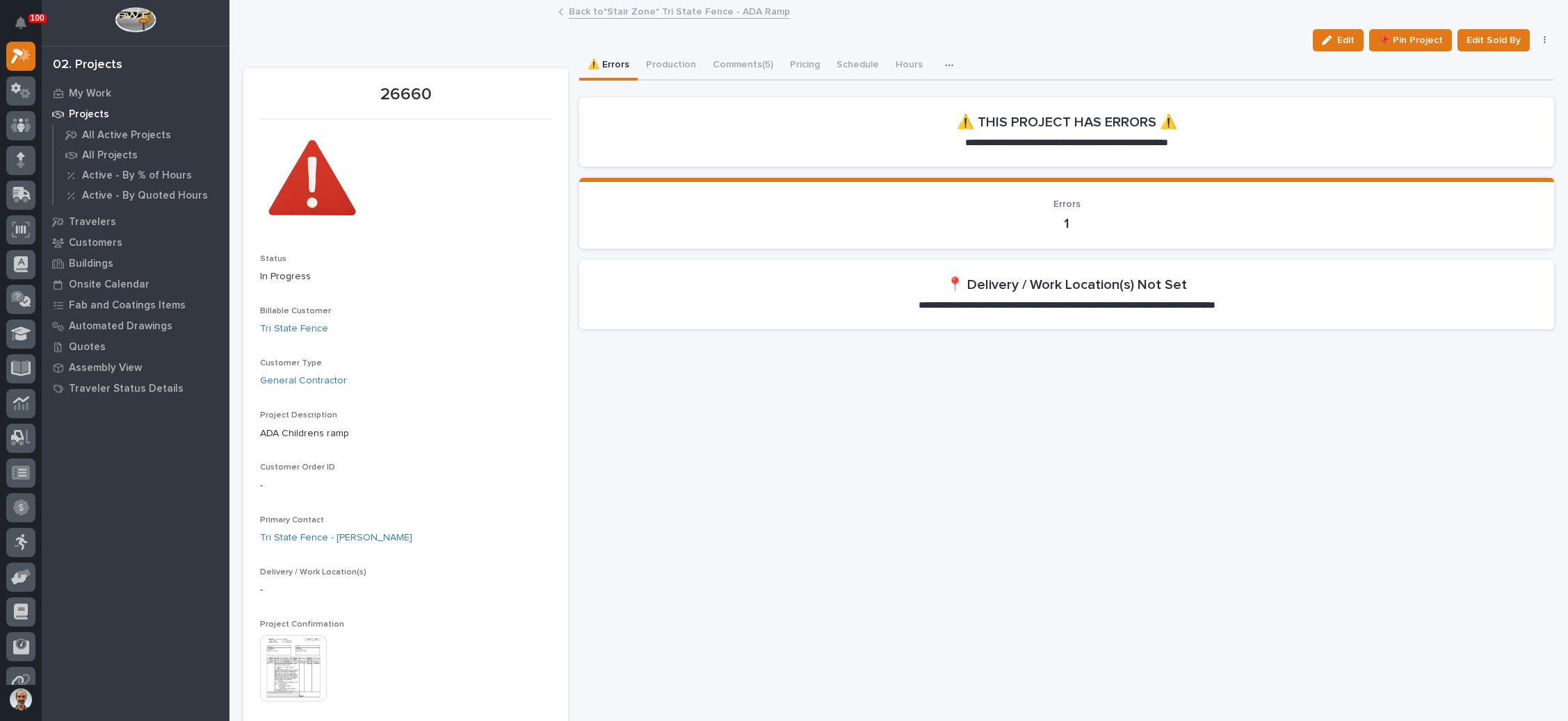
drag, startPoint x: 1332, startPoint y: 40, endPoint x: 1230, endPoint y: 94, distance: 115.4
click at [1337, 38] on span "Edit" at bounding box center [1345, 40] width 18 height 13
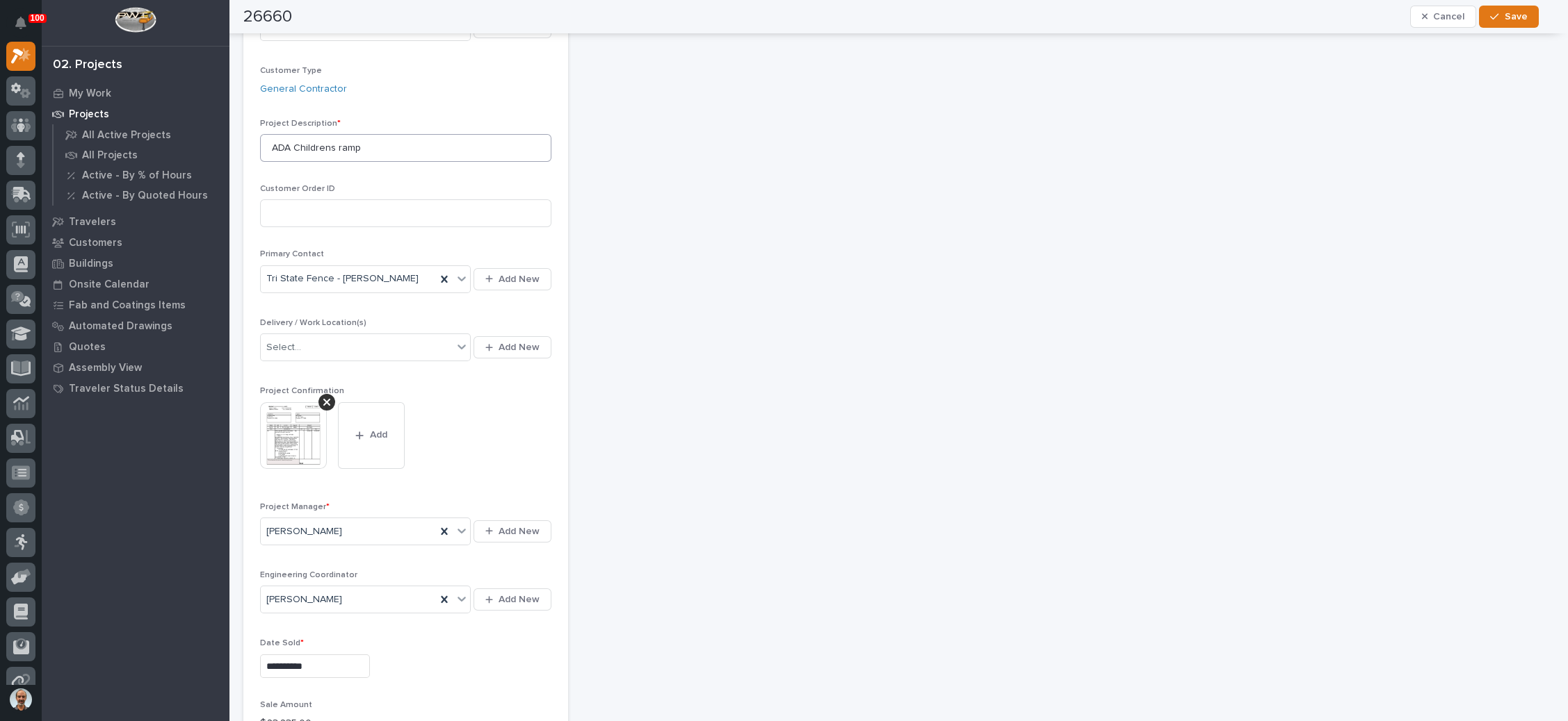
scroll to position [313, 0]
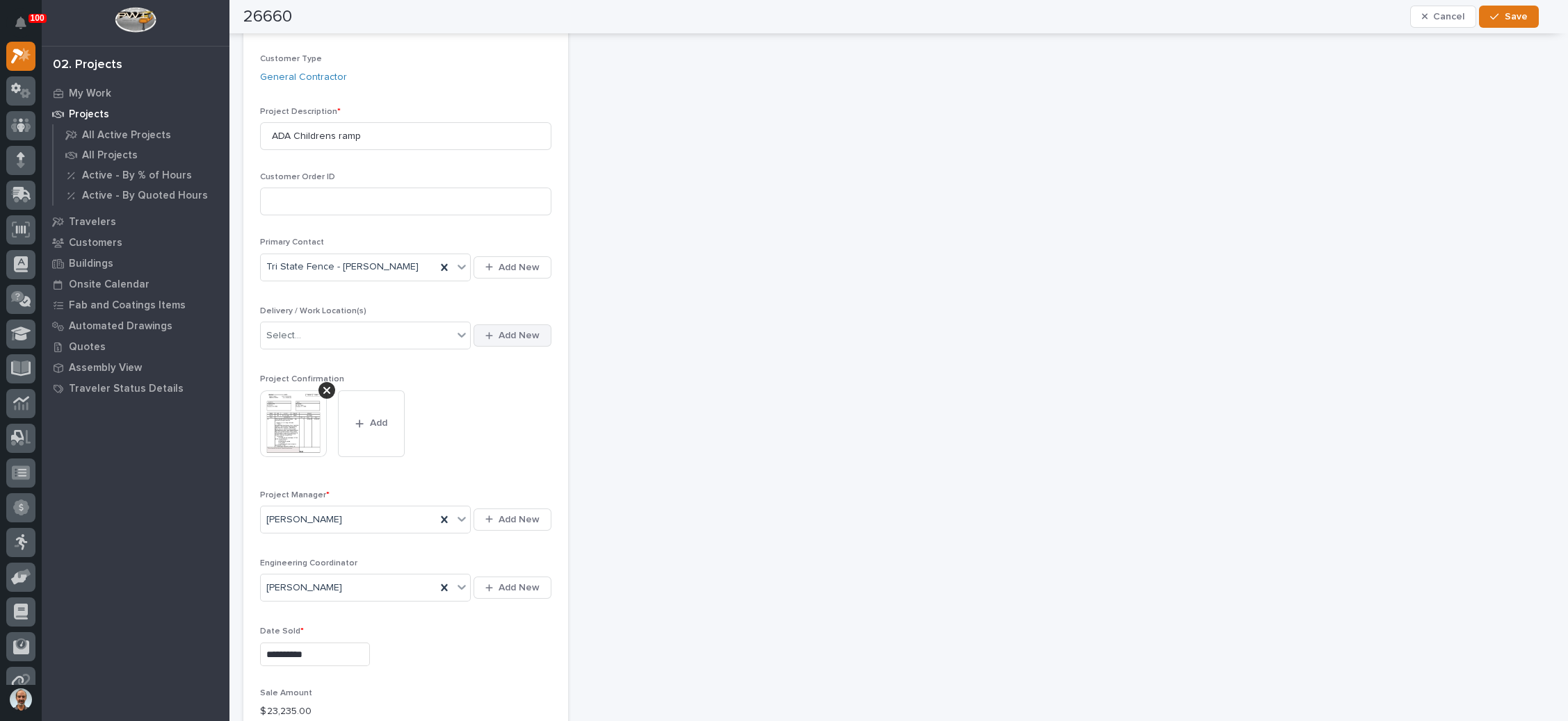
click at [500, 330] on span "Add New" at bounding box center [519, 336] width 41 height 13
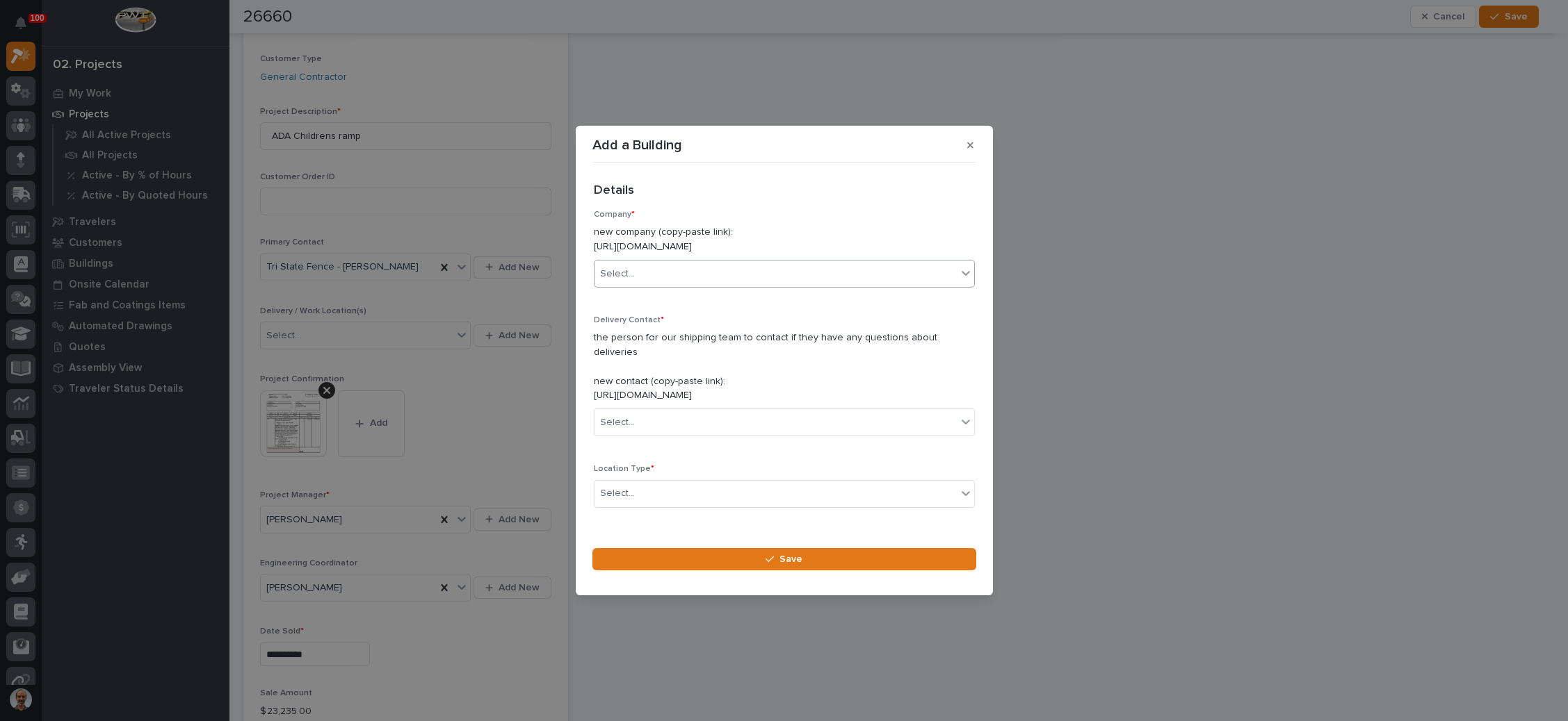
click at [687, 273] on div "Select..." at bounding box center [775, 274] width 362 height 23
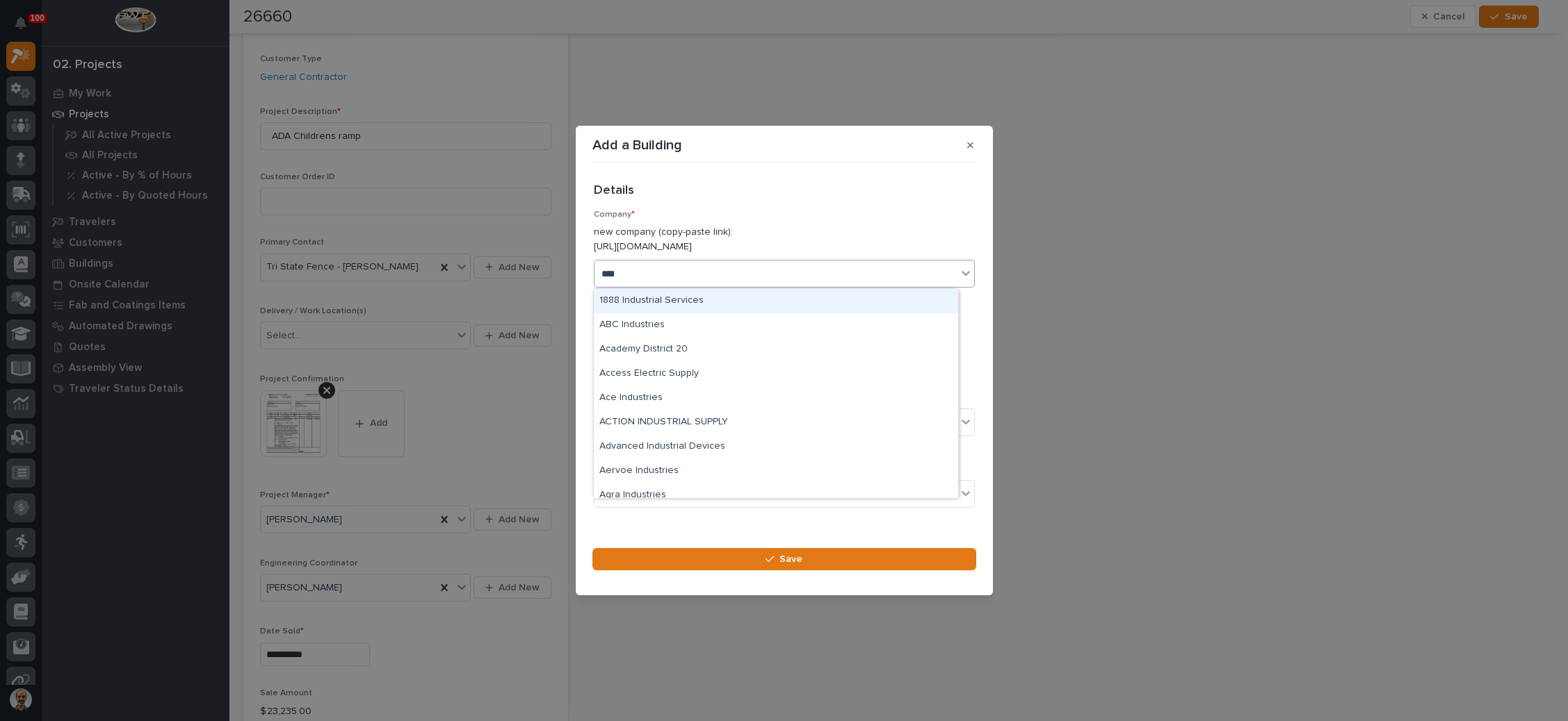
type input "*****"
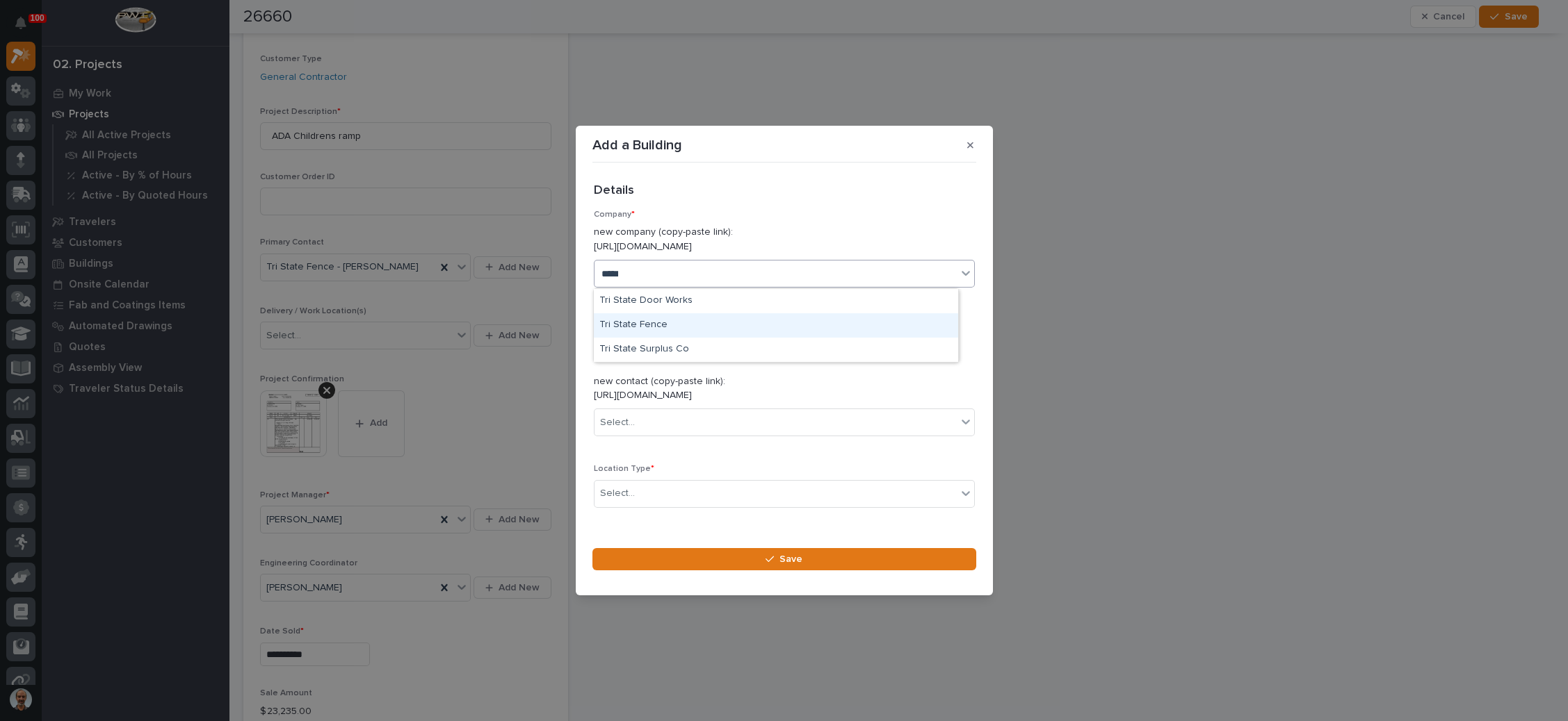
click at [659, 320] on div "Tri State Fence" at bounding box center [776, 325] width 364 height 25
click at [674, 420] on div "Select..." at bounding box center [775, 422] width 362 height 23
type input "******"
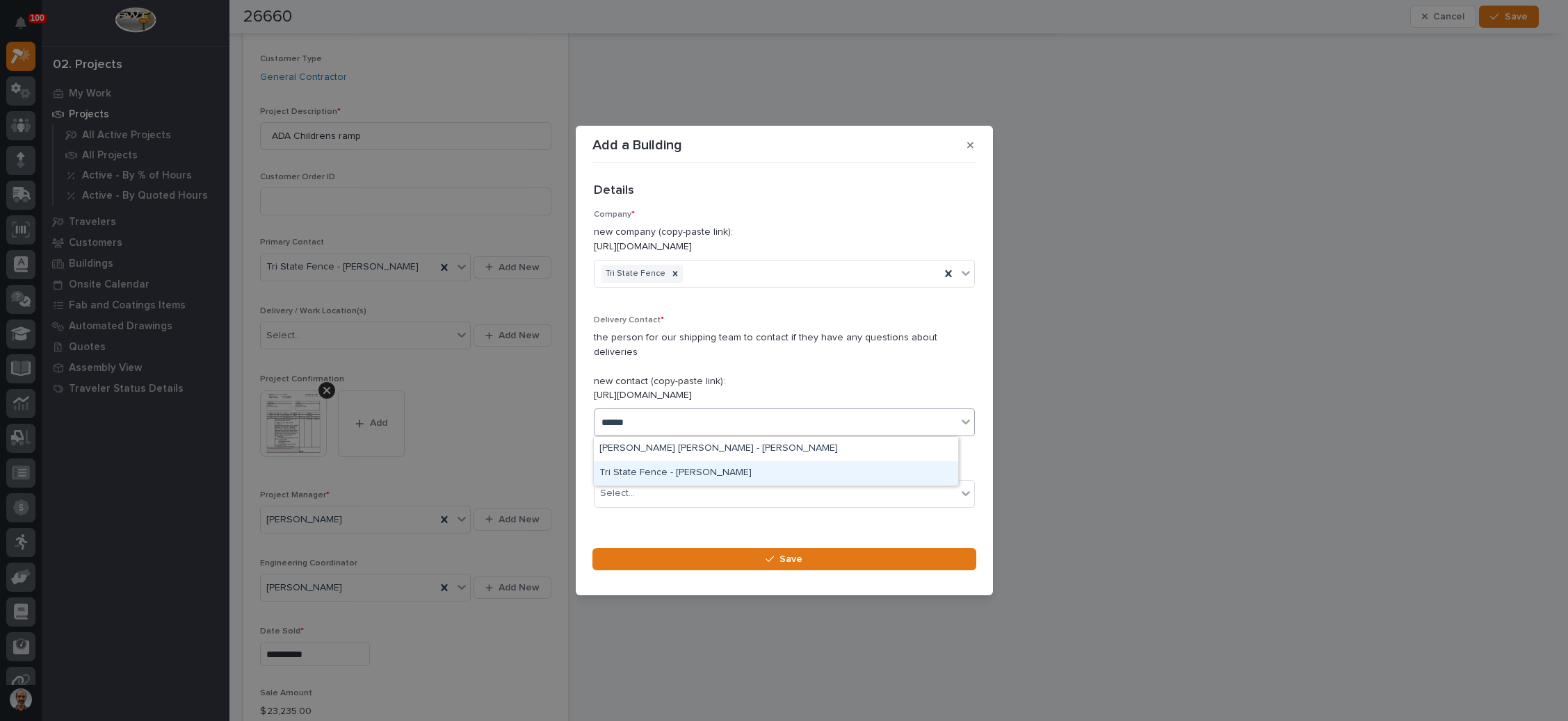
click at [687, 471] on div "Tri State Fence - Tim Hays" at bounding box center [776, 474] width 364 height 25
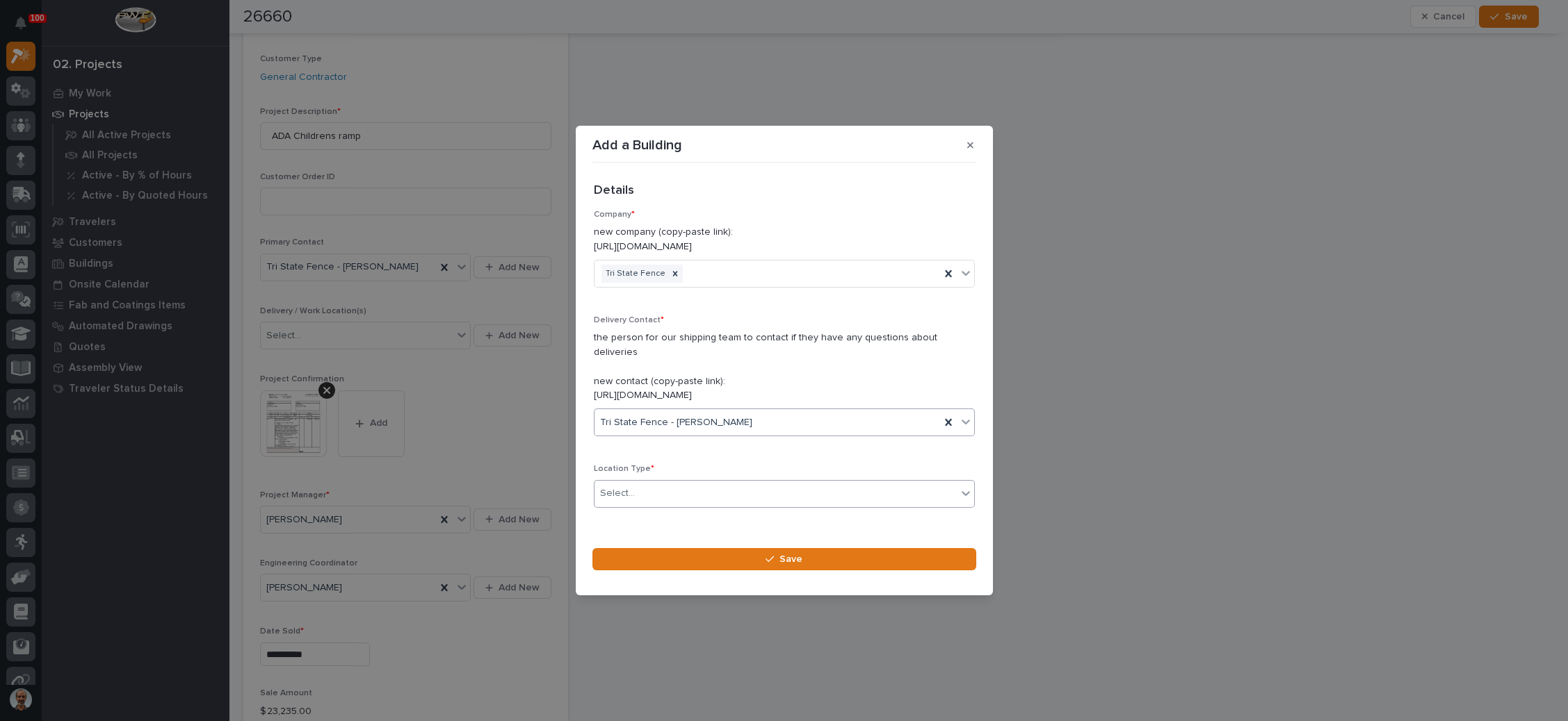
click at [687, 491] on div "Select..." at bounding box center [775, 493] width 362 height 23
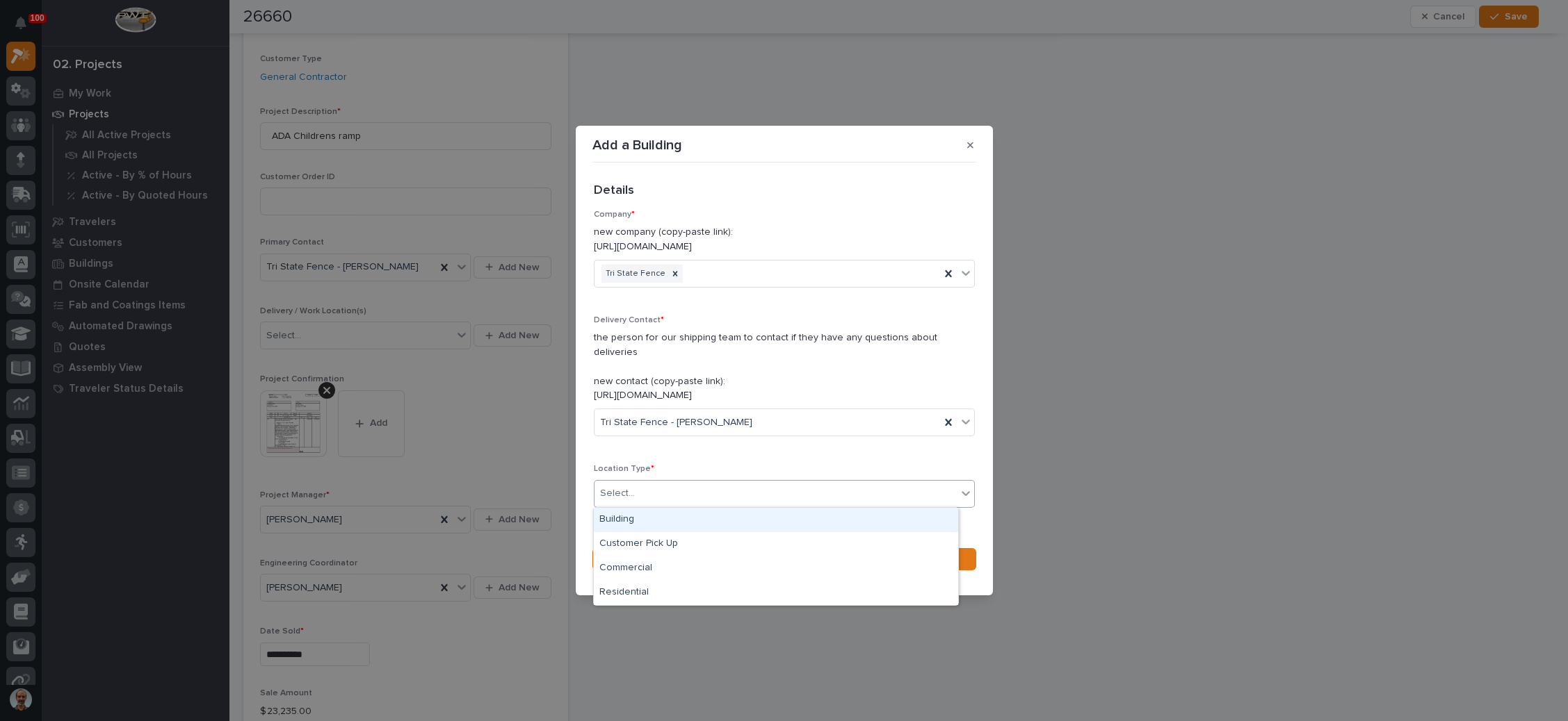
click at [679, 521] on div "Building" at bounding box center [776, 520] width 364 height 25
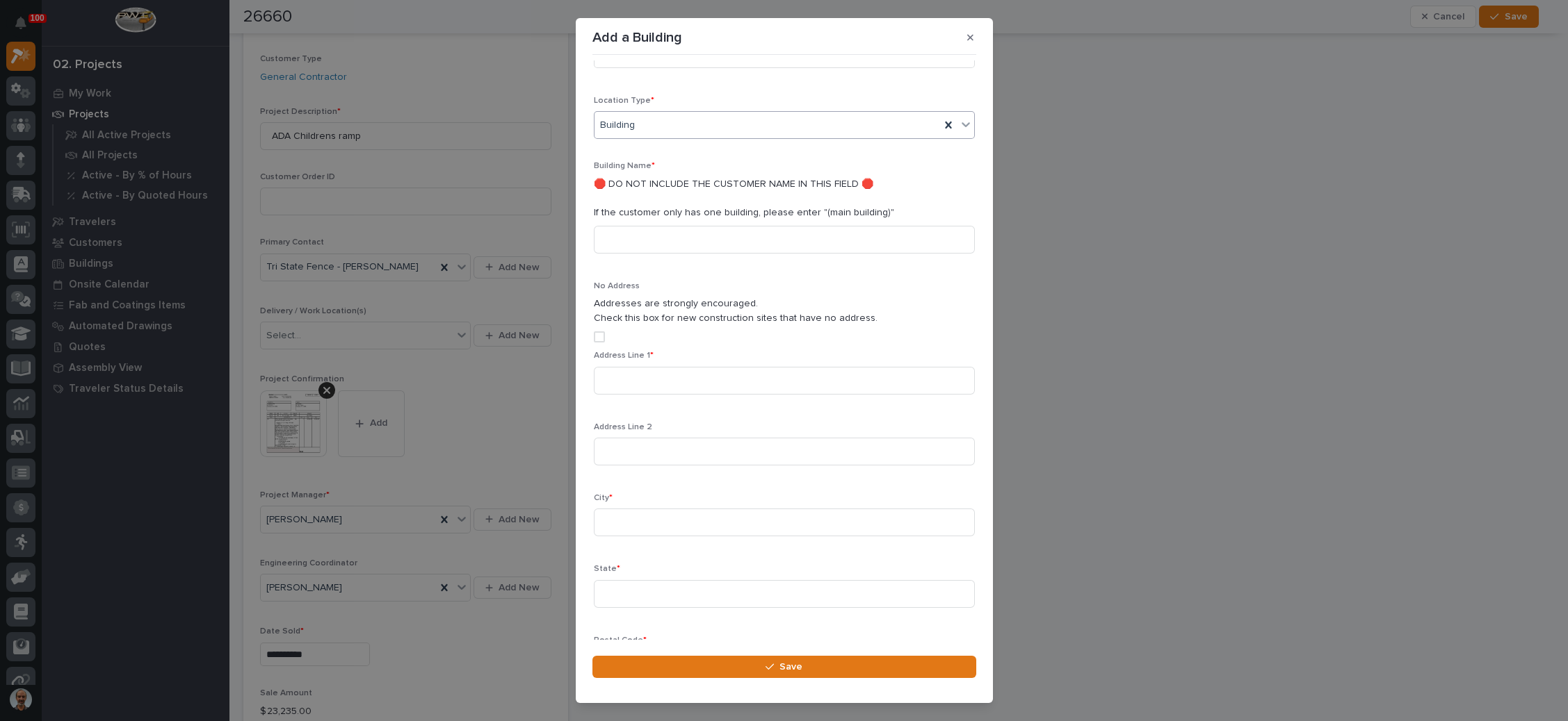
scroll to position [358, 0]
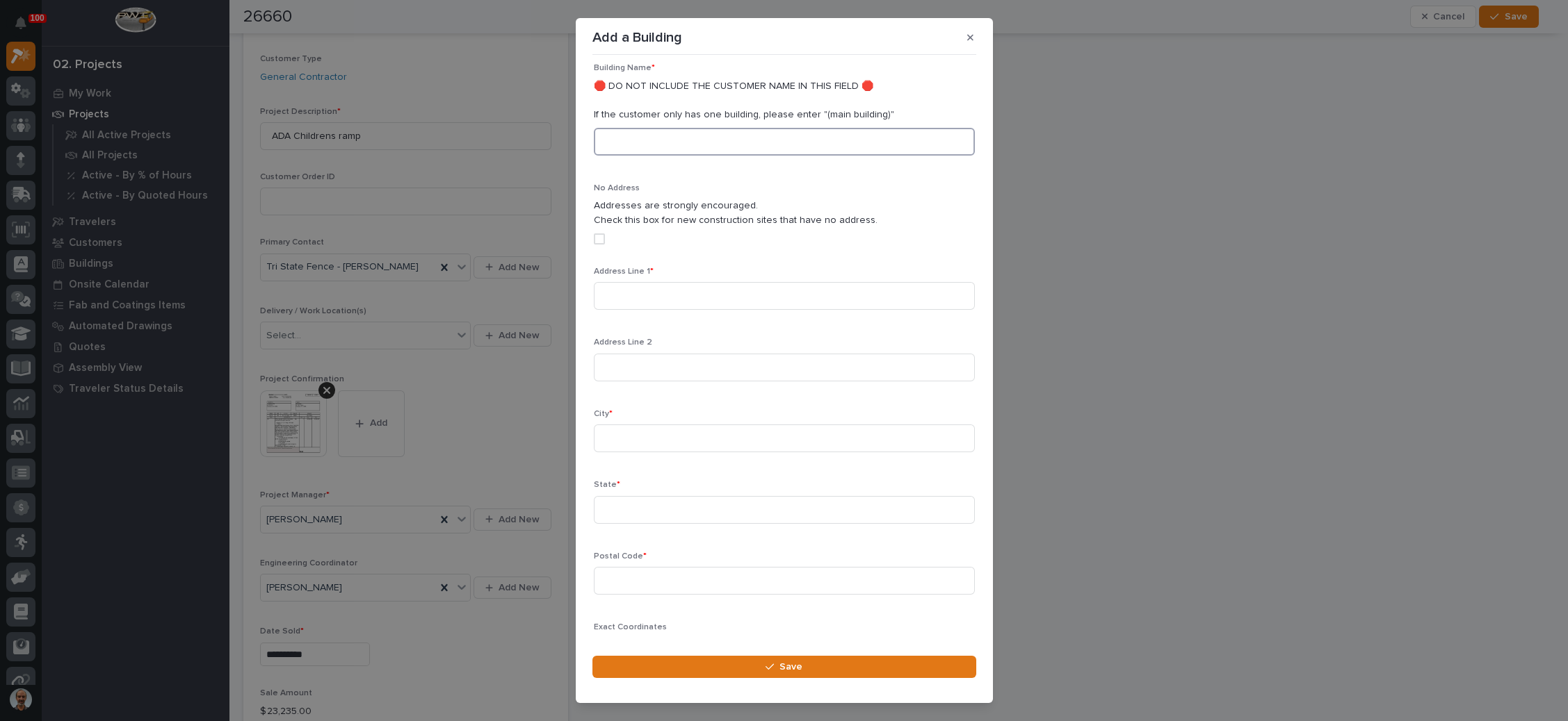
click at [686, 142] on input at bounding box center [784, 142] width 381 height 28
type input "PO Box 69"
click at [967, 33] on icon "button" at bounding box center [970, 37] width 6 height 10
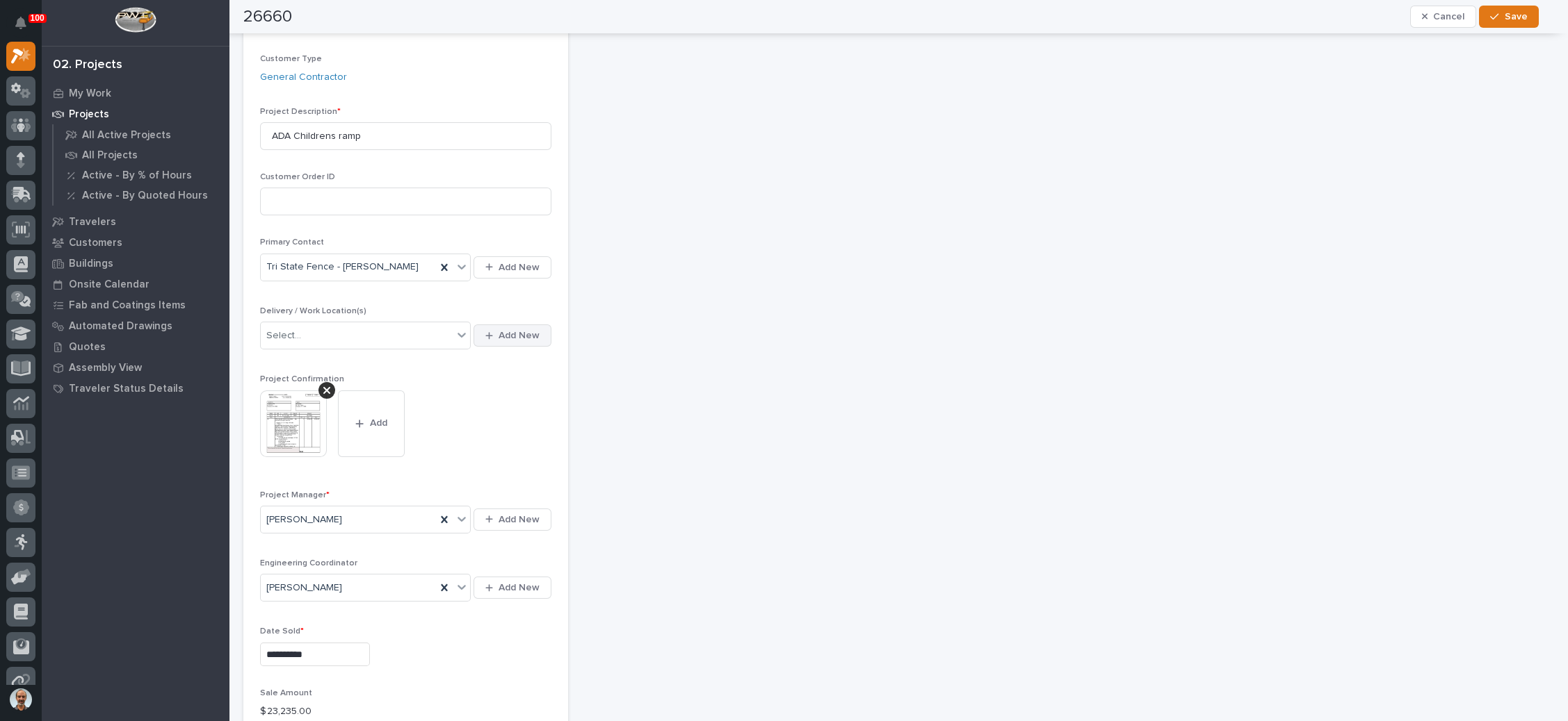
click at [496, 326] on button "Add New" at bounding box center [512, 336] width 78 height 22
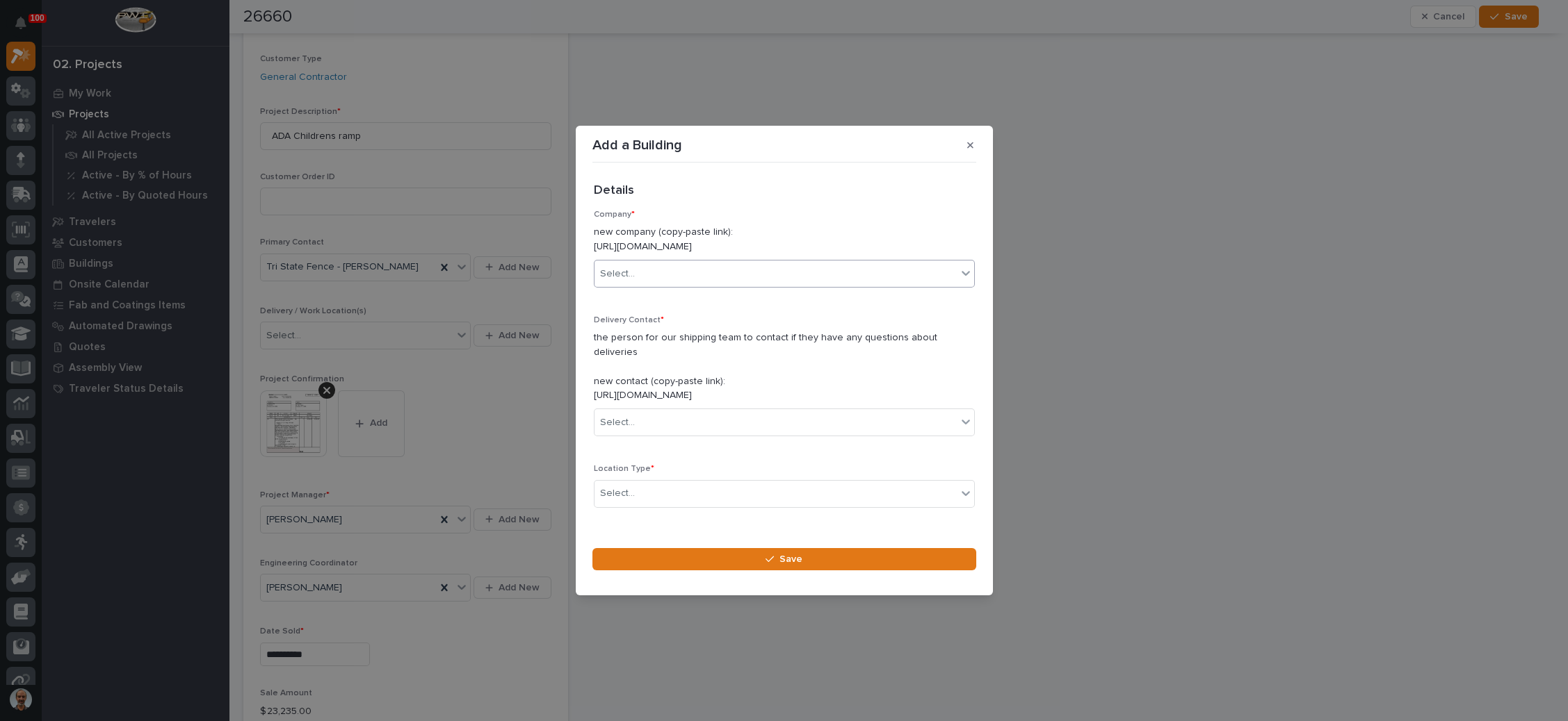
click at [671, 274] on div "Select..." at bounding box center [775, 274] width 362 height 23
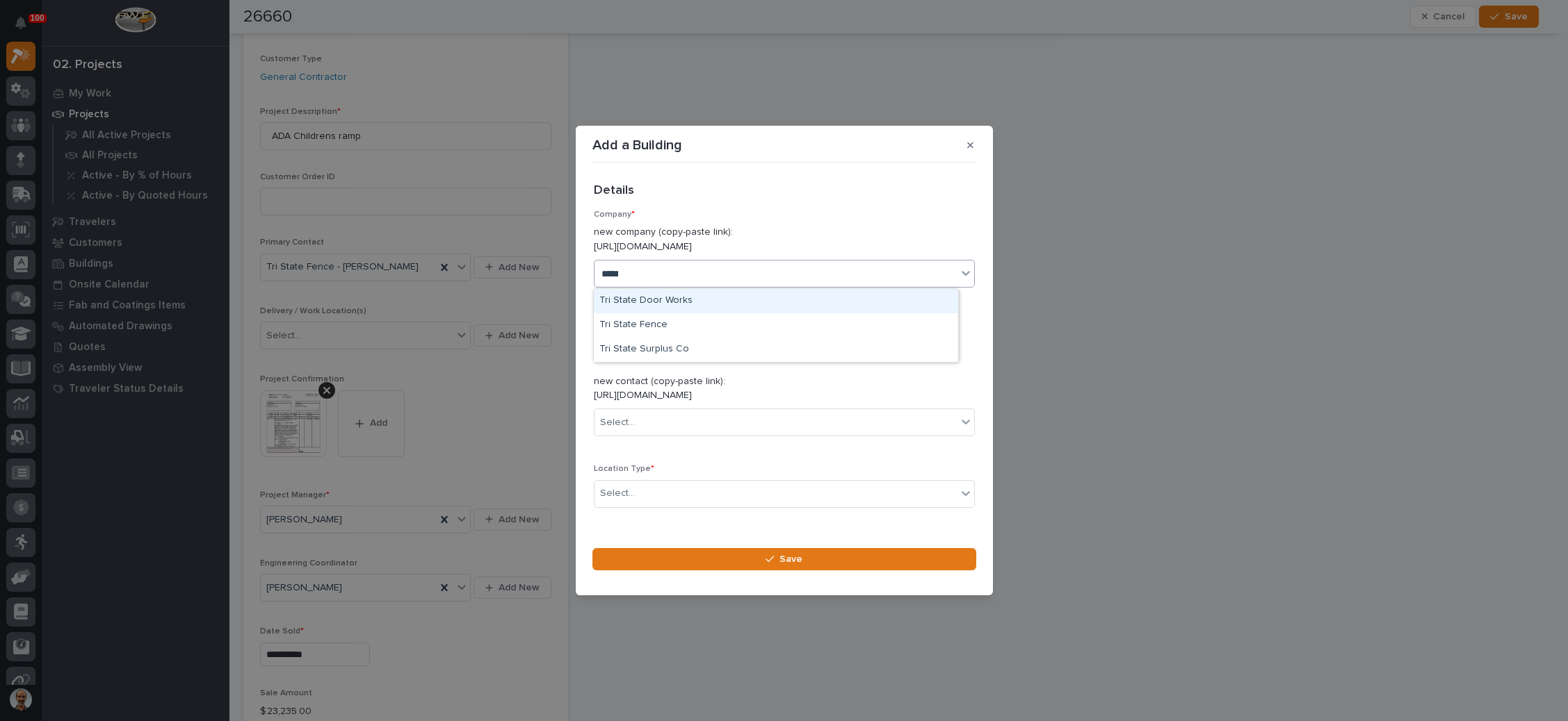
type input "******"
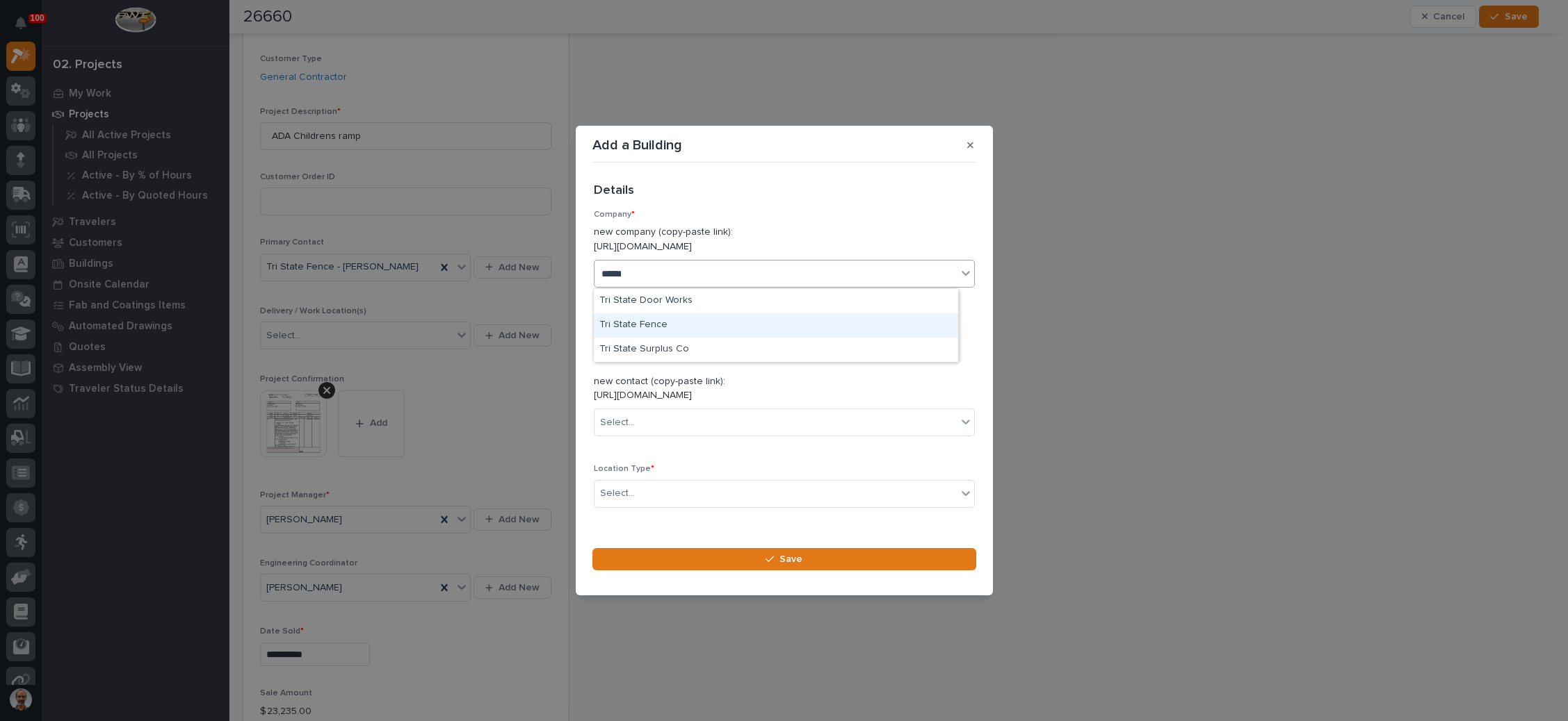
click at [667, 320] on div "Tri State Fence" at bounding box center [776, 325] width 364 height 25
click at [698, 417] on div "Select..." at bounding box center [775, 422] width 362 height 23
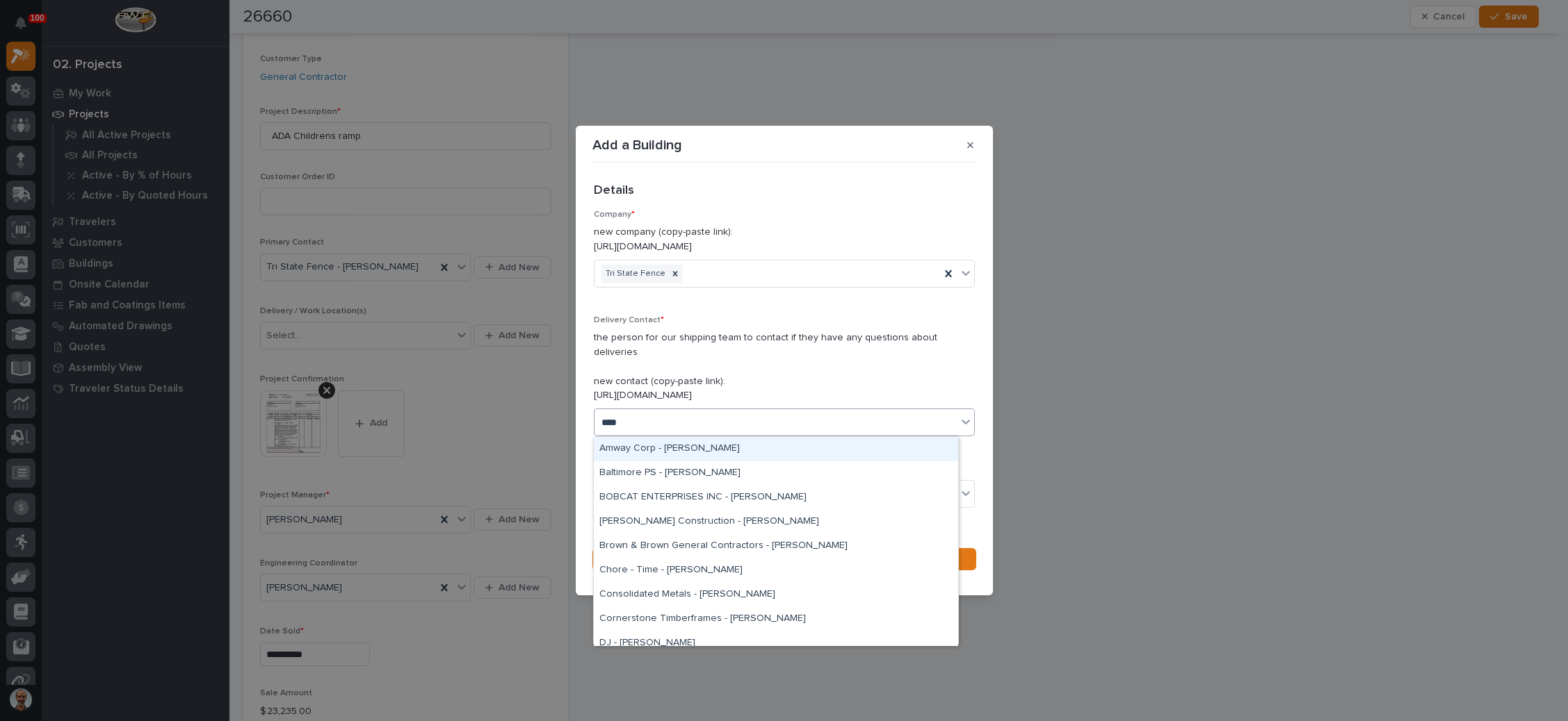
type input "*****"
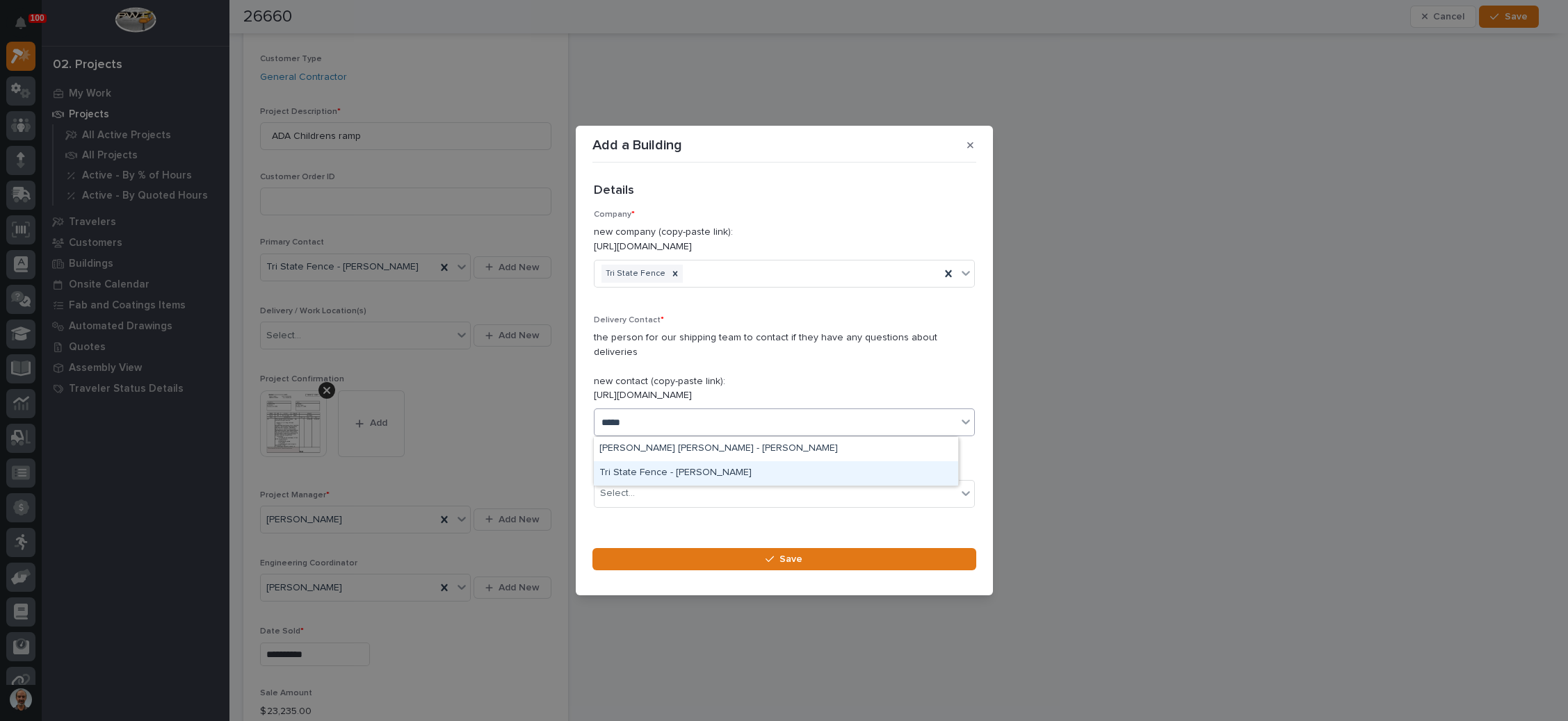
click at [700, 470] on div "Tri State Fence - Tim Hays" at bounding box center [776, 474] width 364 height 25
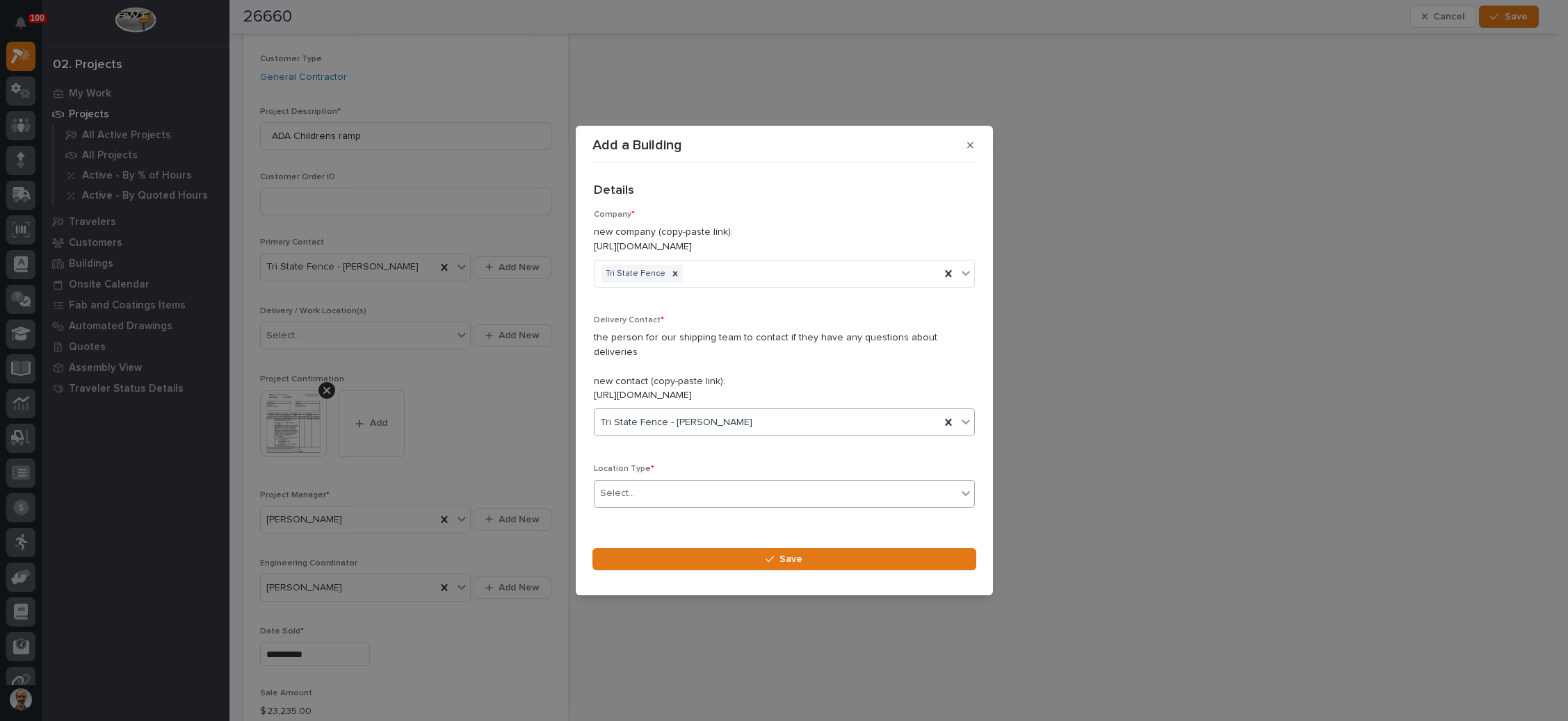
click at [698, 497] on div "Select..." at bounding box center [775, 493] width 362 height 23
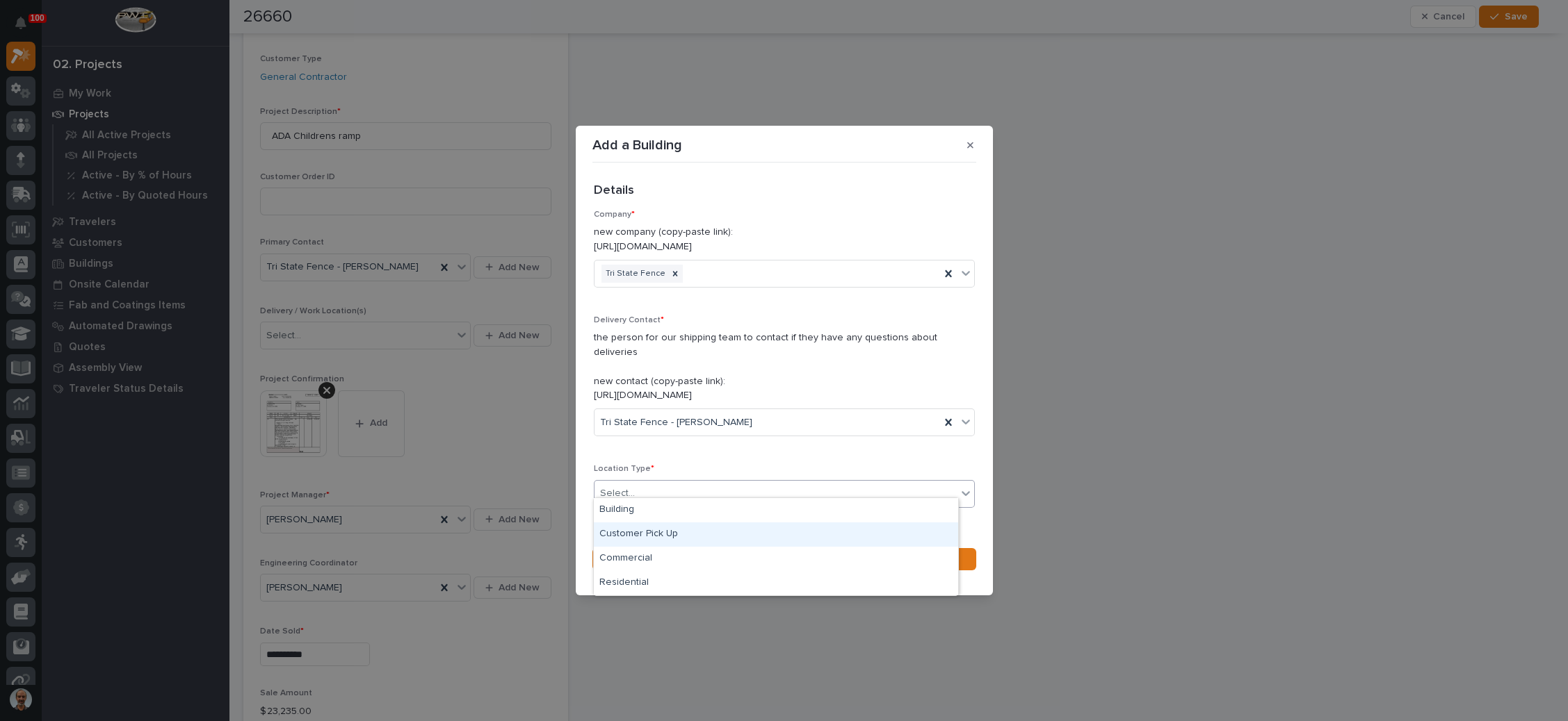
scroll to position [37, 0]
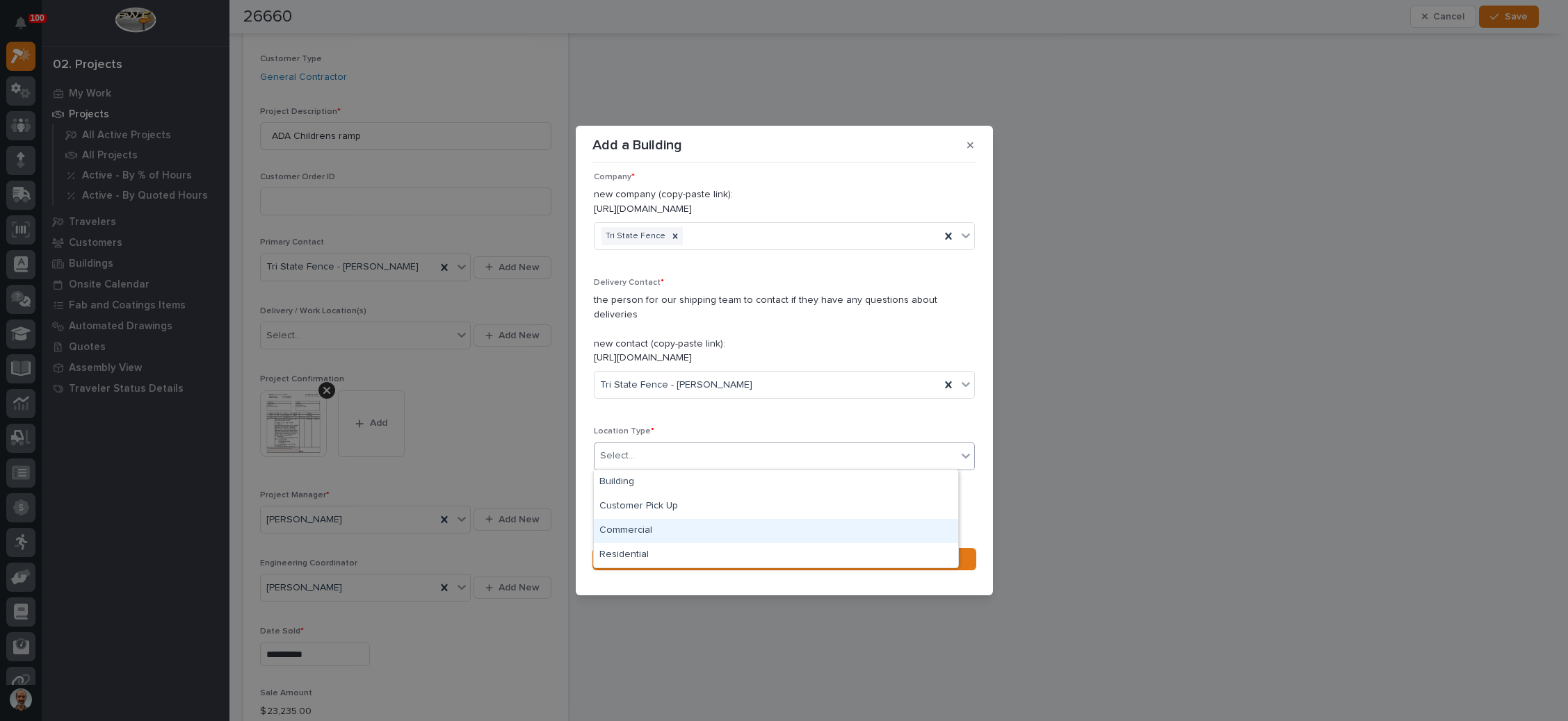
click at [667, 532] on div "Commercial" at bounding box center [776, 531] width 364 height 25
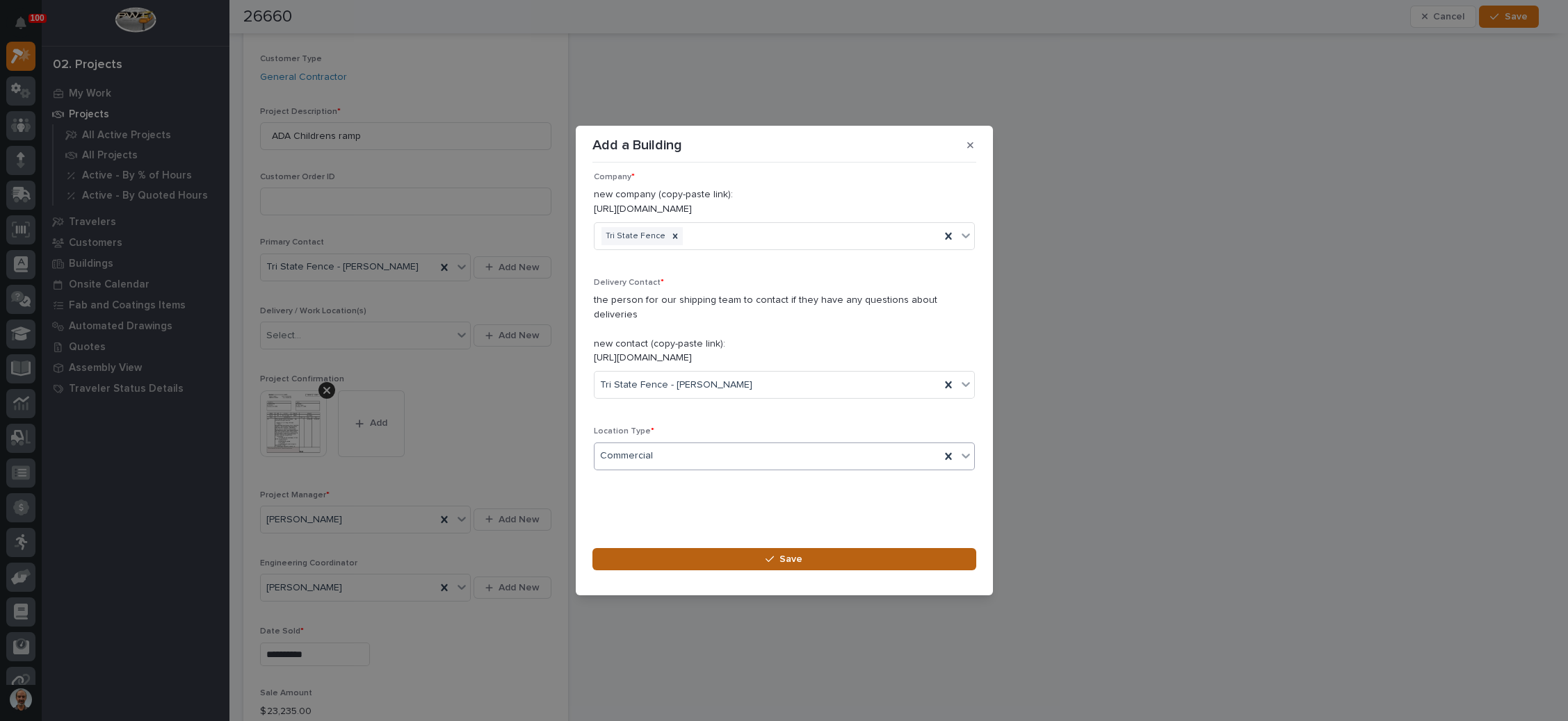
click at [783, 553] on span "Save" at bounding box center [790, 559] width 23 height 13
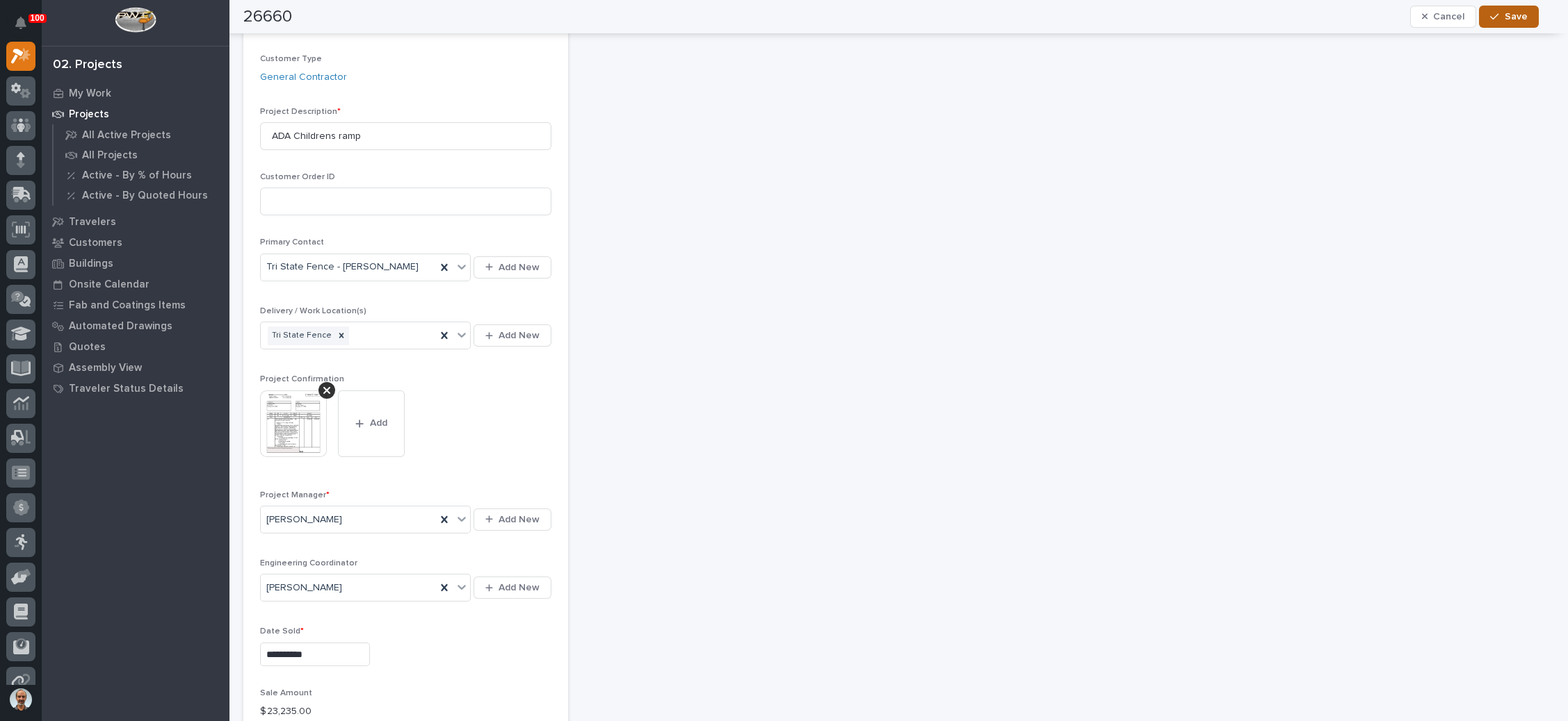
click at [1498, 15] on icon "button" at bounding box center [1494, 17] width 8 height 10
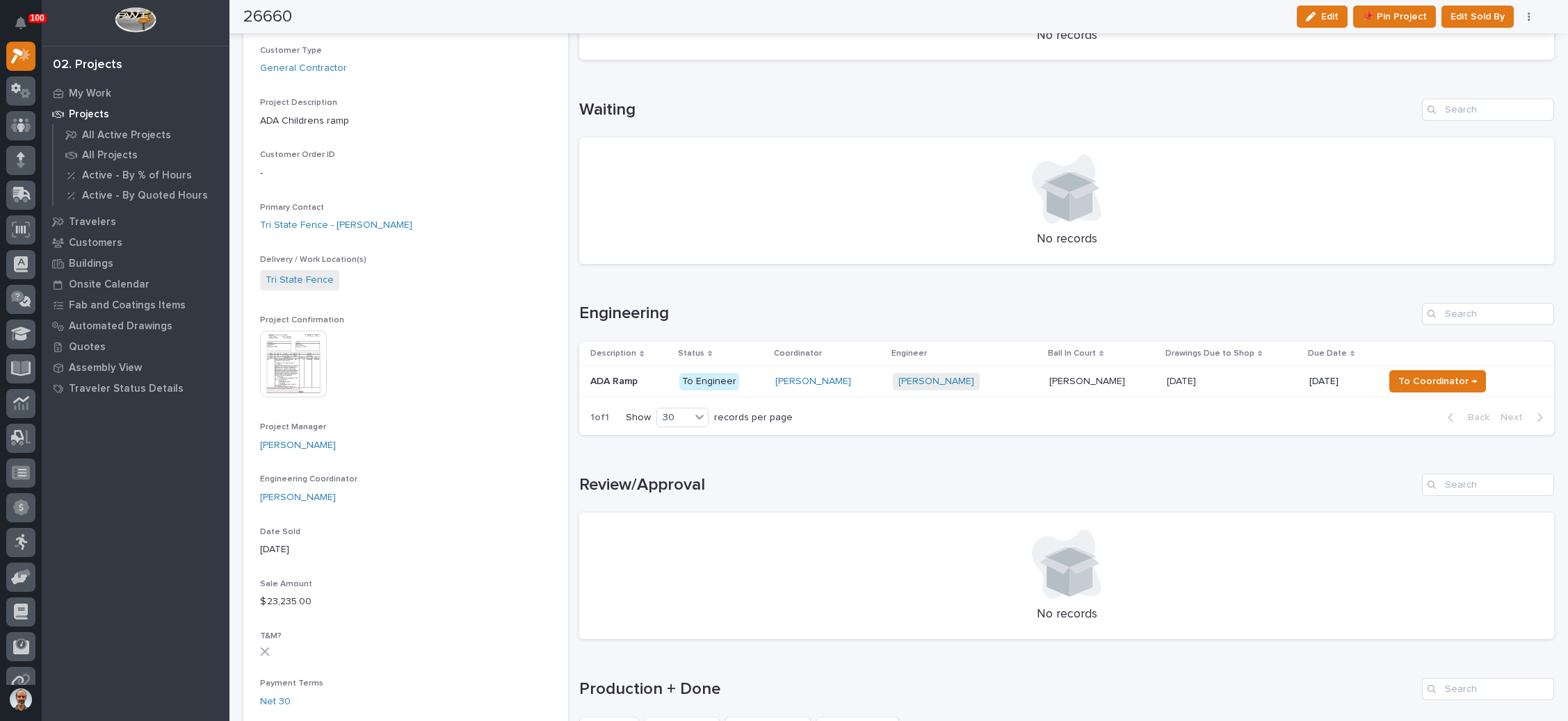
scroll to position [0, 0]
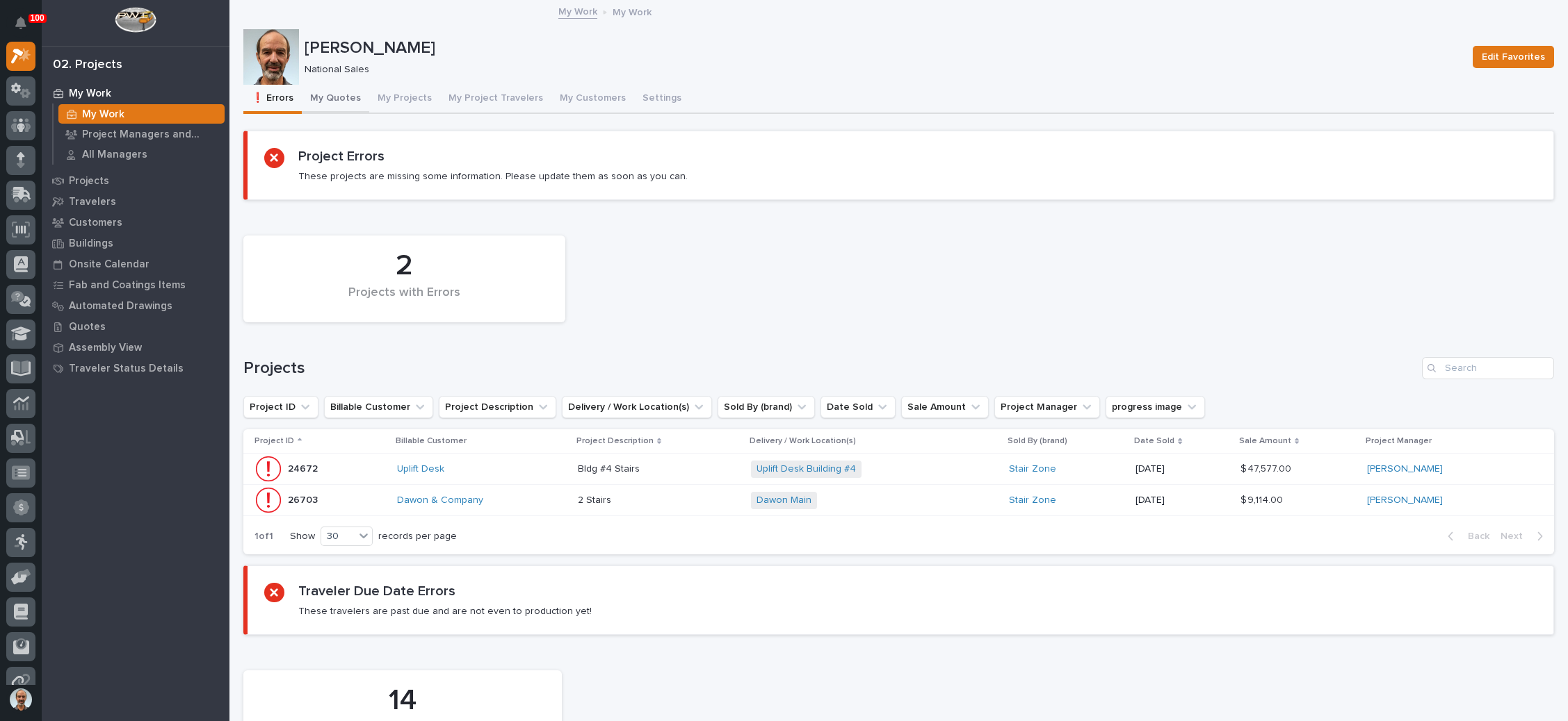
click at [334, 88] on button "My Quotes" at bounding box center [335, 100] width 68 height 30
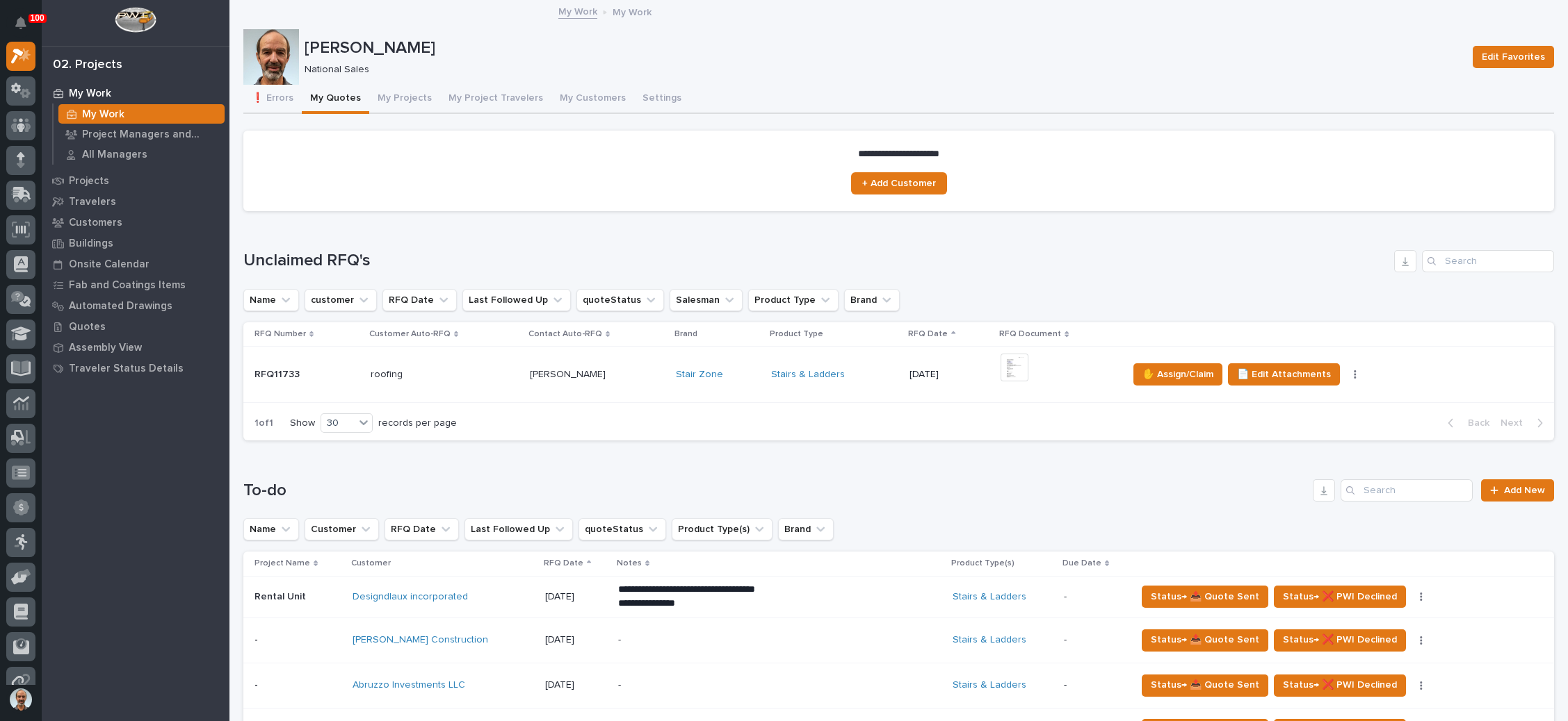
click at [835, 367] on div "Stairs & Ladders" at bounding box center [835, 375] width 127 height 23
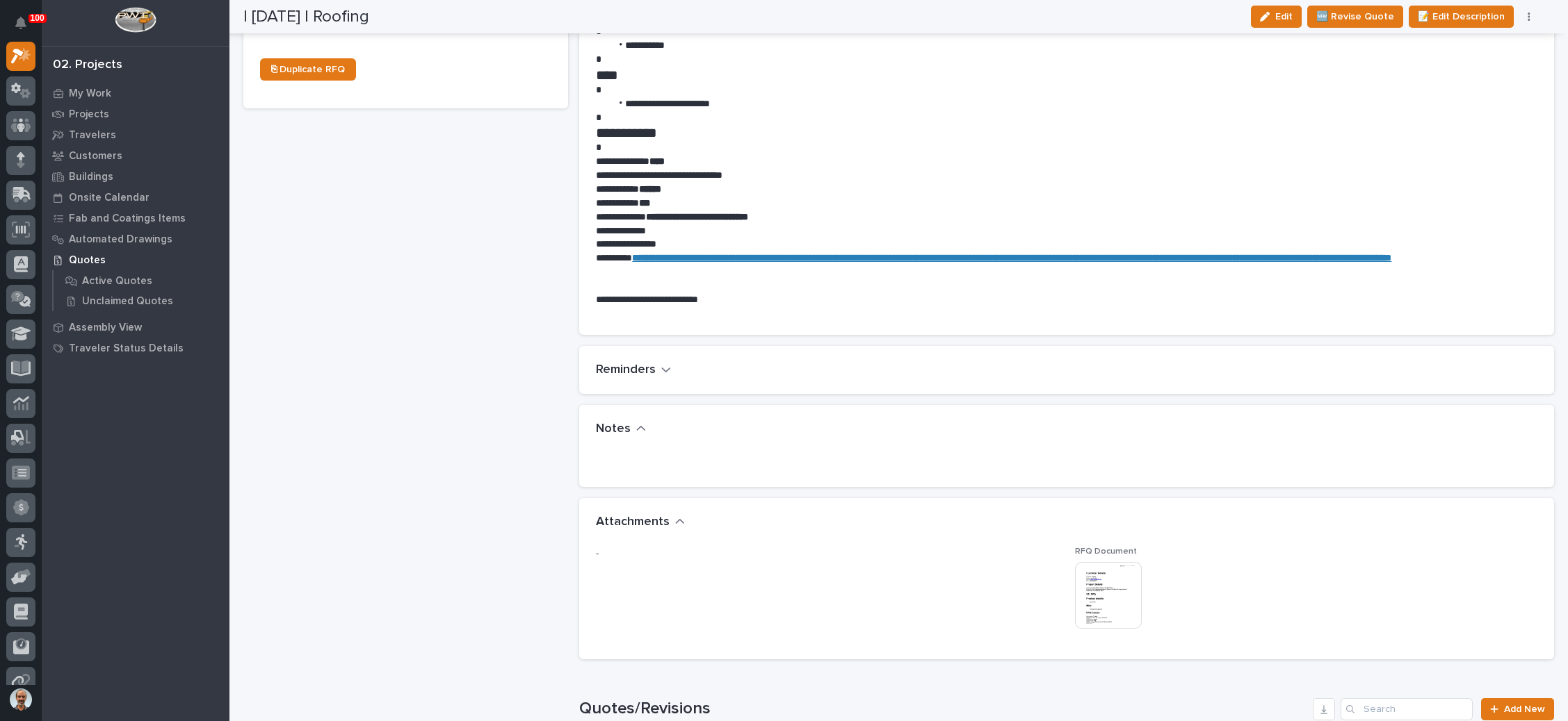
scroll to position [729, 0]
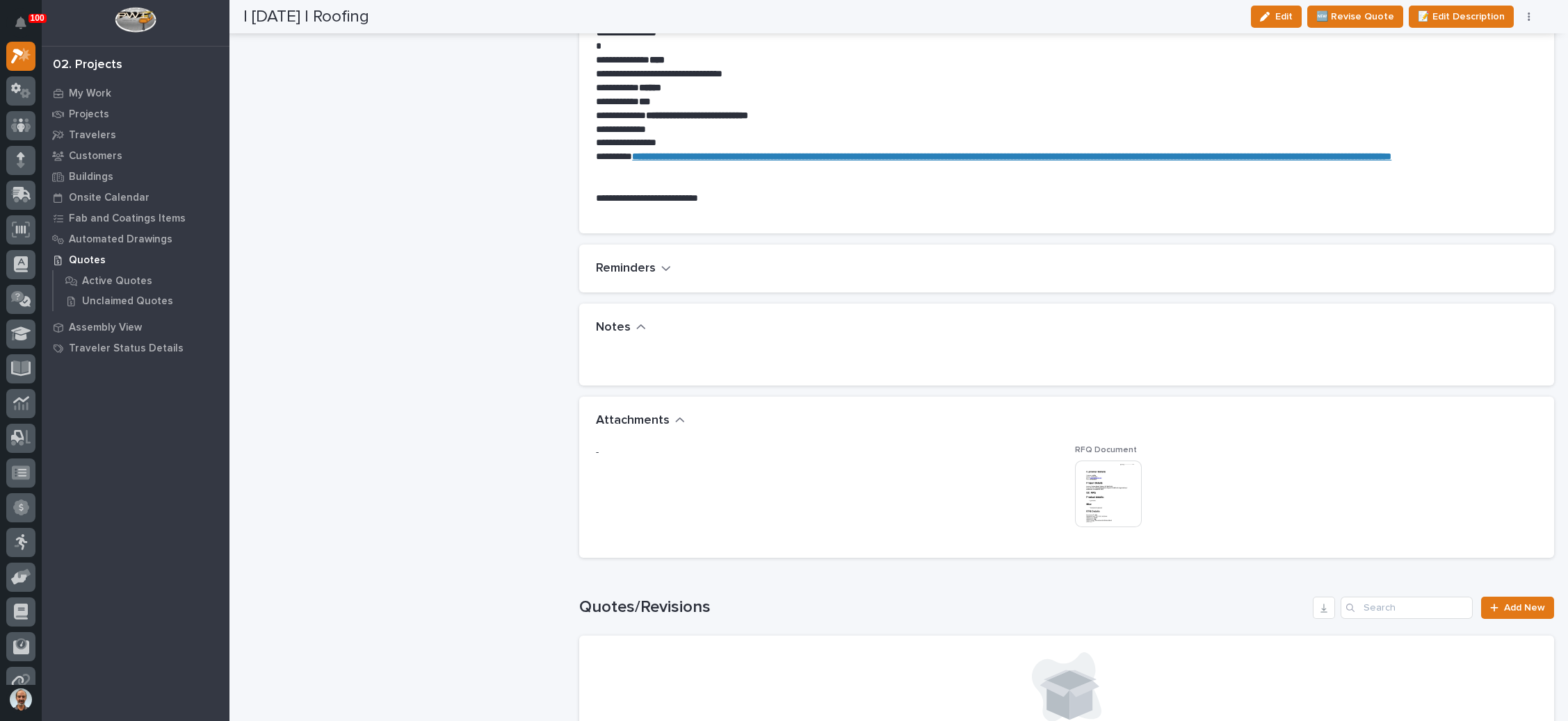
click at [1081, 491] on img at bounding box center [1108, 494] width 67 height 67
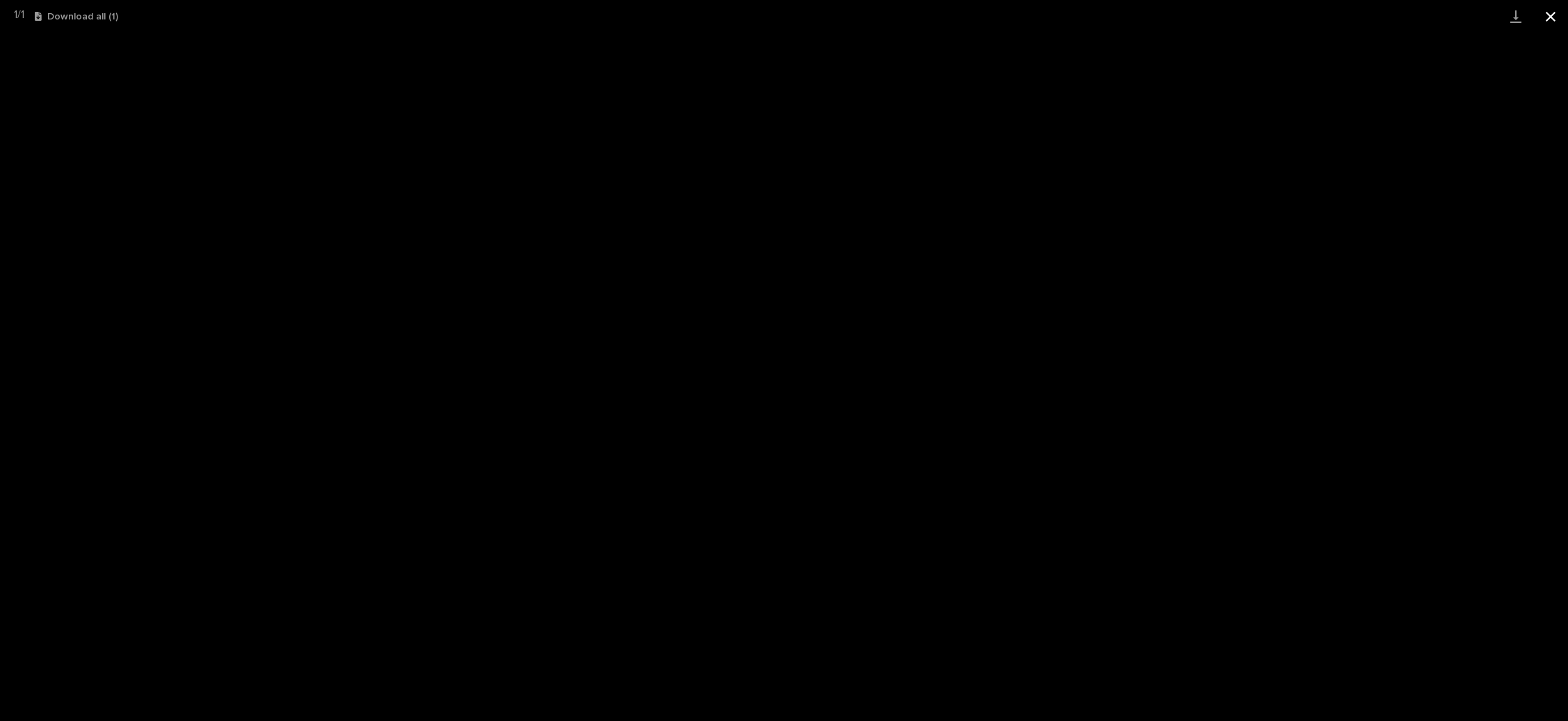
click at [1545, 8] on button "Close gallery" at bounding box center [1550, 16] width 34 height 32
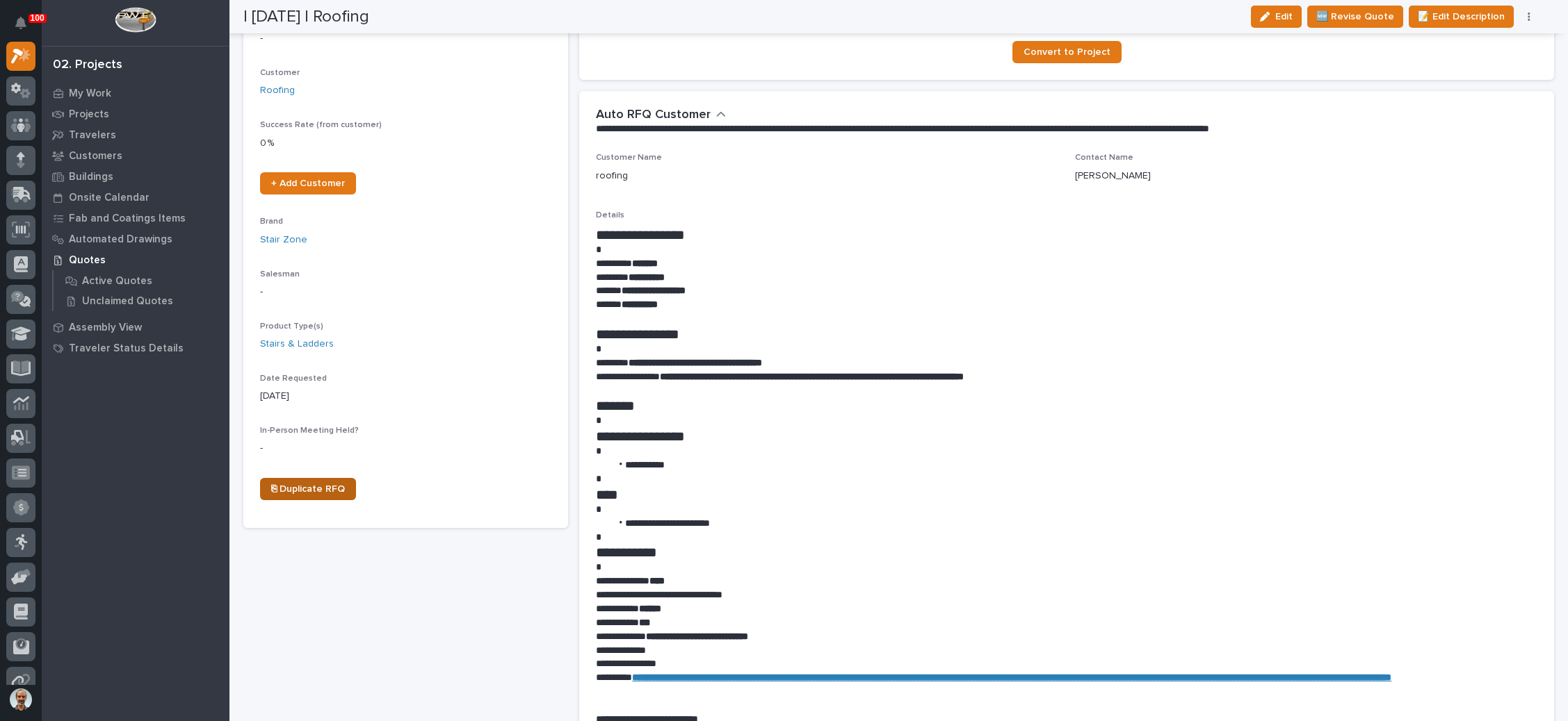
scroll to position [0, 0]
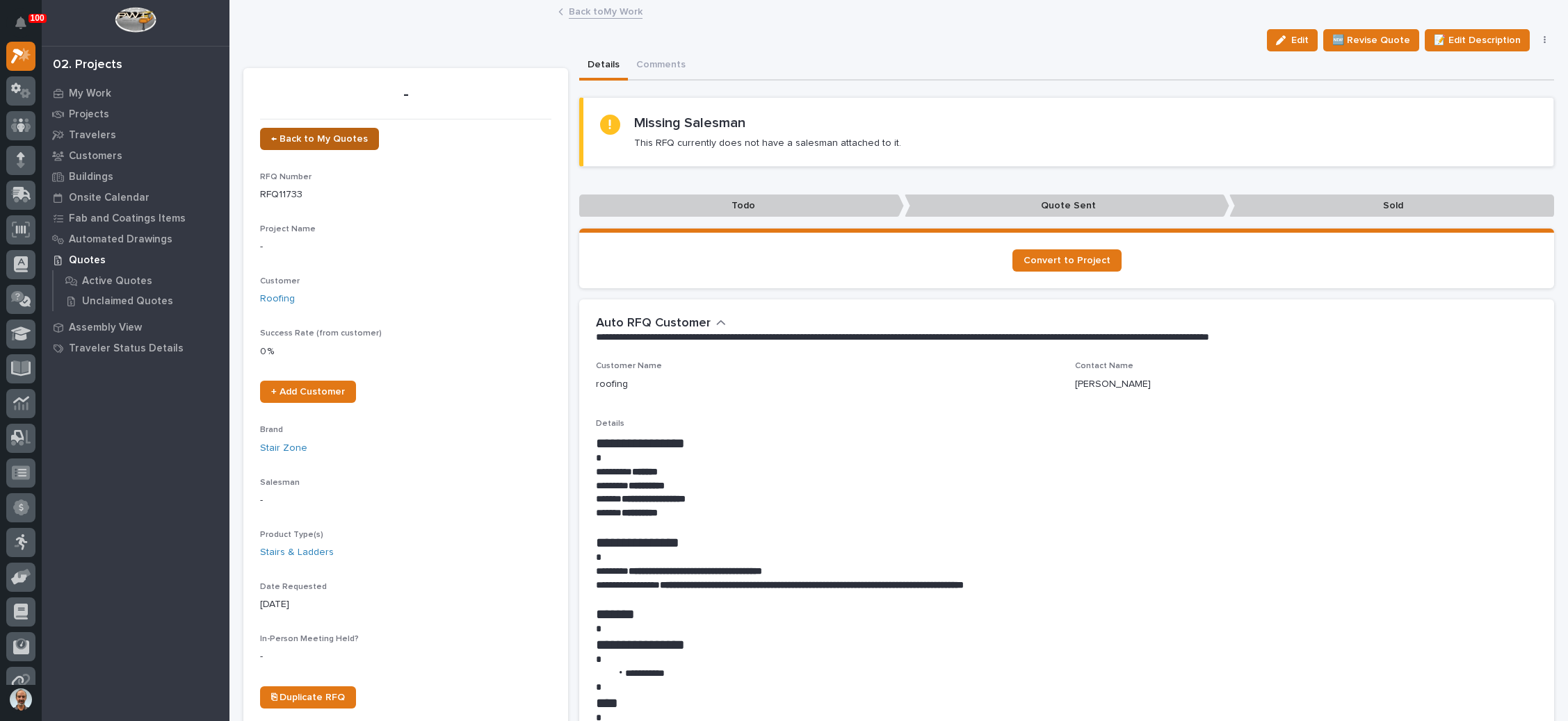
click at [330, 135] on span "← Back to My Quotes" at bounding box center [319, 139] width 96 height 10
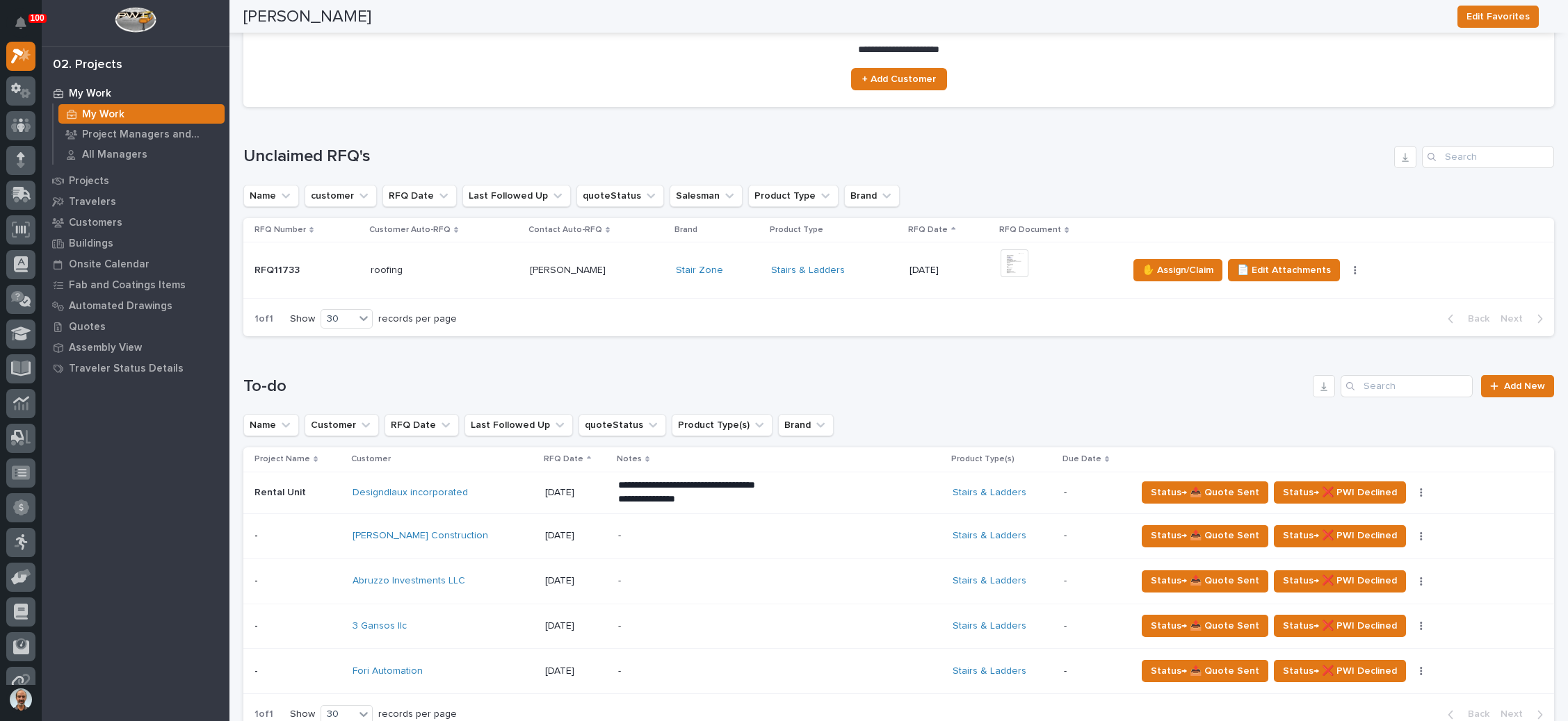
scroll to position [313, 0]
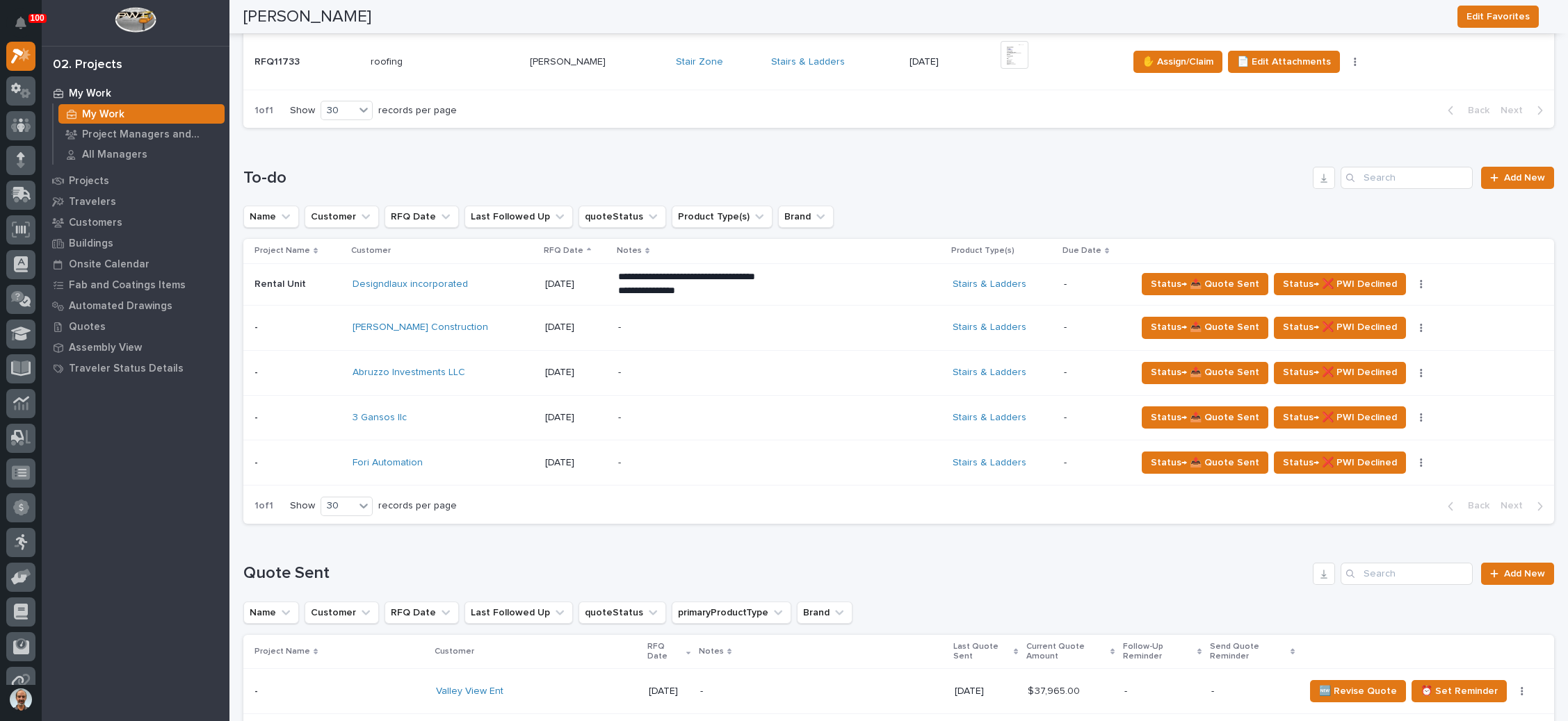
click at [728, 332] on div "-" at bounding box center [740, 327] width 243 height 31
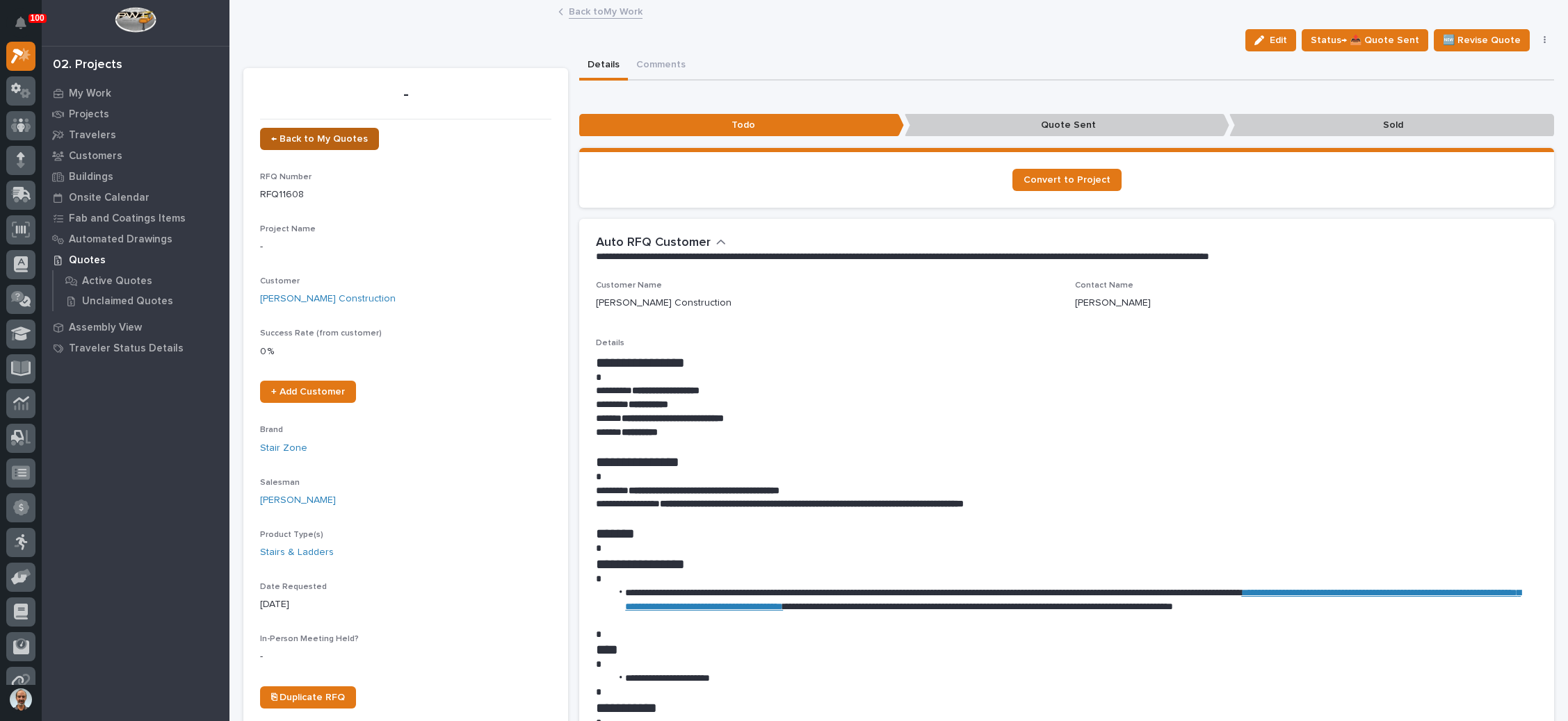
click at [341, 134] on span "← Back to My Quotes" at bounding box center [319, 139] width 96 height 10
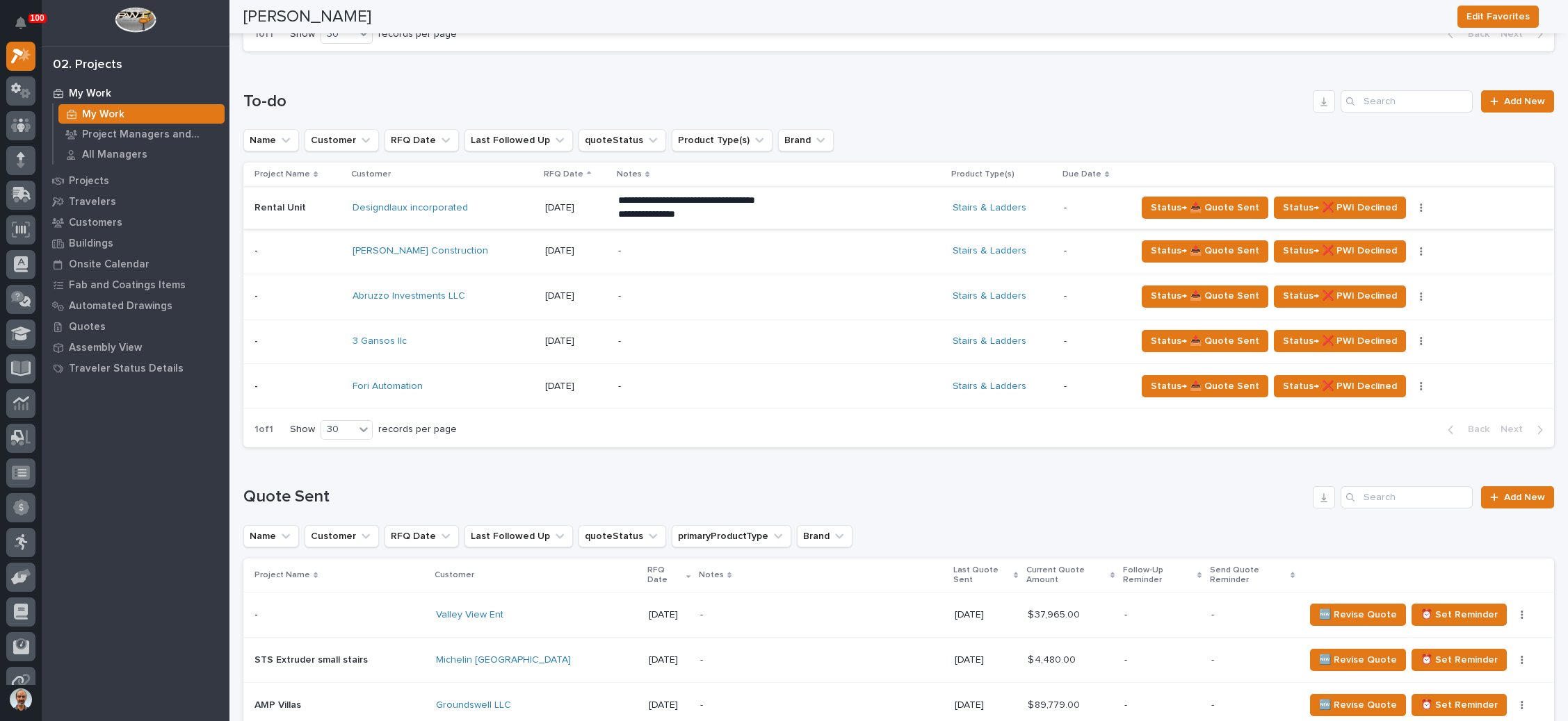
scroll to position [417, 0]
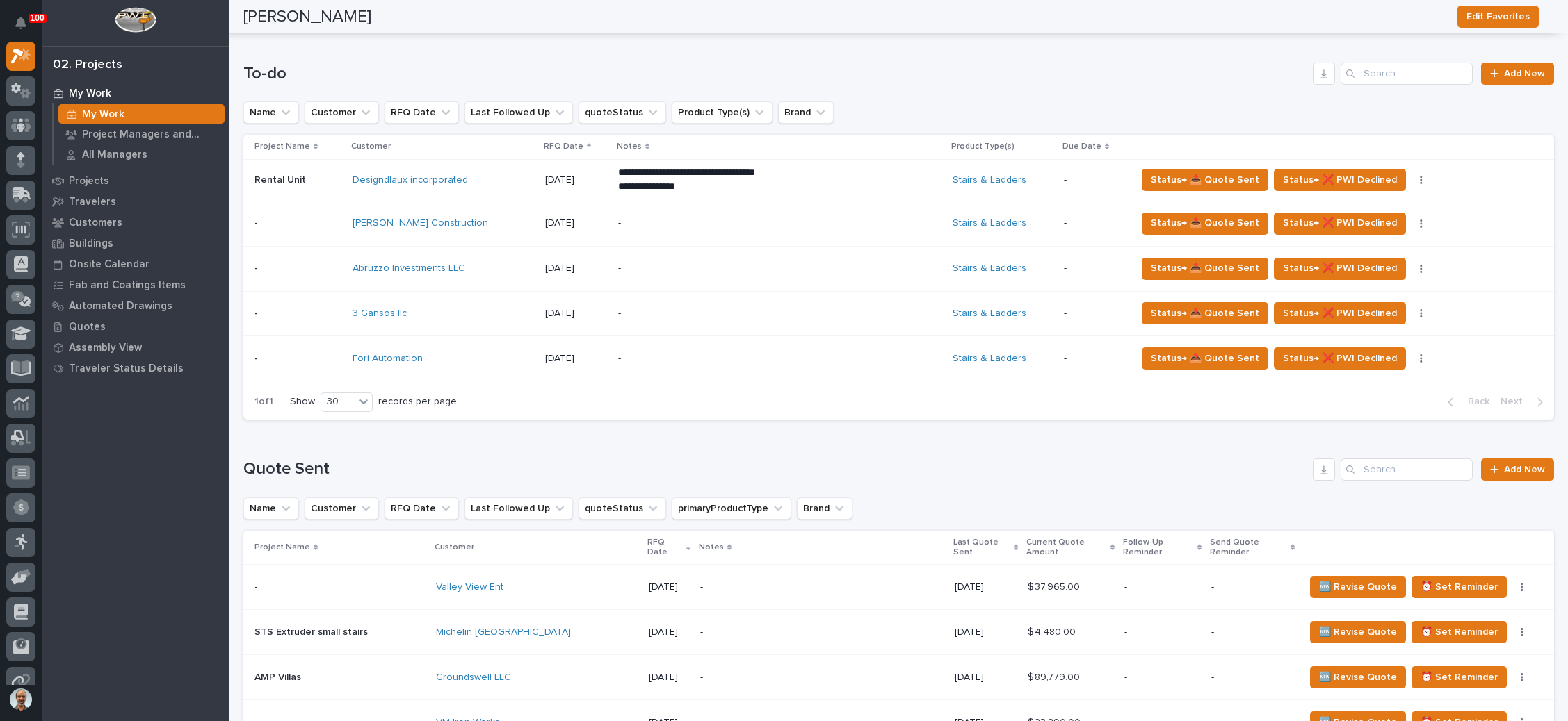
click at [675, 356] on p "-" at bounding box center [740, 358] width 243 height 12
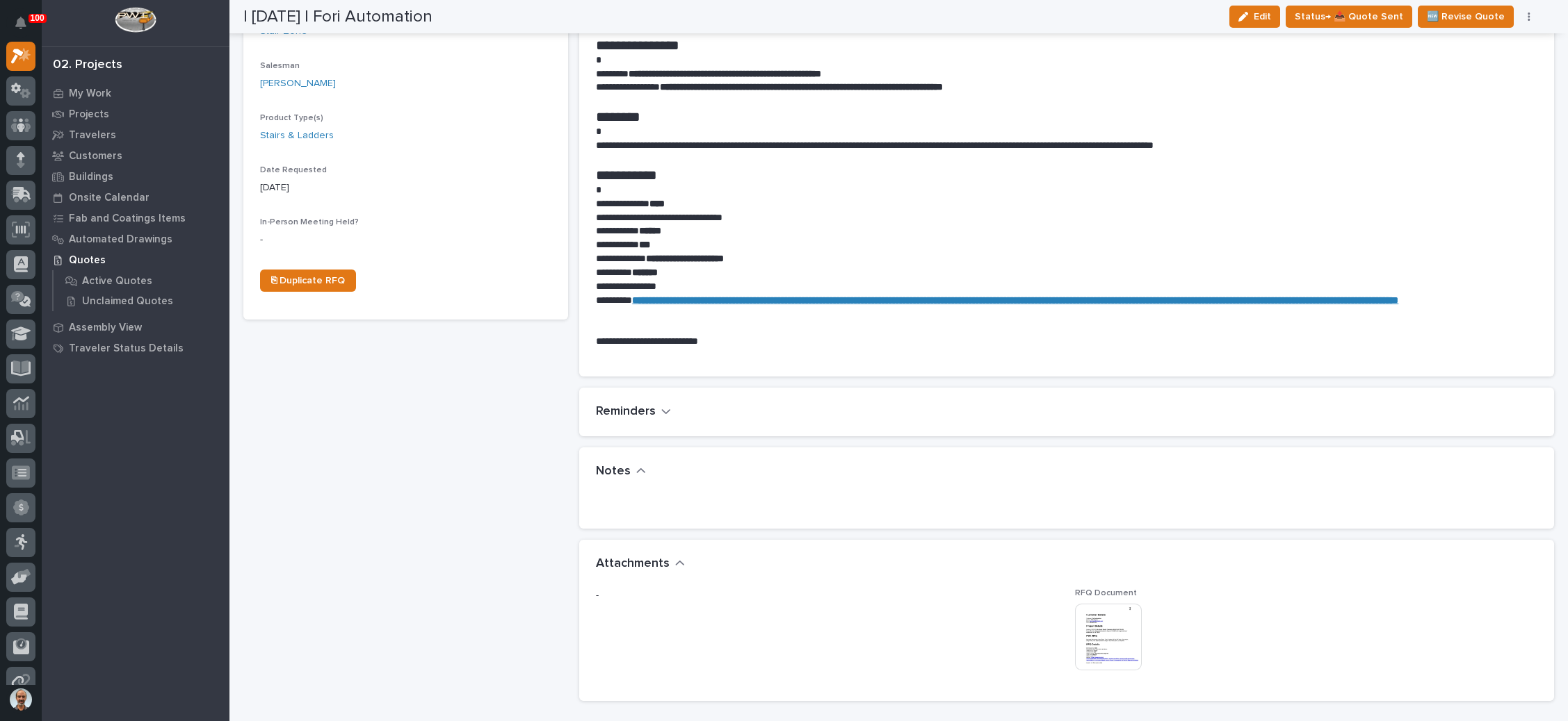
scroll to position [521, 0]
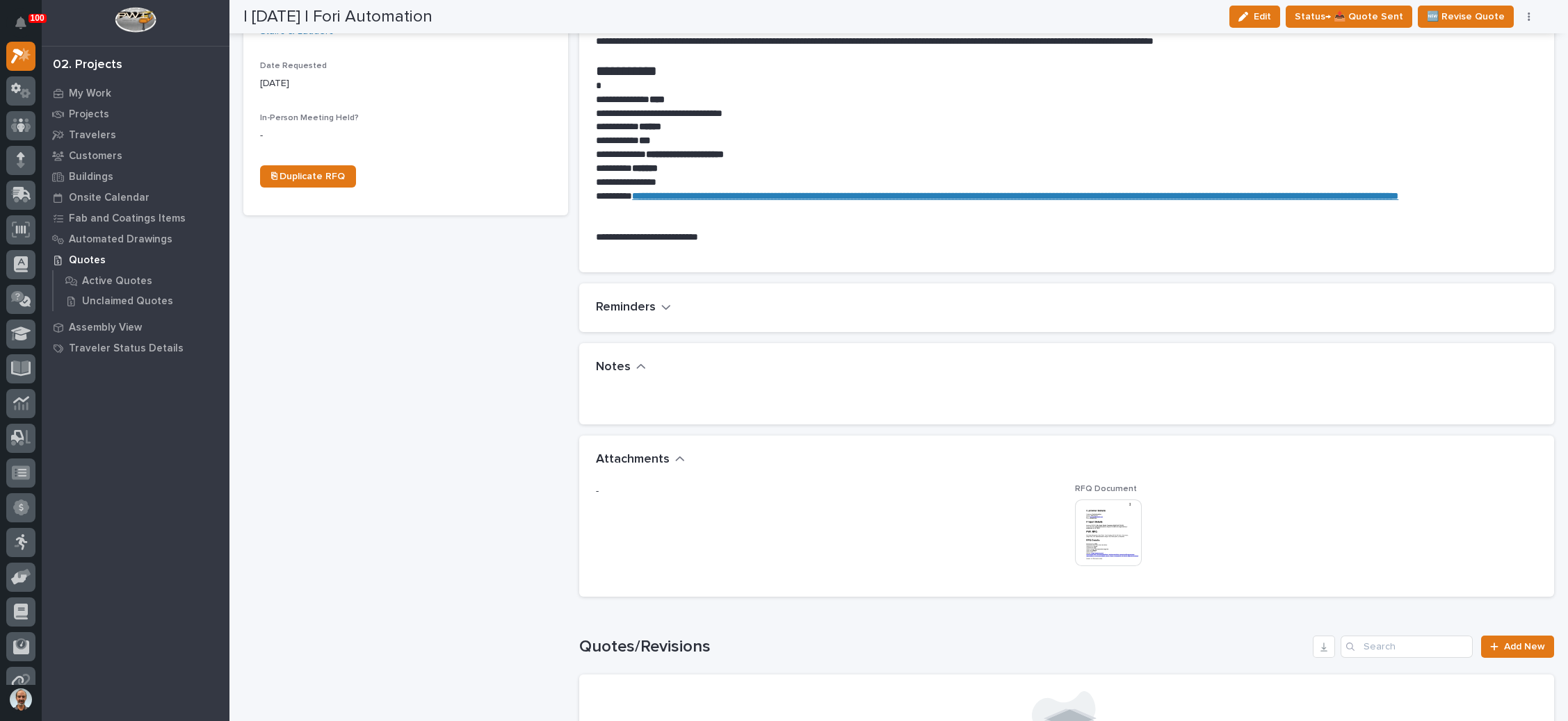
click at [1109, 517] on img at bounding box center [1108, 533] width 67 height 67
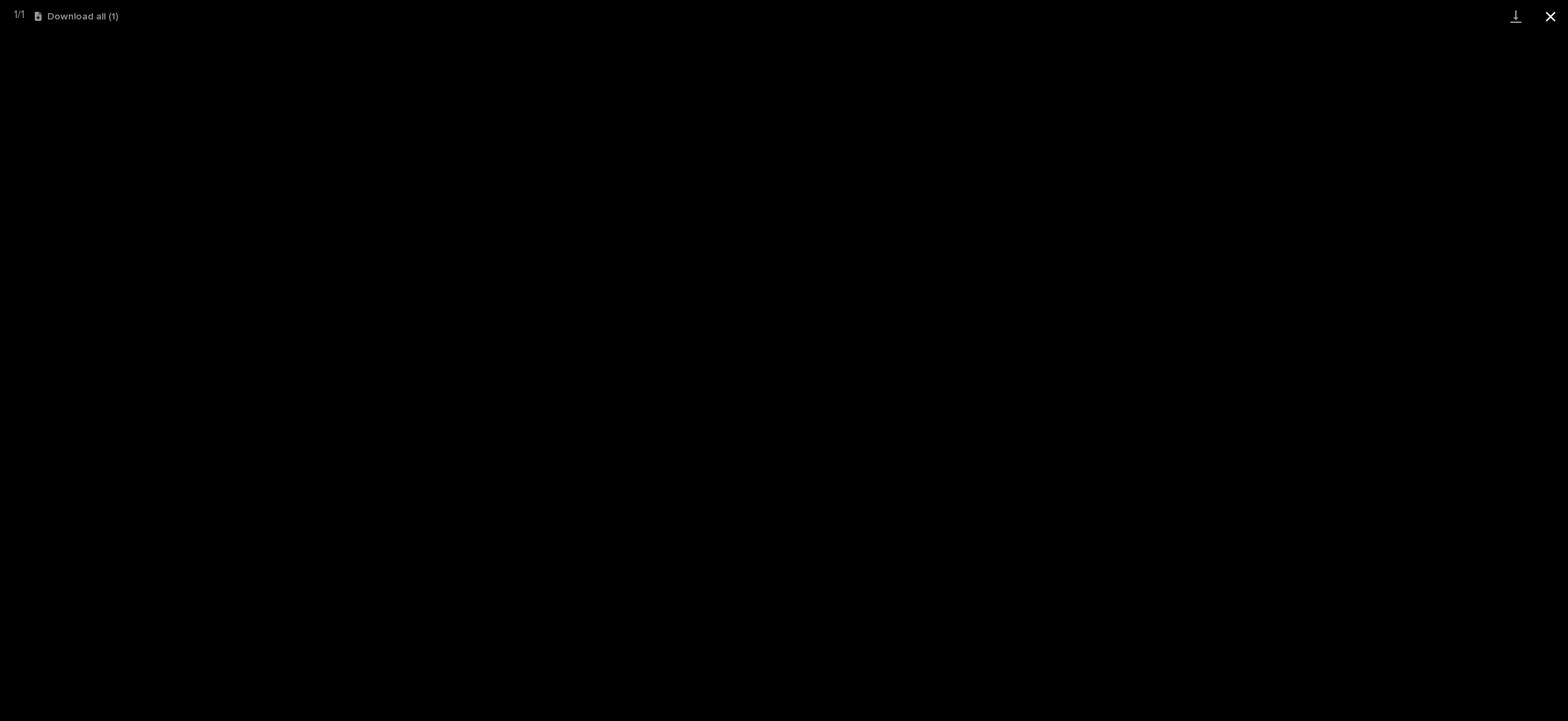
click at [1548, 15] on button "Close gallery" at bounding box center [1550, 16] width 34 height 32
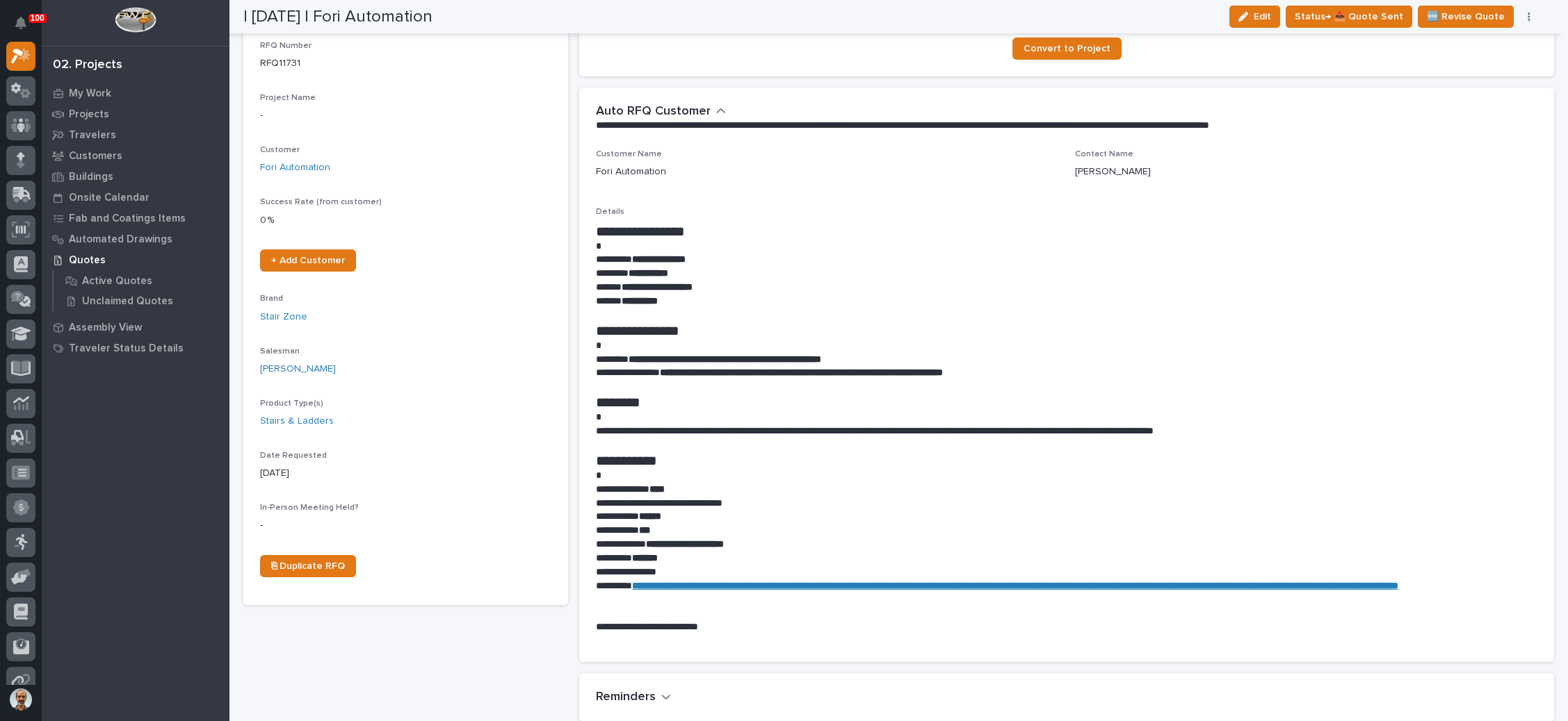
scroll to position [0, 0]
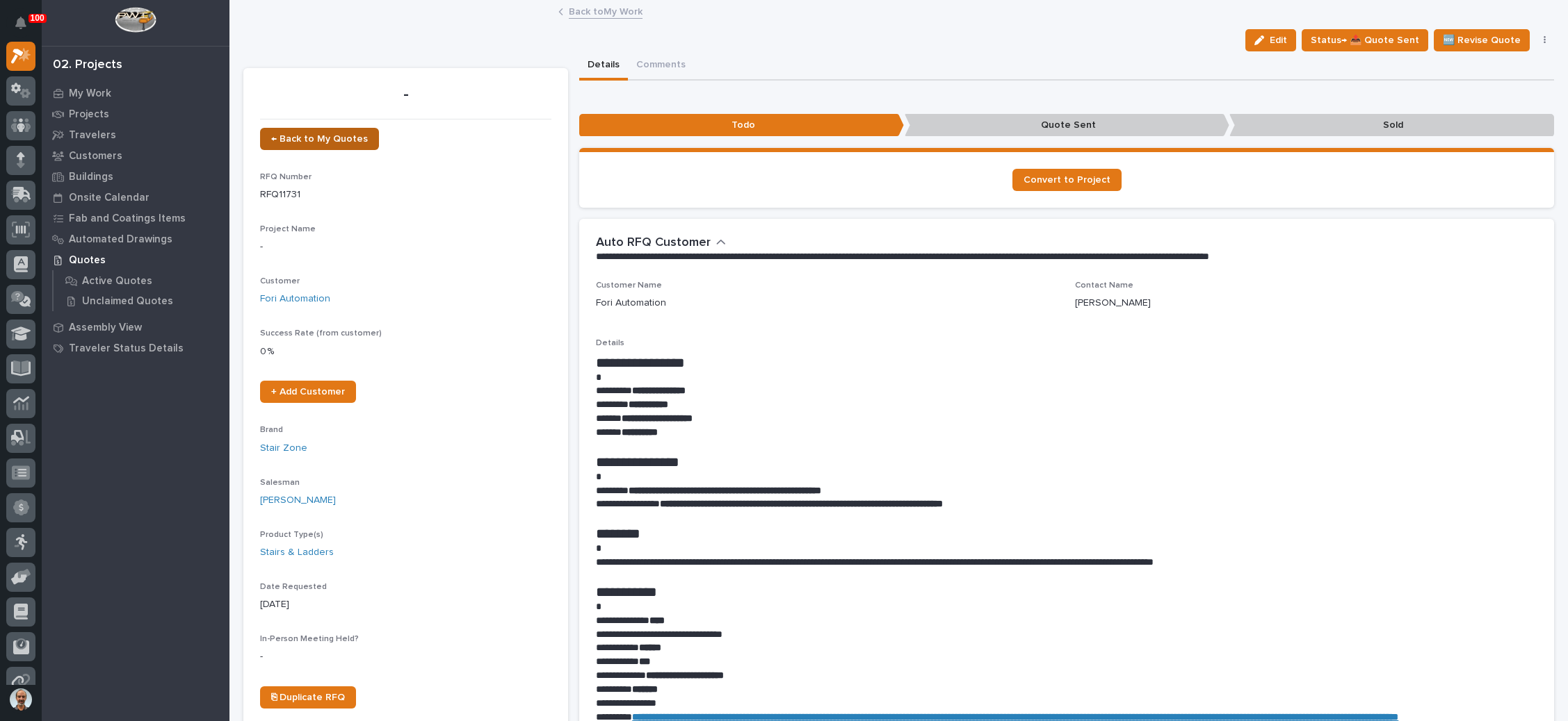
click at [341, 138] on span "← Back to My Quotes" at bounding box center [319, 139] width 96 height 10
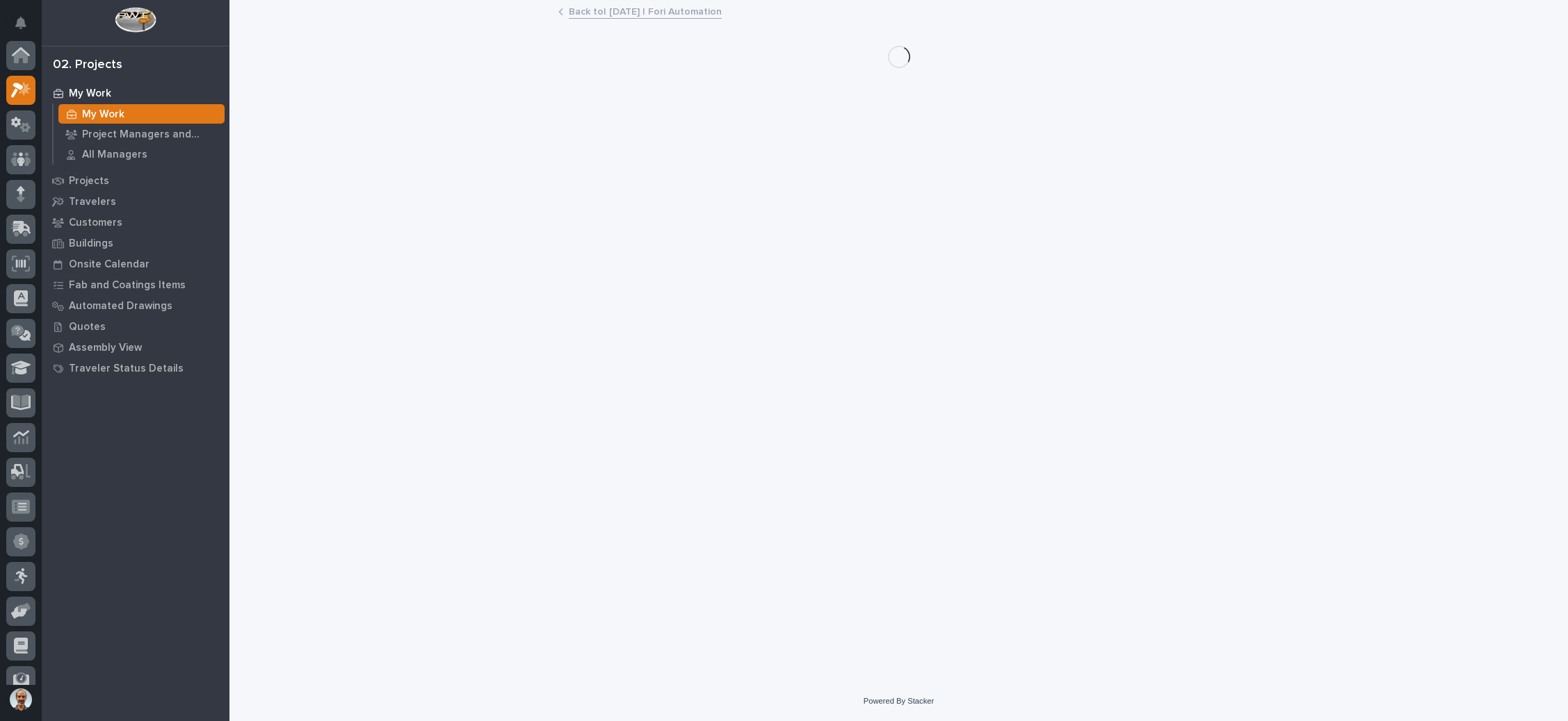
scroll to position [34, 0]
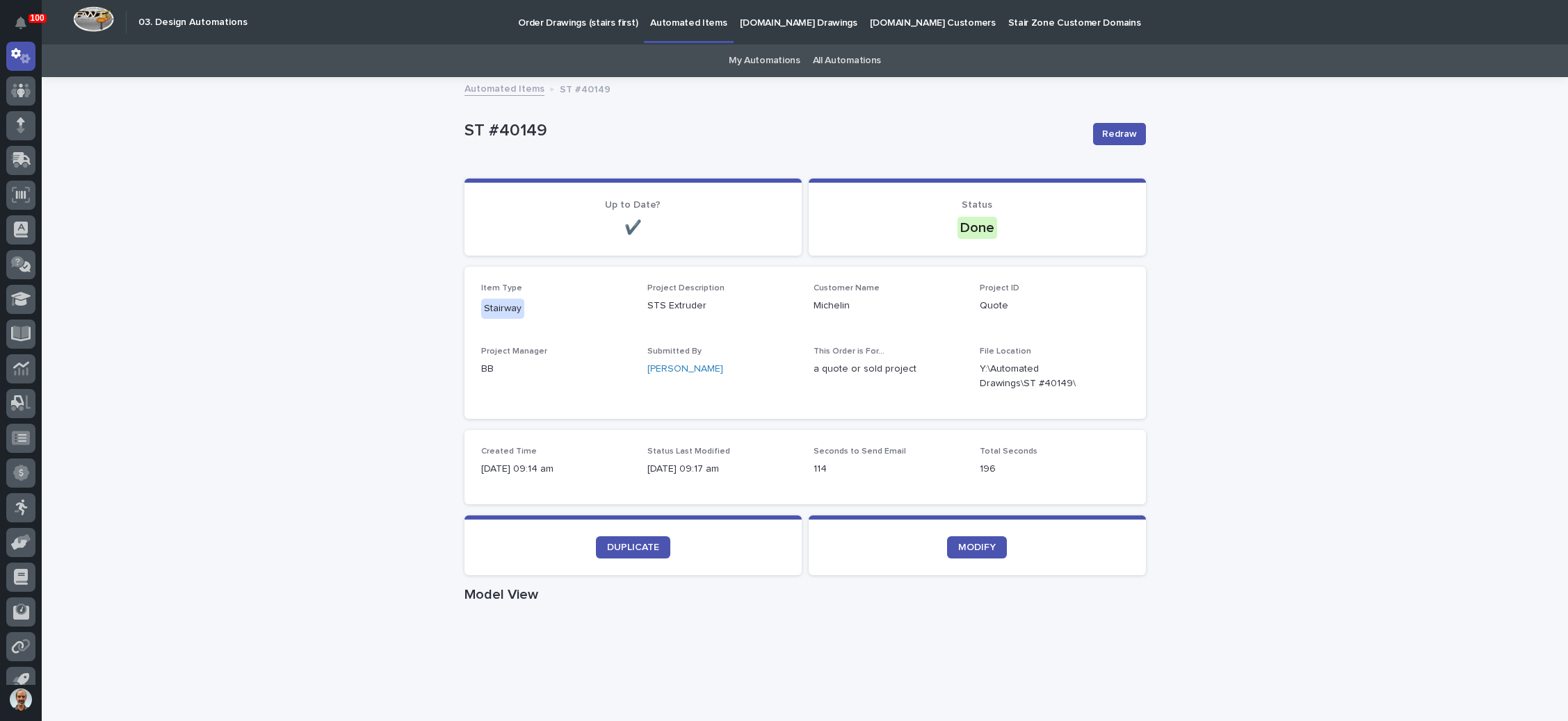
click at [588, 20] on p "Order Drawings (stairs first)" at bounding box center [578, 15] width 120 height 30
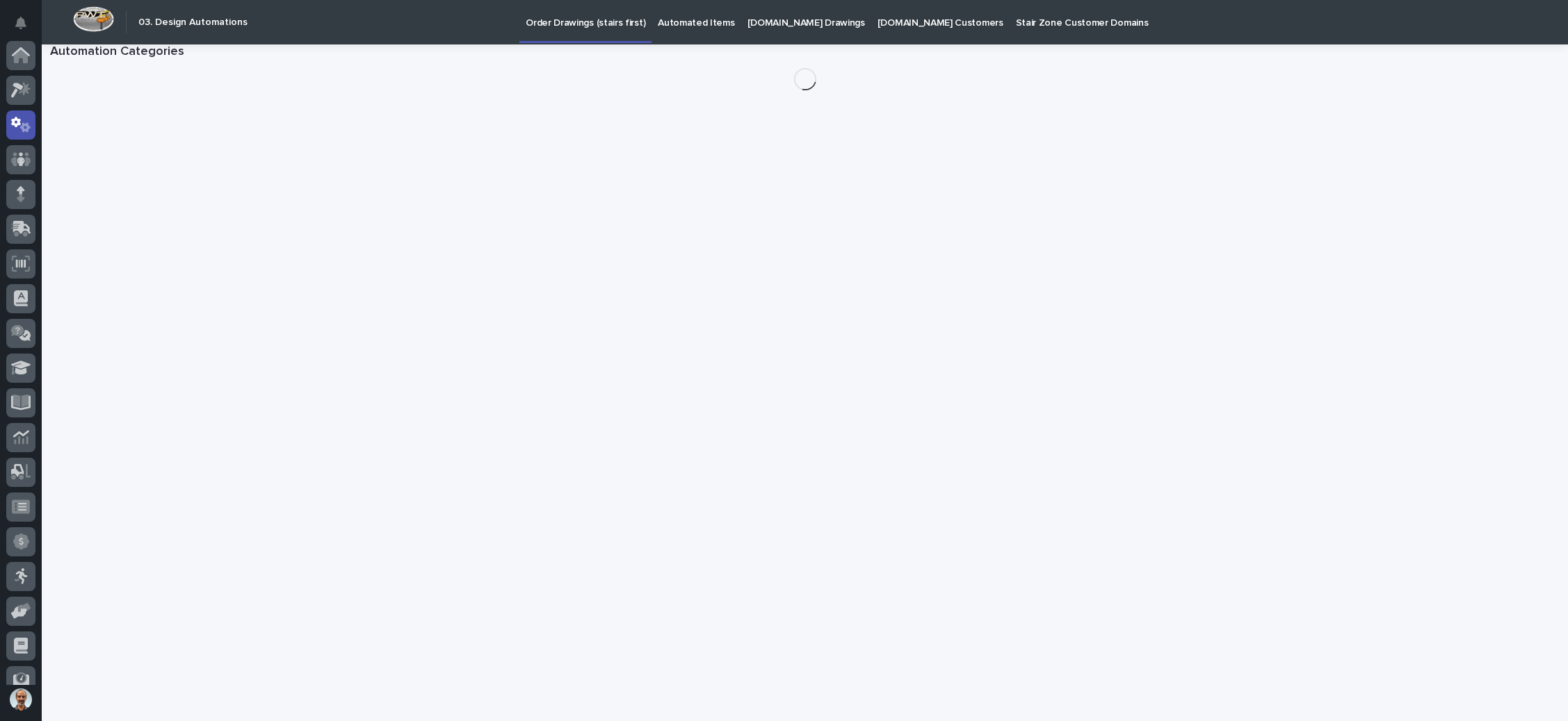
scroll to position [69, 0]
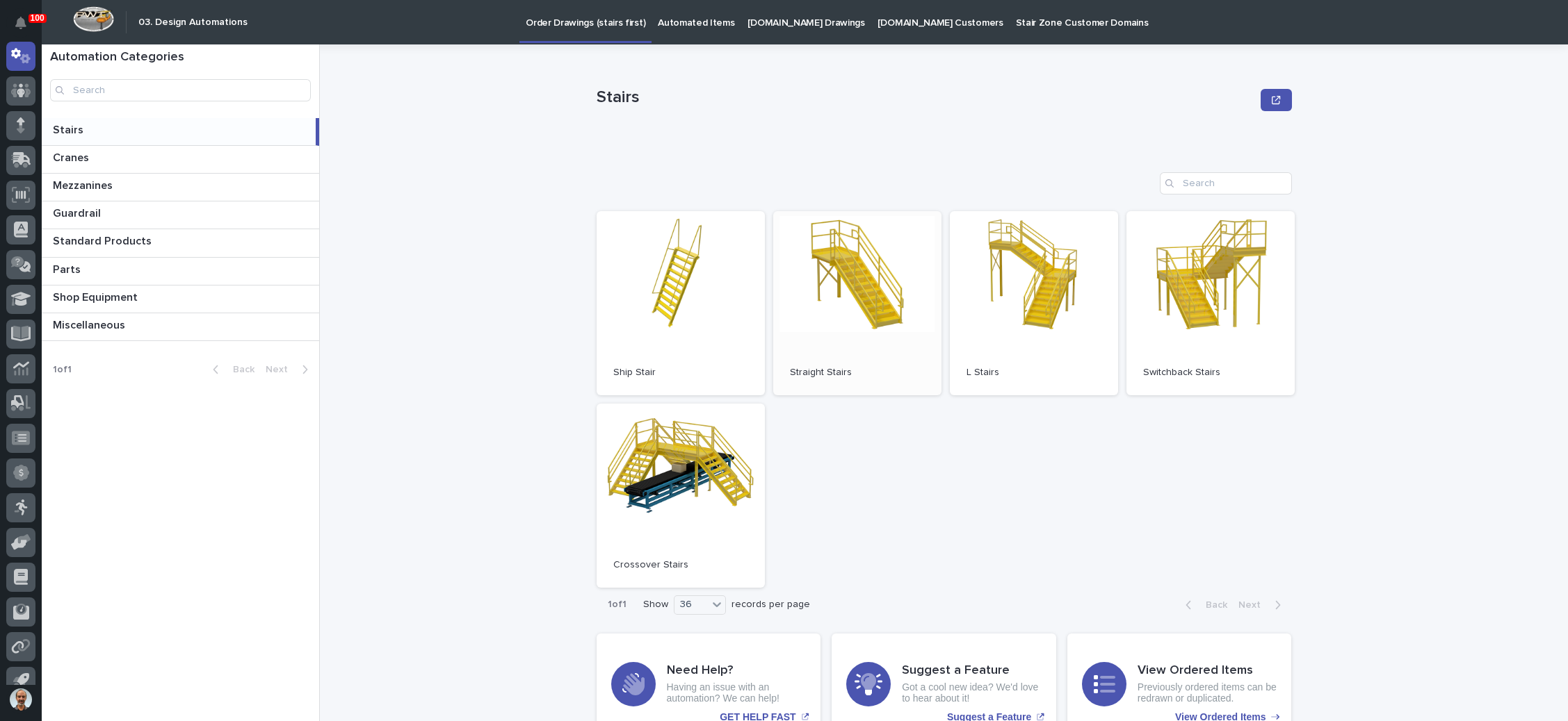
click at [856, 323] on link "Open" at bounding box center [857, 304] width 168 height 184
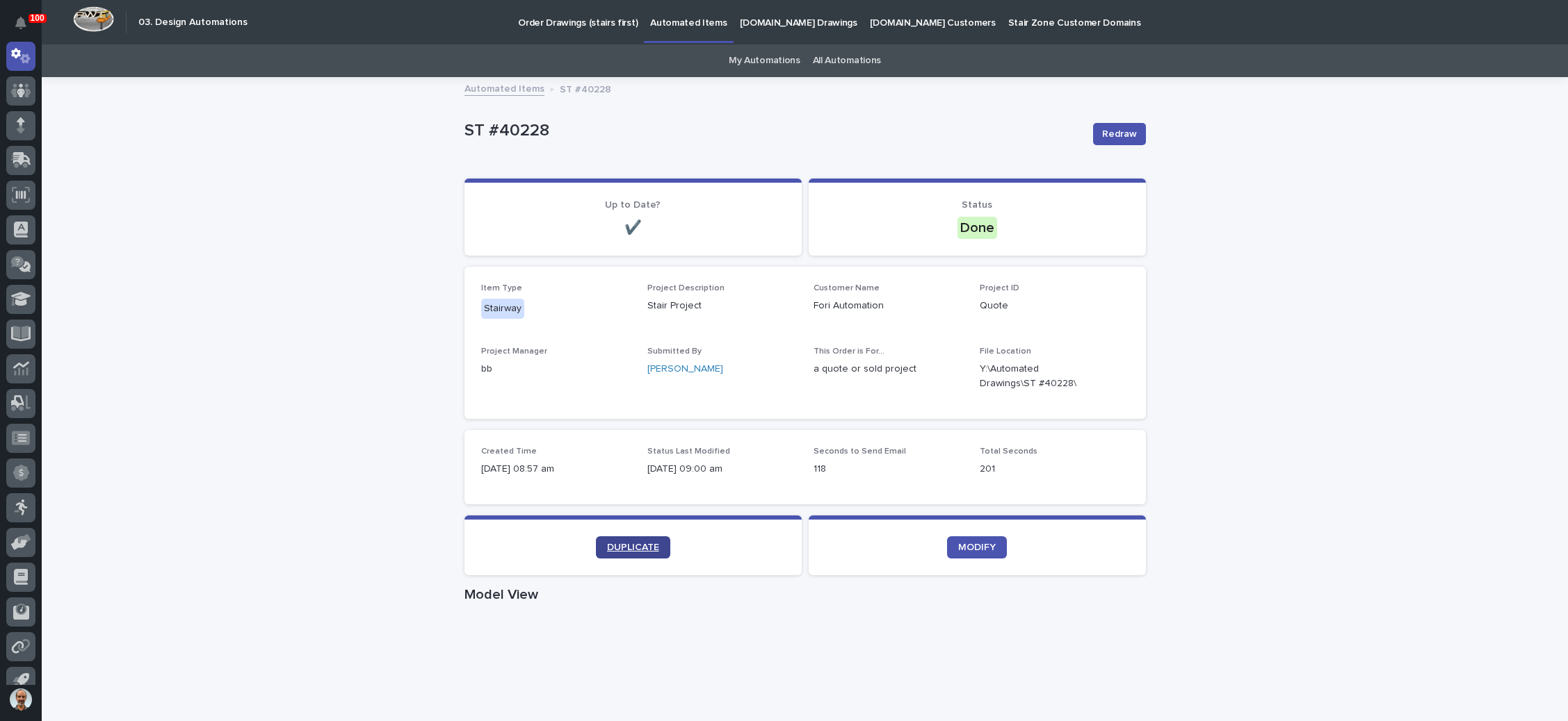
click at [629, 540] on link "DUPLICATE" at bounding box center [633, 547] width 75 height 22
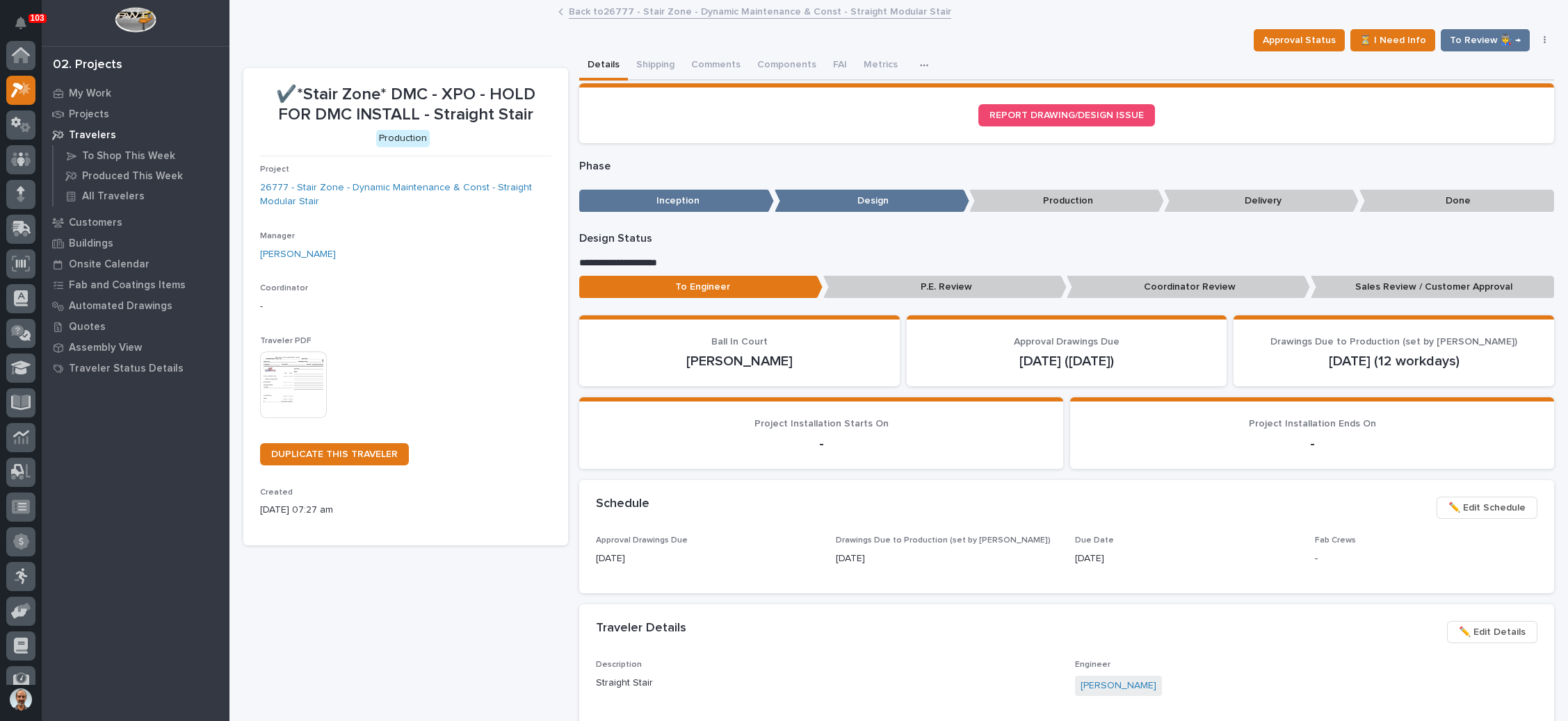
scroll to position [34, 0]
click at [109, 91] on p "My Work" at bounding box center [90, 94] width 42 height 13
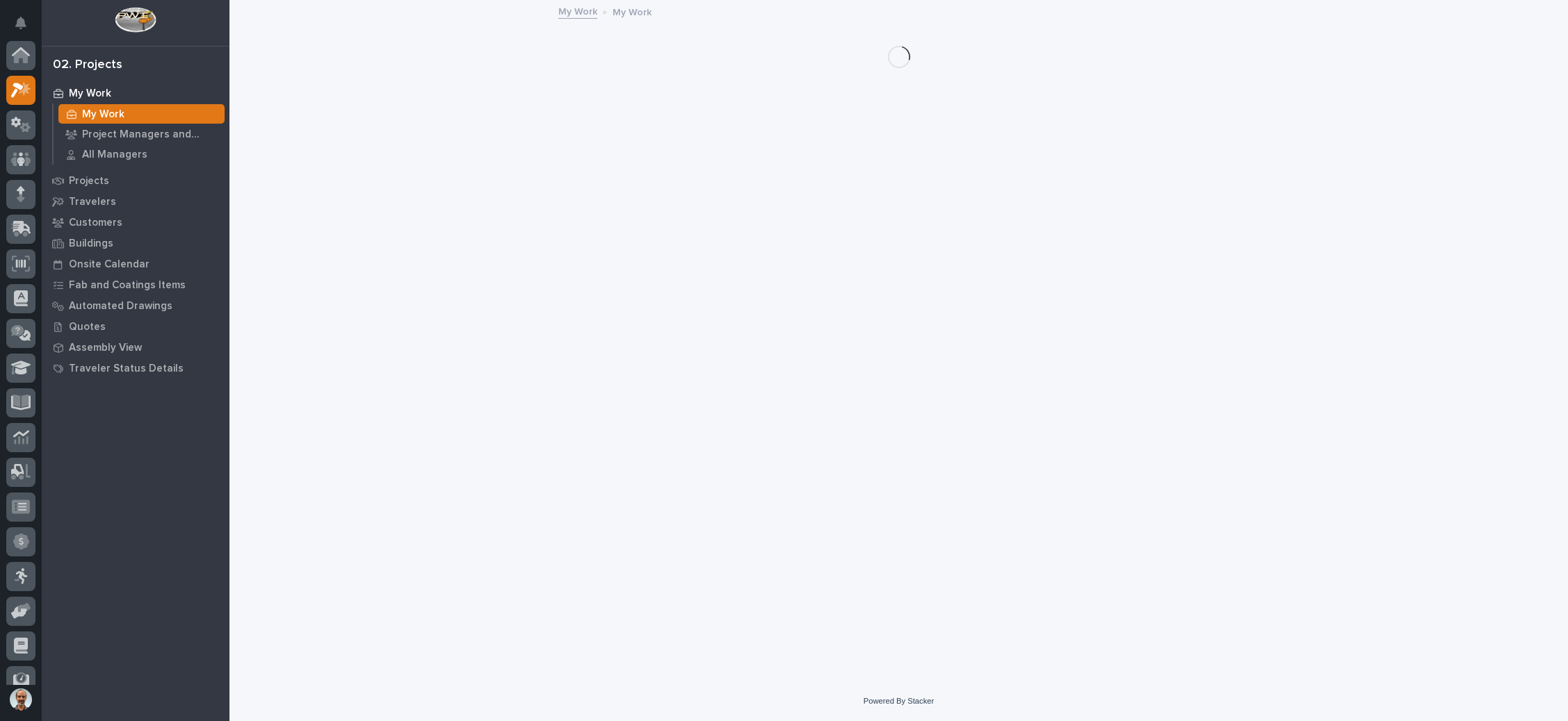
scroll to position [34, 0]
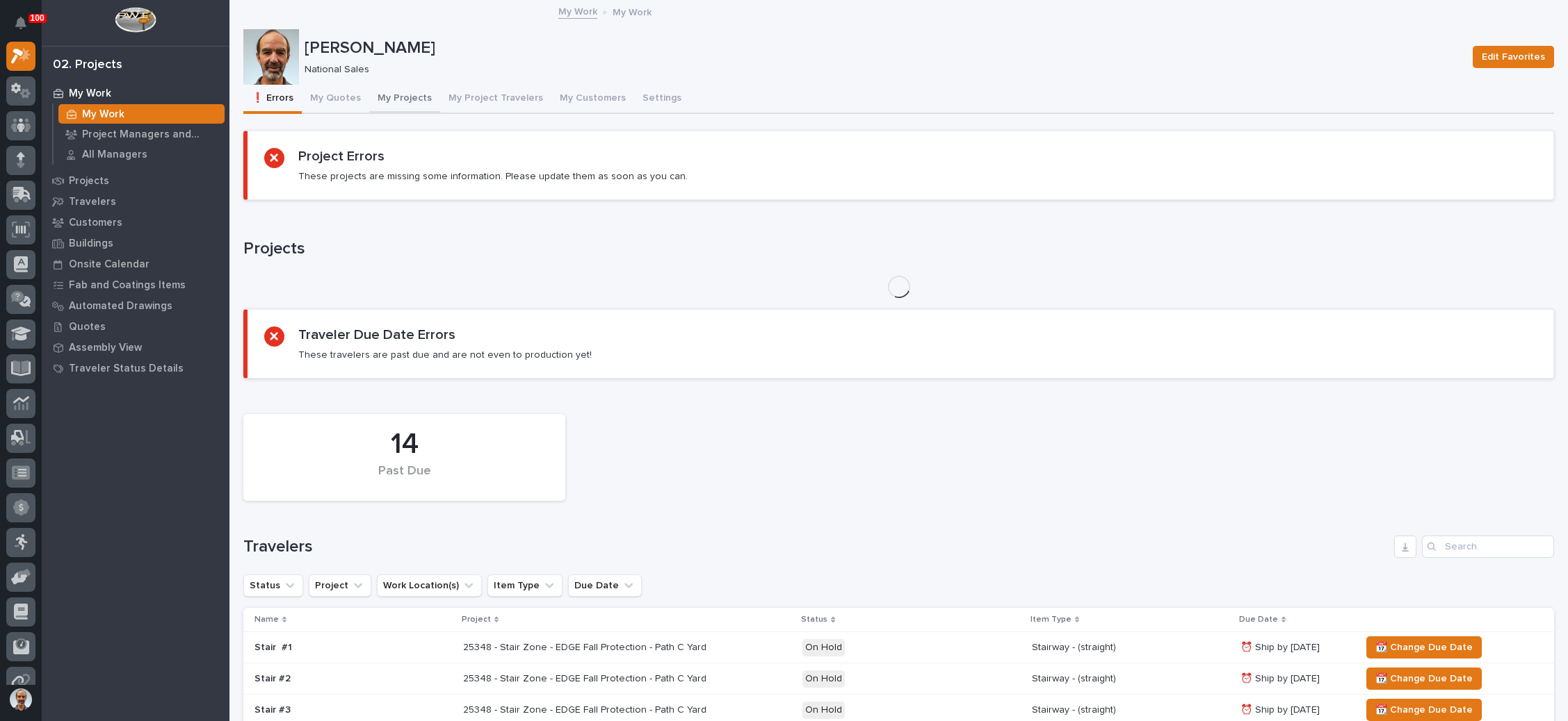
click at [402, 96] on button "My Projects" at bounding box center [404, 100] width 71 height 30
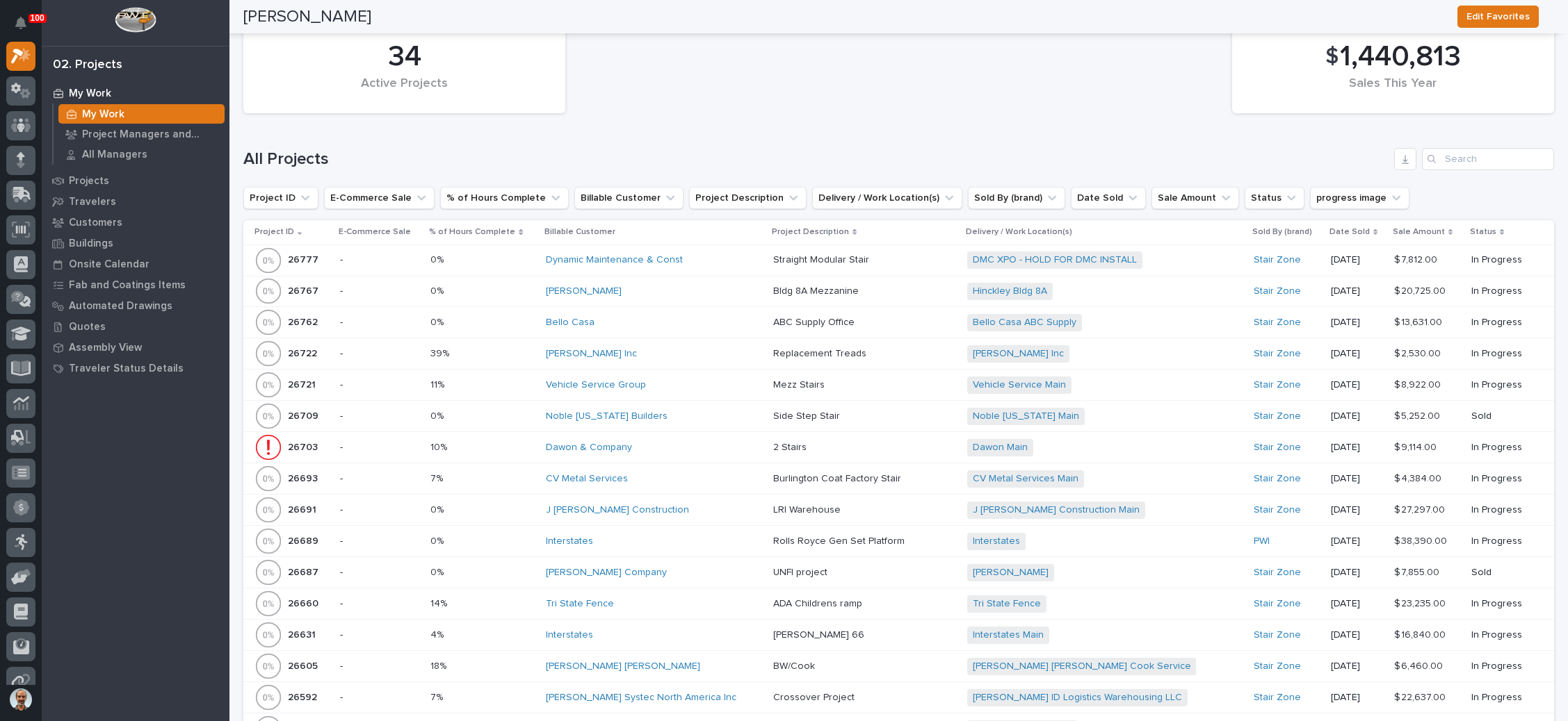
scroll to position [2148, 0]
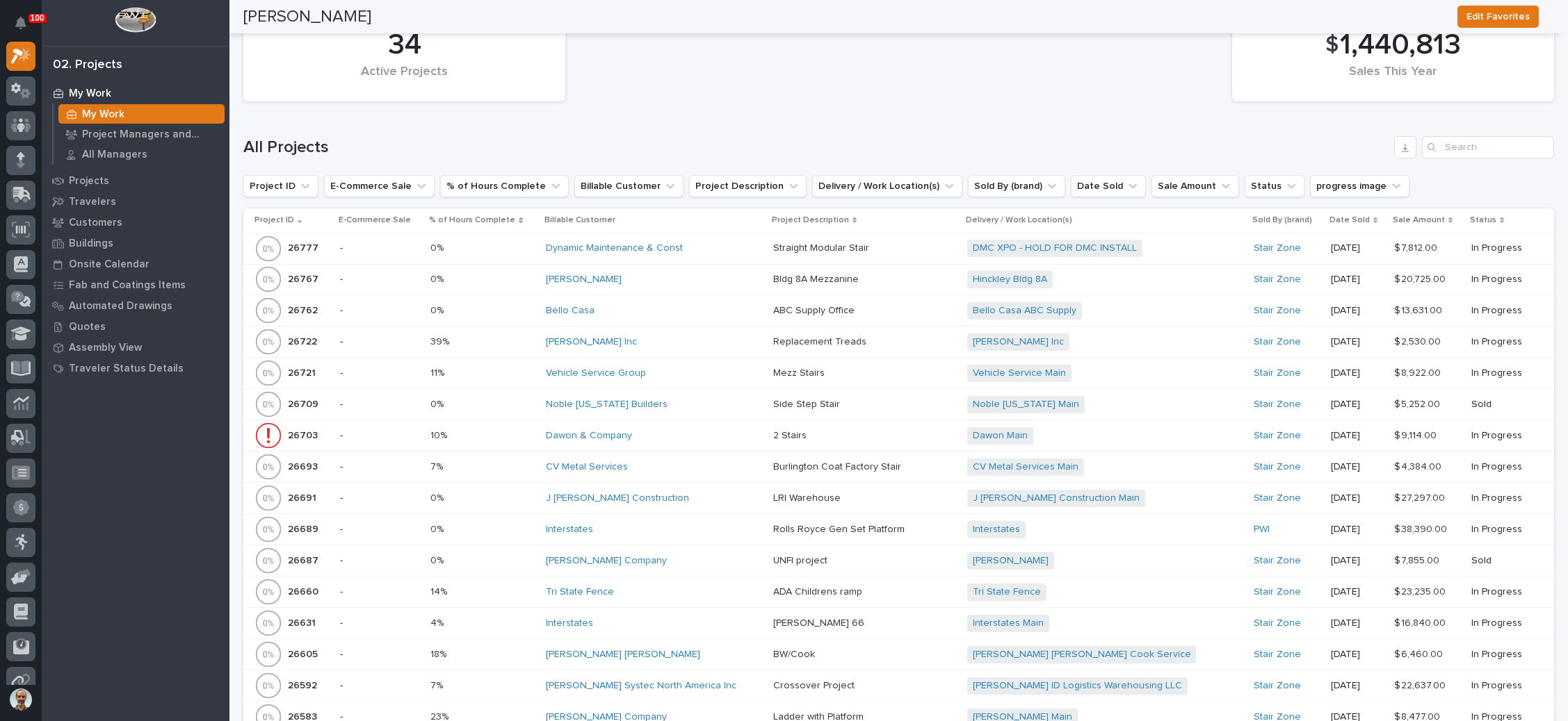
click at [1099, 396] on div "Noble Texas Main + 0" at bounding box center [1088, 405] width 243 height 18
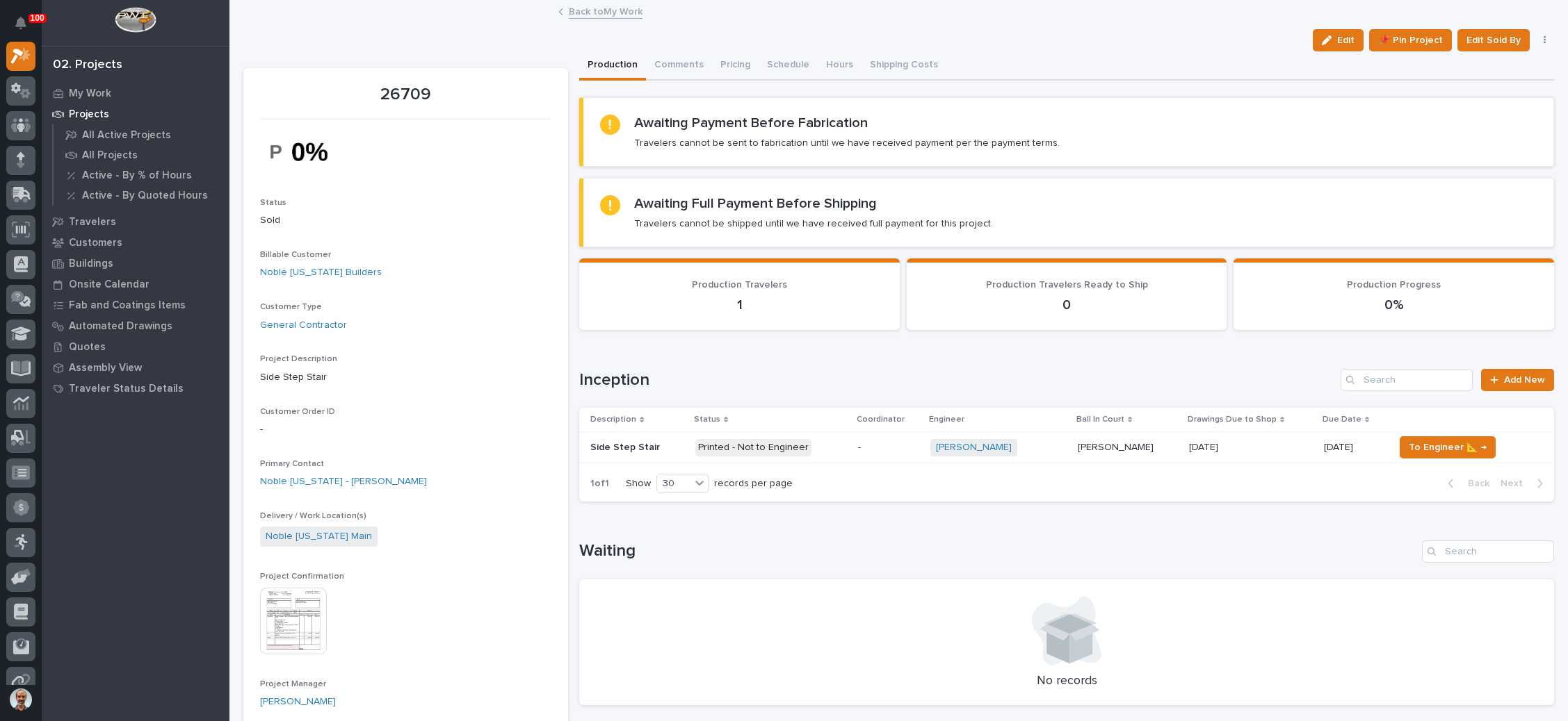
scroll to position [104, 0]
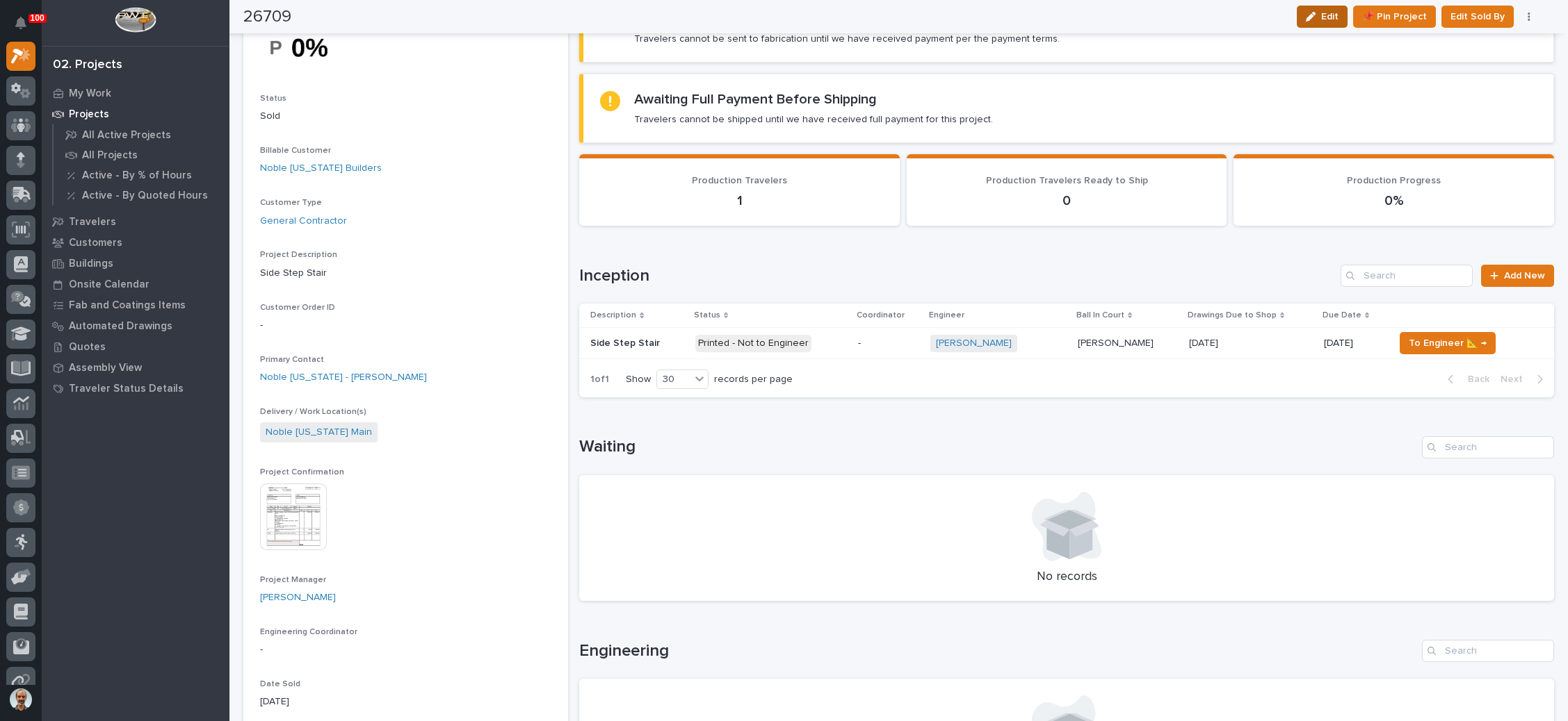
drag, startPoint x: 1326, startPoint y: 20, endPoint x: 397, endPoint y: 324, distance: 977.5
click at [1325, 20] on button "Edit" at bounding box center [1322, 17] width 51 height 22
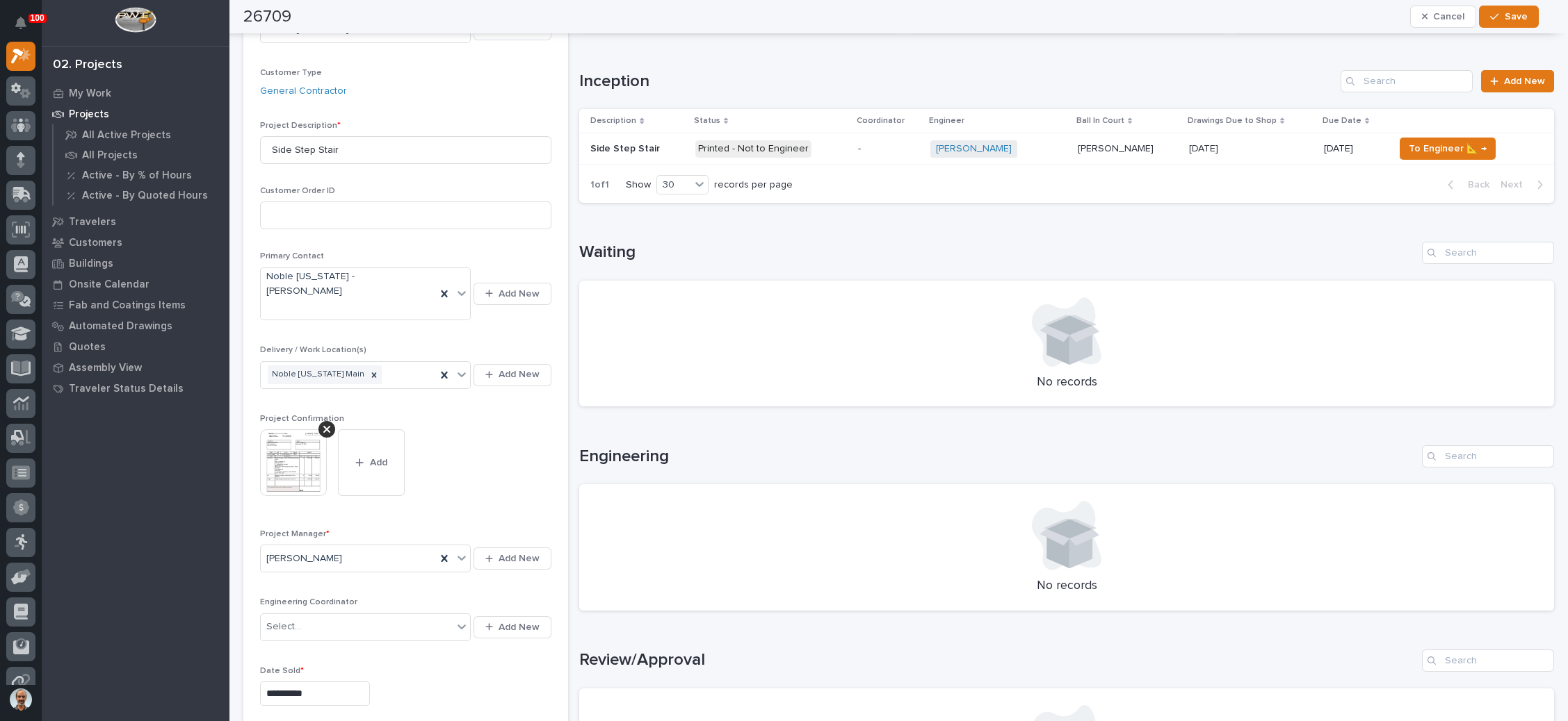
scroll to position [313, 0]
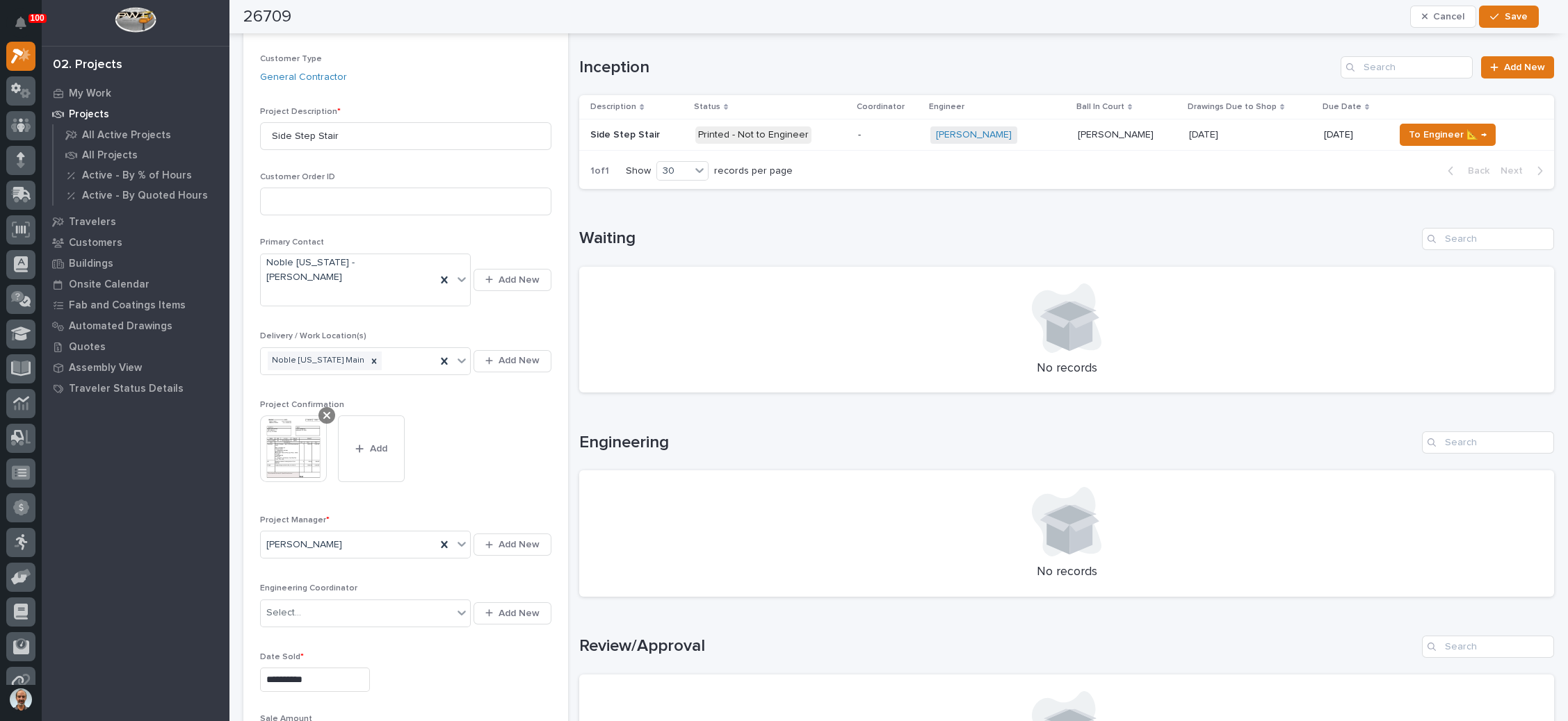
click at [327, 412] on icon at bounding box center [327, 415] width 7 height 7
click at [300, 420] on span "Add" at bounding box center [300, 427] width 18 height 13
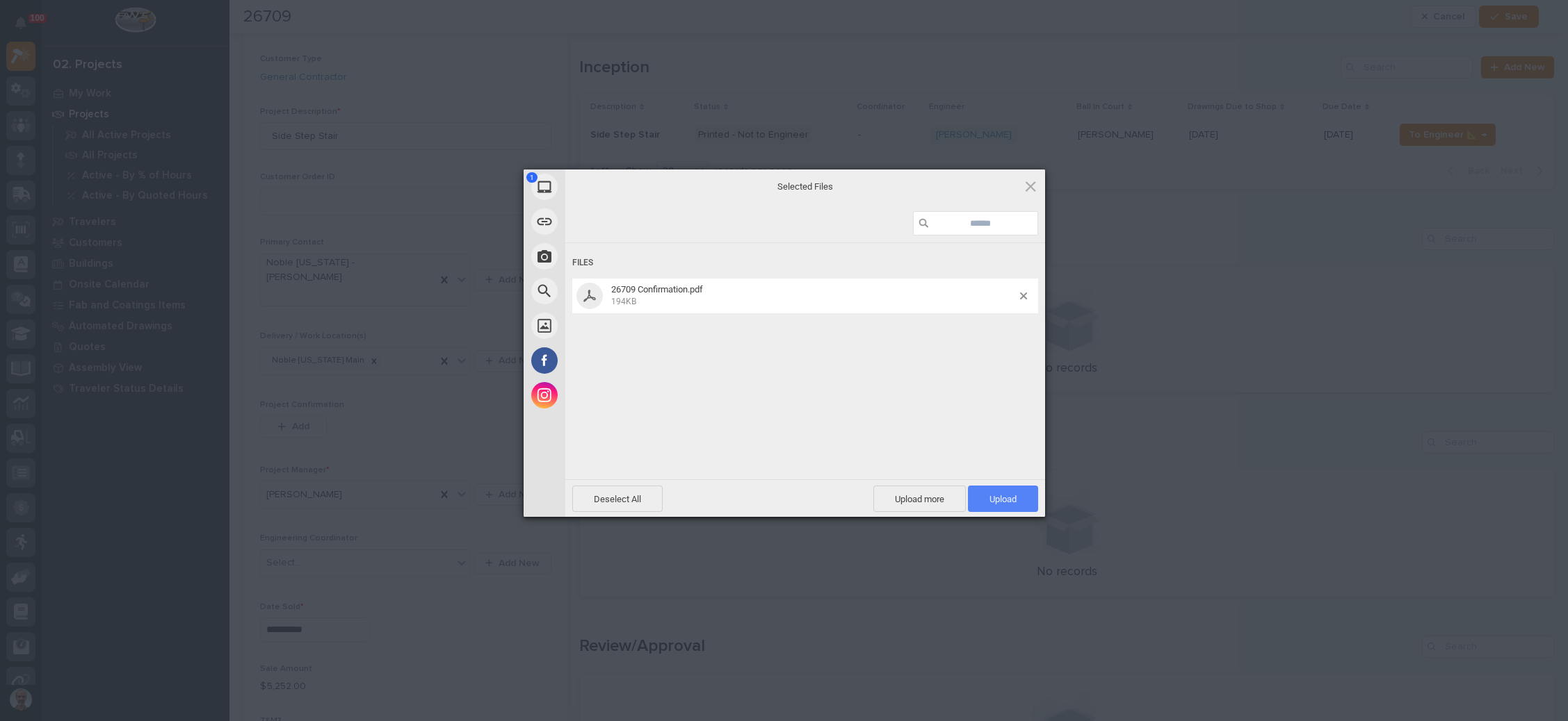
click at [1014, 498] on span "Upload 1" at bounding box center [1003, 499] width 27 height 11
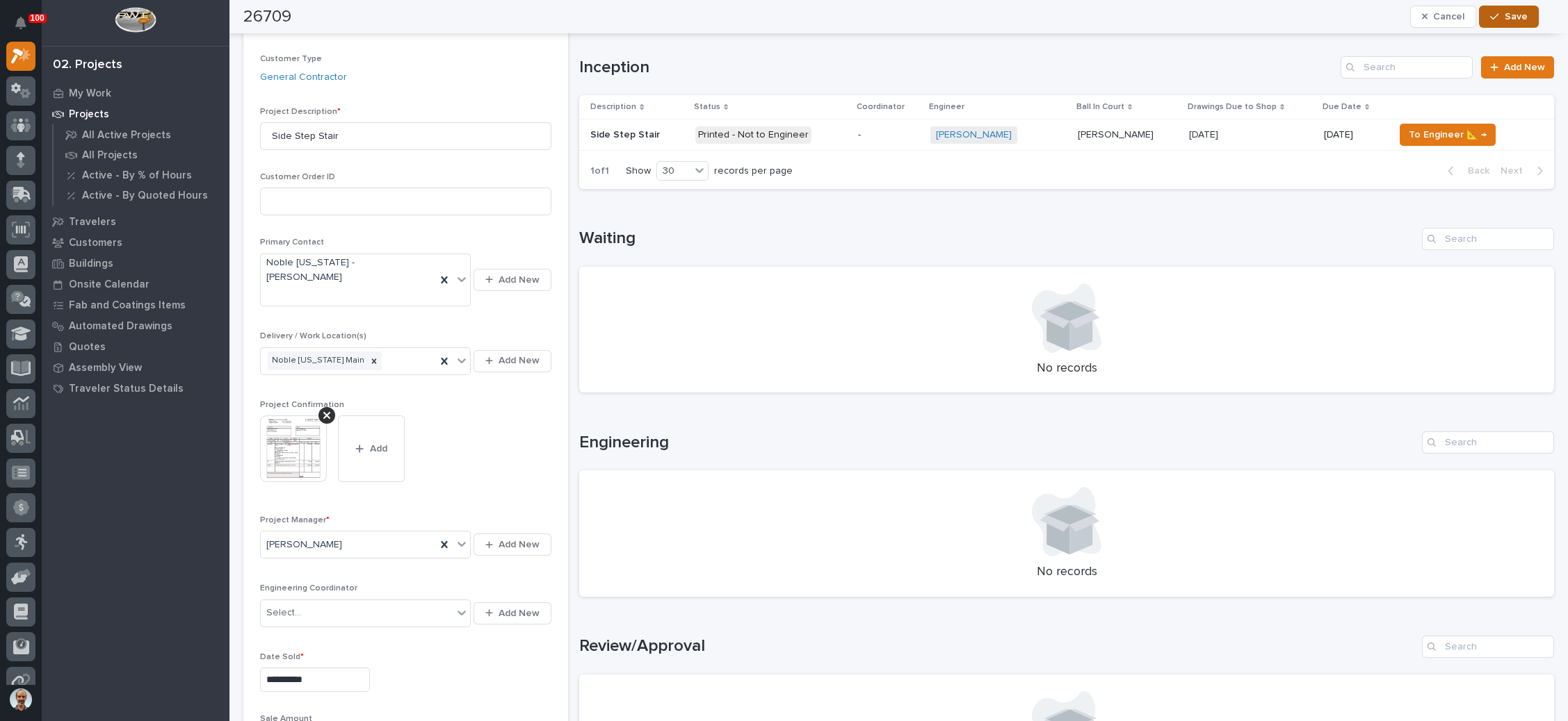
click at [1515, 18] on span "Save" at bounding box center [1516, 17] width 23 height 13
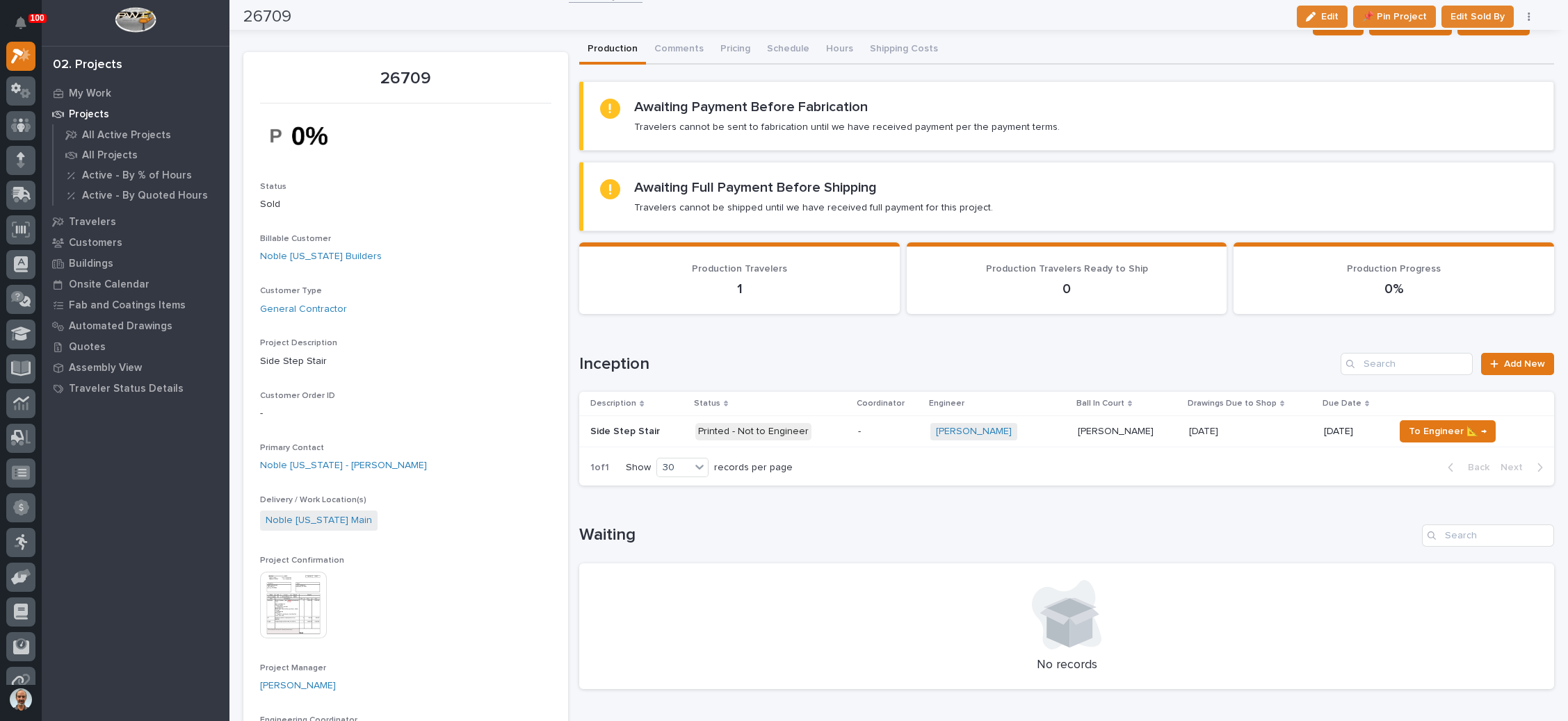
scroll to position [0, 0]
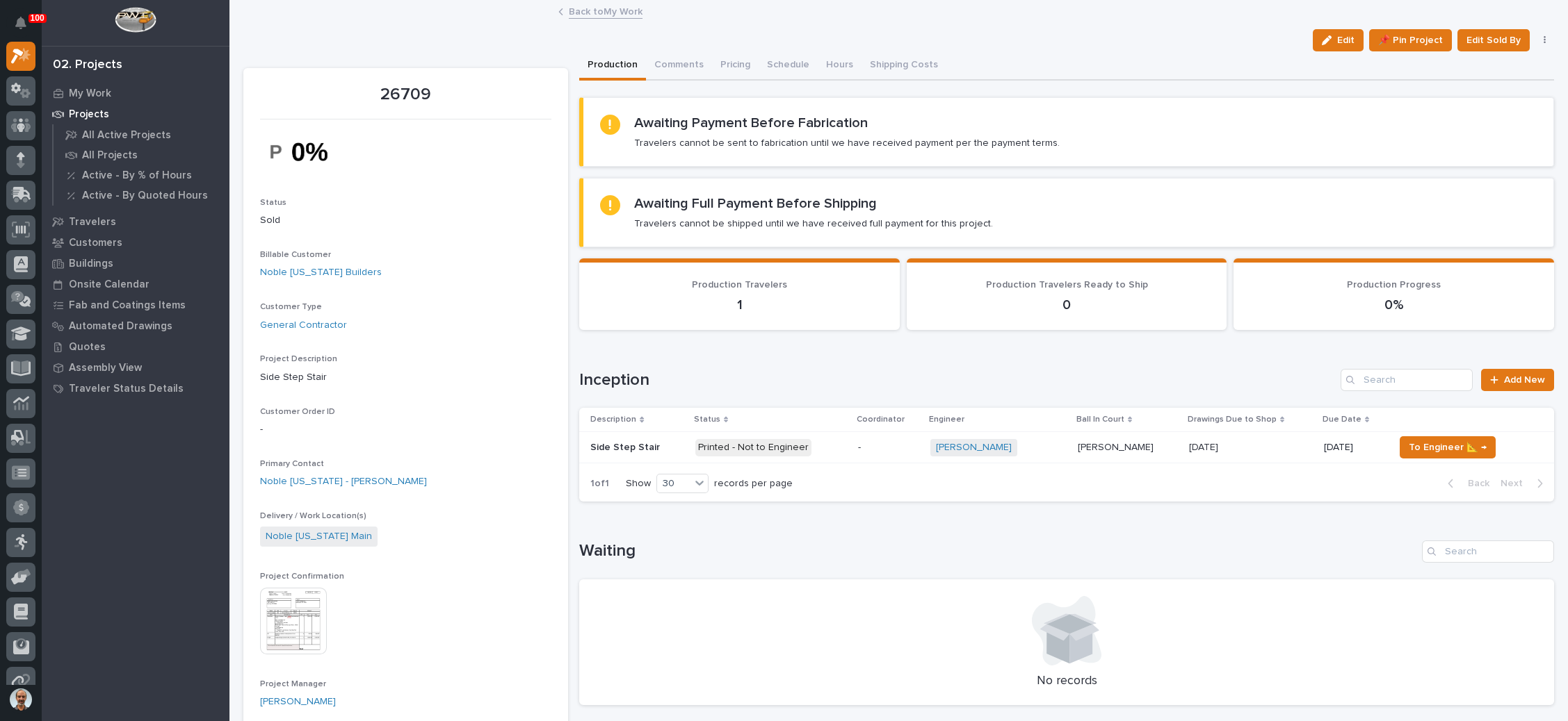
click at [582, 9] on link "Back to My Work" at bounding box center [605, 11] width 74 height 16
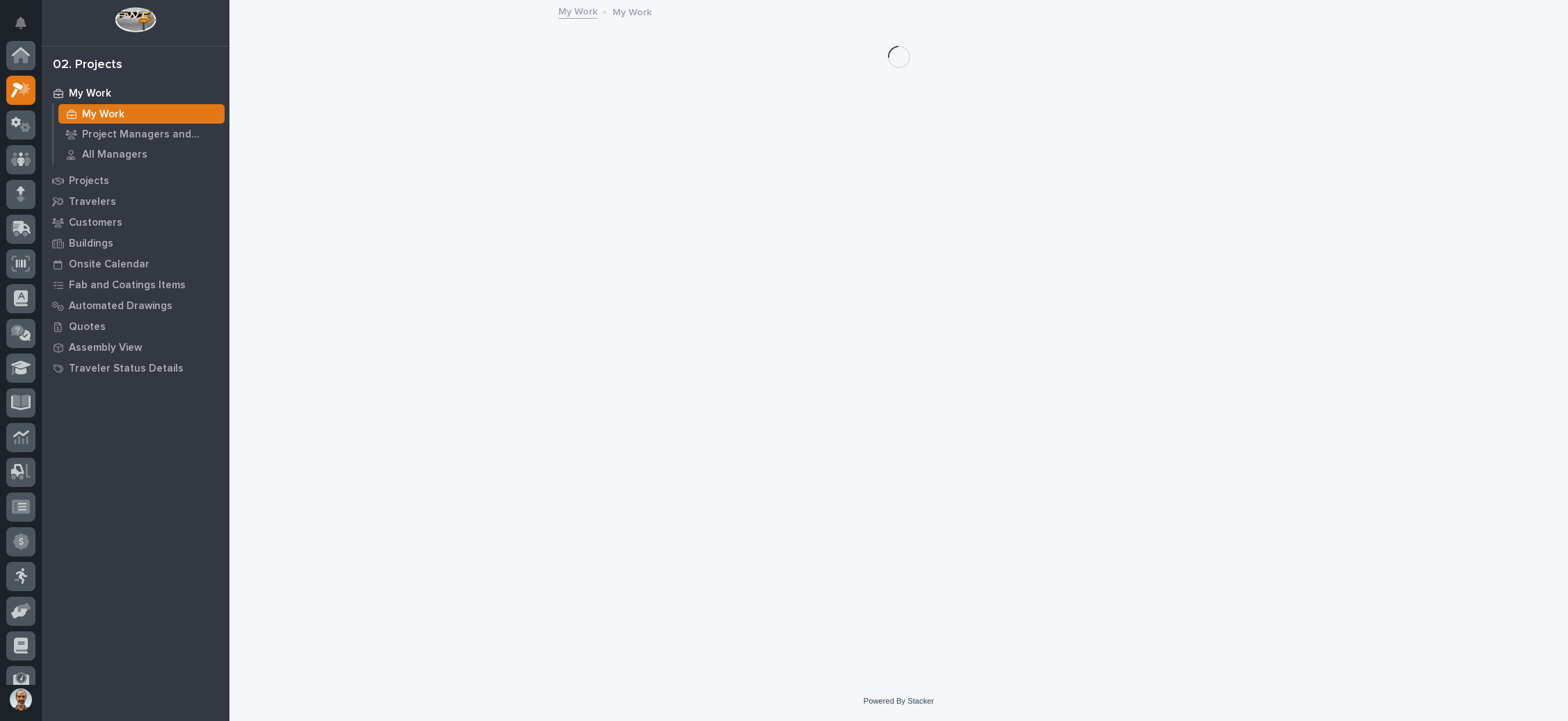
scroll to position [34, 0]
